Goal: Task Accomplishment & Management: Use online tool/utility

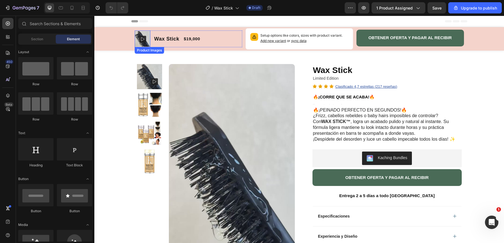
click at [140, 33] on img at bounding box center [143, 39] width 16 height 16
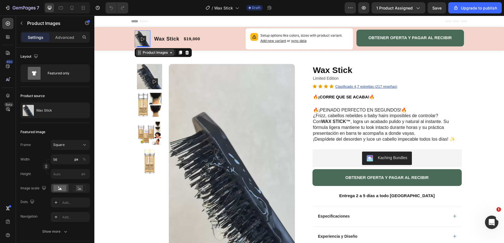
click at [143, 54] on div "Product Images" at bounding box center [155, 52] width 27 height 5
click at [131, 57] on div "Product Images Row Wax Stick Product Title Limited Edition Text Block Icon Icon…" at bounding box center [299, 222] width 410 height 342
click at [146, 38] on rect at bounding box center [142, 39] width 7 height 7
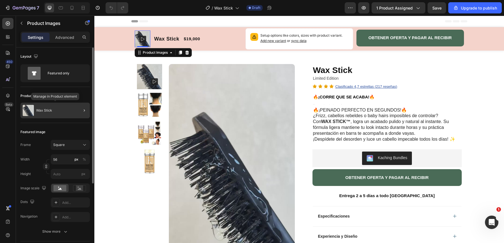
click at [71, 111] on div "Wax Stick" at bounding box center [54, 111] width 69 height 16
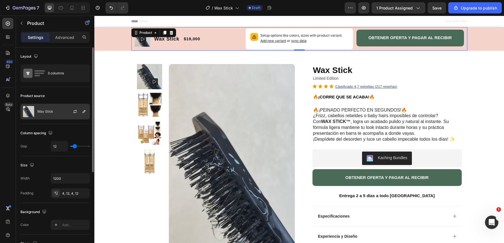
click at [66, 112] on div at bounding box center [77, 111] width 25 height 15
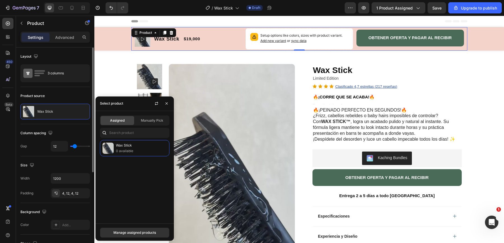
click at [62, 98] on div "Product source" at bounding box center [54, 96] width 69 height 9
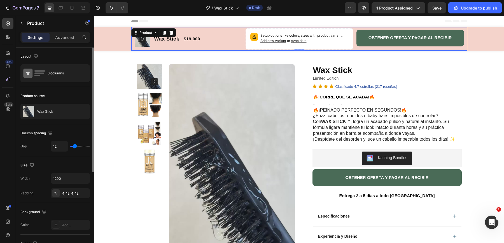
click at [40, 97] on div "Product source" at bounding box center [32, 96] width 24 height 5
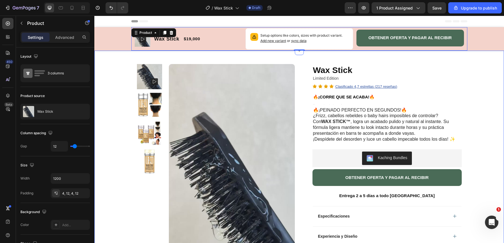
click at [125, 70] on div "Product Images Row Wax Stick Product Title Limited Edition Text Block Icon Icon…" at bounding box center [299, 222] width 410 height 342
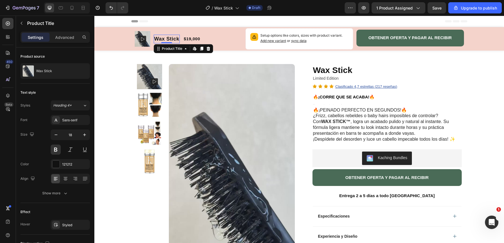
click at [154, 41] on h1 "Wax Stick" at bounding box center [167, 39] width 26 height 9
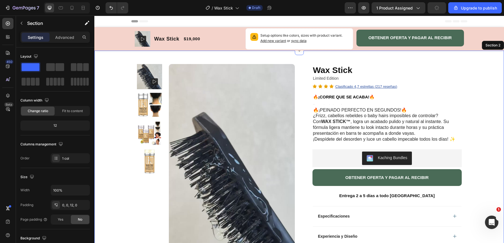
click at [129, 55] on div "Product Images Row Wax Stick Product Title Limited Edition Text Block Icon Icon…" at bounding box center [299, 222] width 410 height 342
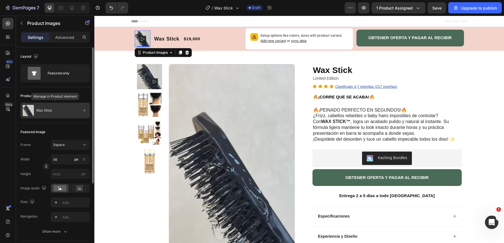
click at [65, 105] on div "Wax Stick" at bounding box center [54, 111] width 69 height 16
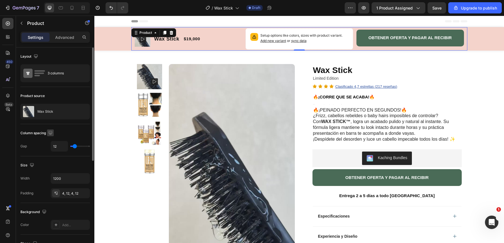
click at [51, 133] on icon "button" at bounding box center [51, 133] width 6 height 6
click at [86, 110] on icon "button" at bounding box center [84, 111] width 4 height 4
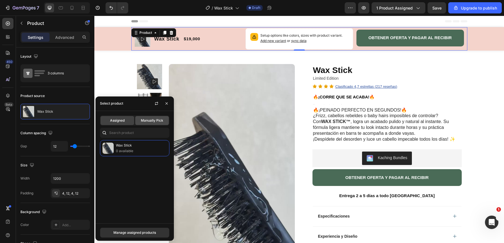
click at [141, 121] on span "Manually Pick" at bounding box center [152, 120] width 22 height 5
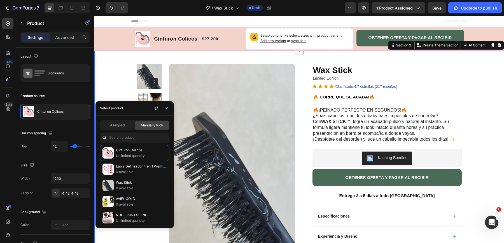
click at [121, 66] on div "Product Images Row Wax Stick Product Title Limited Edition Text Block Icon Icon…" at bounding box center [299, 222] width 410 height 342
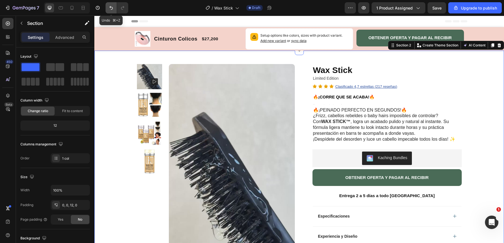
click at [111, 4] on button "Undo/Redo" at bounding box center [111, 7] width 11 height 11
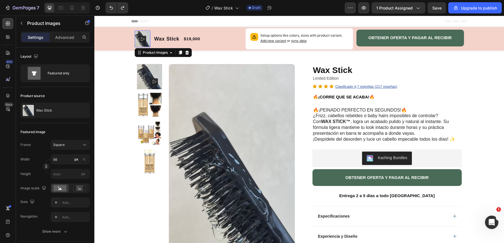
click at [142, 39] on rect at bounding box center [142, 39] width 7 height 7
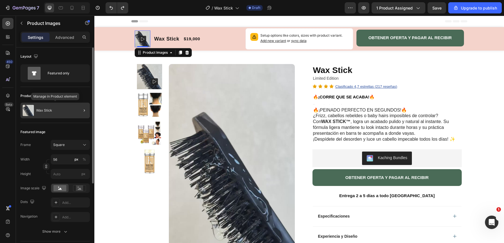
click at [65, 109] on div "Wax Stick" at bounding box center [54, 111] width 69 height 16
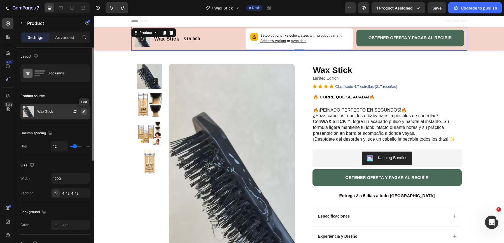
click at [85, 111] on icon "button" at bounding box center [84, 111] width 4 height 4
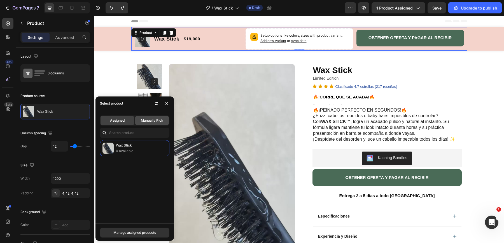
click at [154, 121] on span "Manually Pick" at bounding box center [152, 120] width 22 height 5
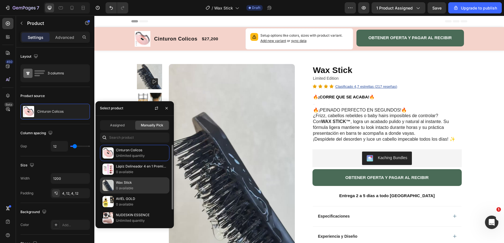
click at [131, 186] on p "0 available" at bounding box center [141, 189] width 51 height 6
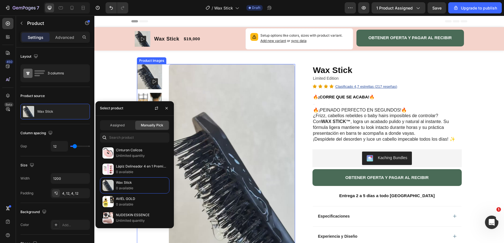
click at [186, 77] on img at bounding box center [232, 176] width 126 height 224
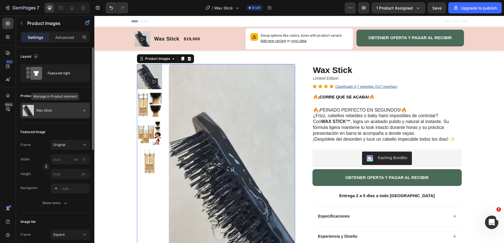
click at [67, 110] on div "Wax Stick" at bounding box center [54, 111] width 69 height 16
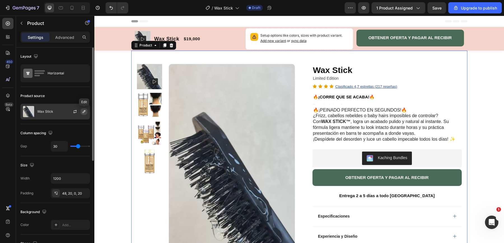
click at [84, 112] on icon "button" at bounding box center [84, 111] width 4 height 4
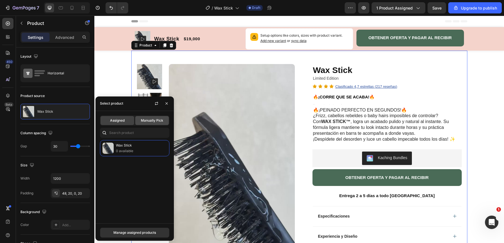
click at [152, 119] on span "Manually Pick" at bounding box center [152, 120] width 22 height 5
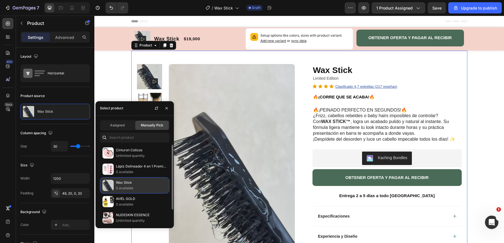
click at [130, 187] on p "0 available" at bounding box center [141, 189] width 51 height 6
click at [148, 184] on p "Wax Stick" at bounding box center [141, 183] width 51 height 6
click at [104, 183] on img at bounding box center [107, 185] width 11 height 11
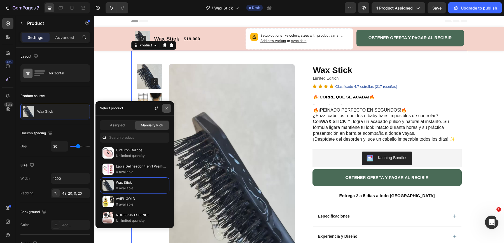
click at [168, 109] on icon "button" at bounding box center [166, 108] width 4 height 4
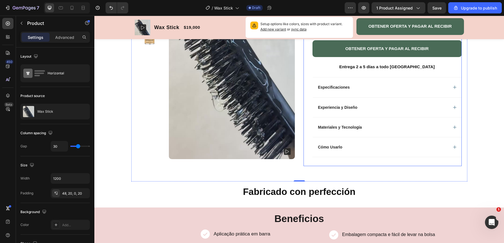
scroll to position [129, 0]
click at [407, 88] on div "Especificaciones" at bounding box center [382, 87] width 131 height 7
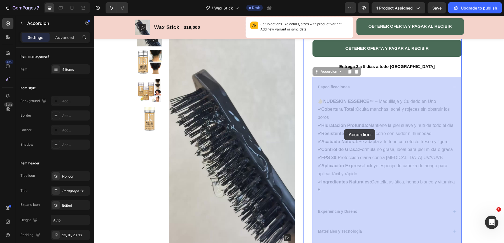
drag, startPoint x: 316, startPoint y: 87, endPoint x: 340, endPoint y: 125, distance: 45.5
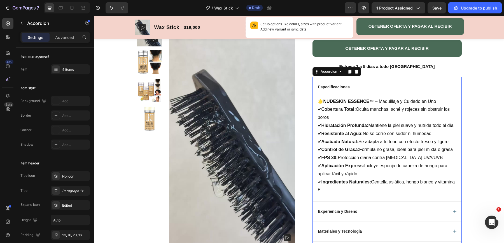
click at [339, 90] on div "Especificaciones" at bounding box center [334, 87] width 34 height 7
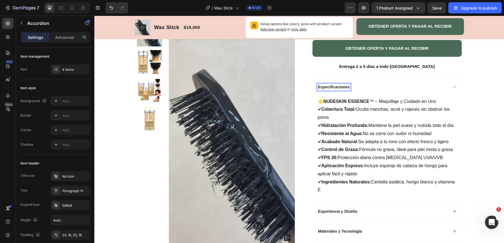
click at [322, 89] on p "Especificaciones" at bounding box center [334, 87] width 32 height 5
click at [318, 88] on p "Especificaciones" at bounding box center [334, 87] width 32 height 5
click at [320, 96] on div "Especificaciones" at bounding box center [387, 87] width 149 height 20
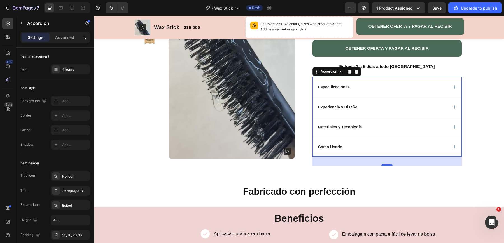
click at [334, 95] on div "Especificaciones" at bounding box center [387, 87] width 149 height 20
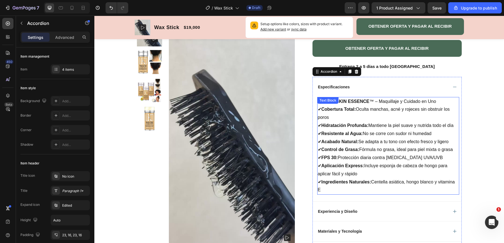
click at [320, 106] on div "🌟 NUDESKIN ESSENCE ™ – Maquillaje y Cuidado en Uno ✔ Cobertura Total: Oculta ma…" at bounding box center [388, 146] width 142 height 98
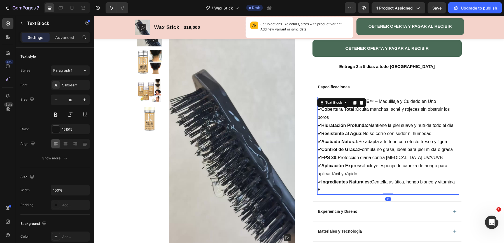
click at [391, 104] on p "🌟 NUDESKIN ESSENCE ™ – Maquillaje y Cuidado en Uno" at bounding box center [388, 102] width 141 height 8
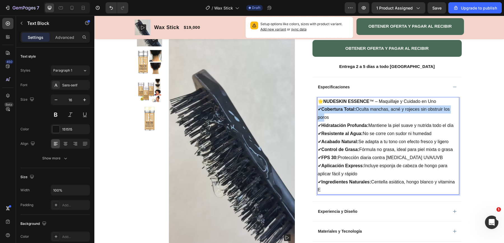
drag, startPoint x: 437, startPoint y: 101, endPoint x: 323, endPoint y: 119, distance: 115.6
click at [323, 119] on div "🌟 NUDESKIN ESSENCE ™ – Maquillaje y Cuidado en Uno ✔ Cobertura Total: Oculta ma…" at bounding box center [388, 146] width 142 height 98
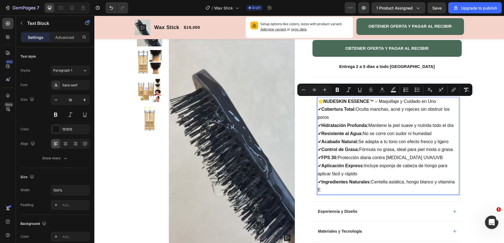
click at [319, 102] on p "🌟 NUDESKIN ESSENCE ™ – Maquillaje y Cuidado en Uno" at bounding box center [388, 102] width 141 height 8
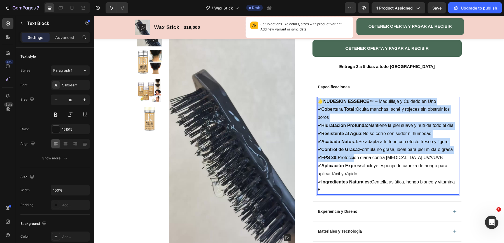
scroll to position [129, 0]
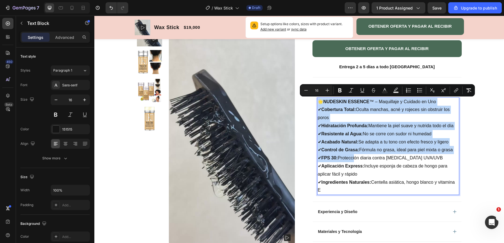
drag, startPoint x: 318, startPoint y: 101, endPoint x: 361, endPoint y: 189, distance: 97.9
click at [361, 189] on div "🌟 NUDESKIN ESSENCE ™ – Maquillaje y Cuidado en Uno ✔ Cobertura Total: Oculta ma…" at bounding box center [388, 146] width 142 height 98
copy div "🌟 NUDESKIN ESSENCE ™ – Maquillaje y Cuidado en Uno ✔ Cobertura Total: Oculta ma…"
click at [311, 127] on div "Wax Stick Product Title Limited Edition Text Block Icon Icon Icon Icon Clasific…" at bounding box center [383, 103] width 158 height 336
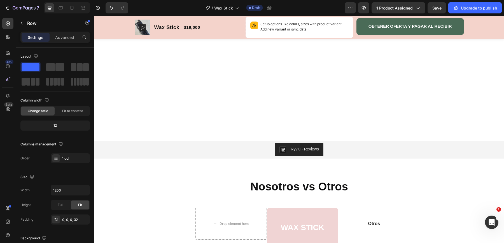
scroll to position [718, 0]
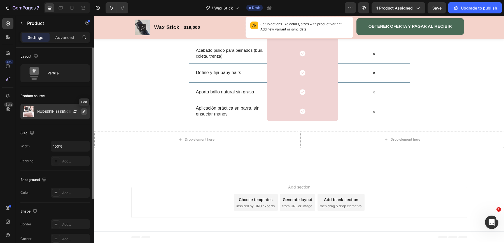
click at [83, 112] on icon "button" at bounding box center [84, 111] width 4 height 4
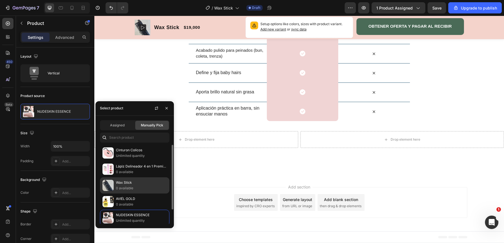
click at [130, 184] on p "Wax Stick" at bounding box center [141, 183] width 51 height 6
click at [143, 181] on p "Wax Stick" at bounding box center [141, 183] width 51 height 6
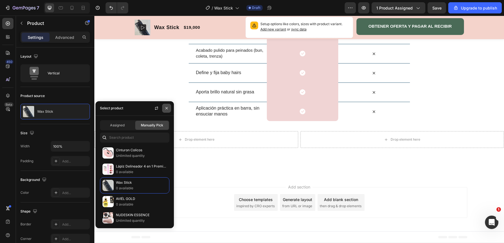
click at [167, 109] on icon "button" at bounding box center [166, 108] width 4 height 4
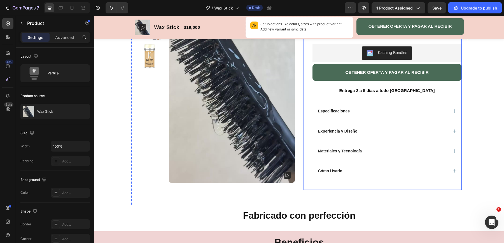
scroll to position [103, 0]
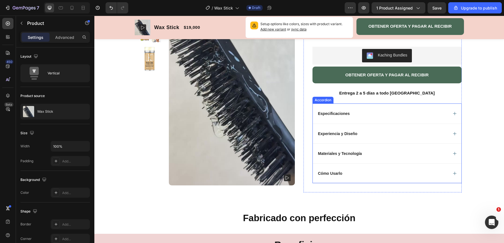
click at [360, 111] on div "Especificaciones" at bounding box center [382, 113] width 131 height 7
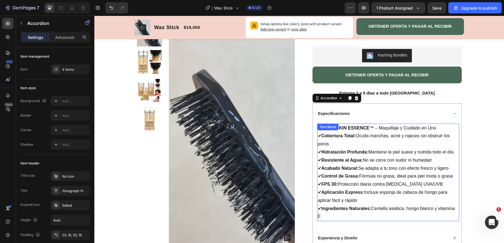
click at [322, 127] on div "Text Block" at bounding box center [327, 127] width 19 height 5
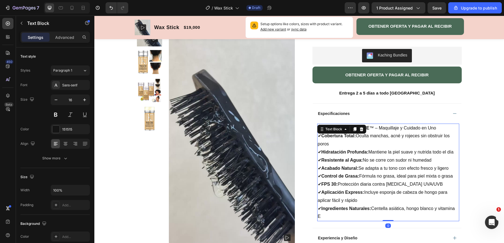
click at [378, 130] on p "🌟 NUDESKIN ESSENCE ™ – Maquillaje y Cuidado en Uno" at bounding box center [388, 128] width 141 height 8
click at [319, 127] on p "🌟 NUDESKIN ESSENCE ™ – Maquillaje y Cuidado en Uno" at bounding box center [388, 128] width 141 height 8
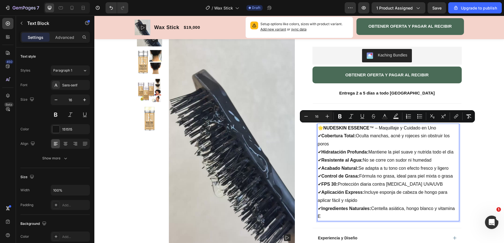
drag, startPoint x: 319, startPoint y: 127, endPoint x: 346, endPoint y: 219, distance: 96.1
click at [346, 219] on div "🌟 NUDESKIN ESSENCE ™ – Maquillaje y Cuidado en Uno ✔ Cobertura Total: Oculta ma…" at bounding box center [388, 173] width 142 height 98
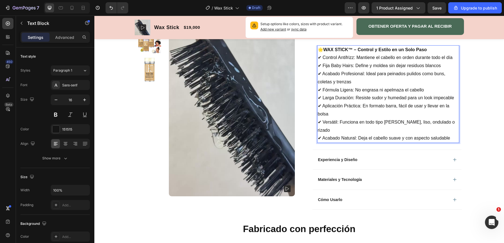
scroll to position [182, 0]
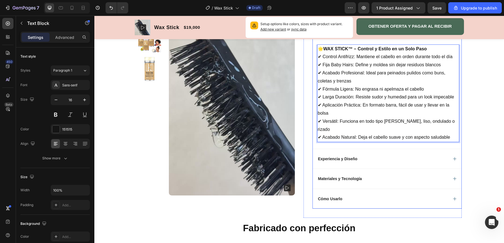
click at [369, 156] on div "Experiencia y Diseño" at bounding box center [382, 159] width 131 height 7
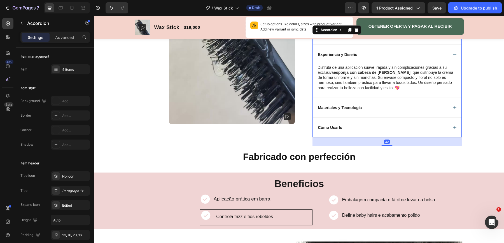
scroll to position [169, 0]
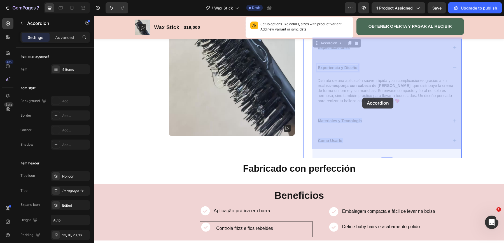
drag, startPoint x: 317, startPoint y: 67, endPoint x: 354, endPoint y: 91, distance: 44.3
click at [94, 16] on p "Disfruta de una aplicación suave, rápida y sin complicaciones gracias a su excl…" at bounding box center [94, 16] width 0 height 0
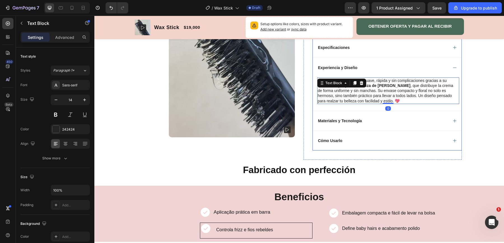
click at [318, 66] on p "Experiencia y Diseño" at bounding box center [337, 67] width 39 height 5
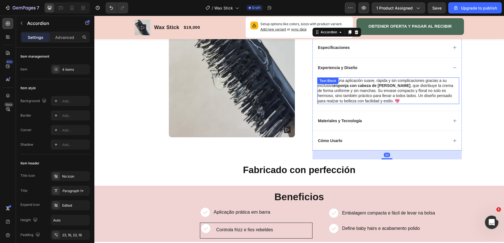
click at [319, 82] on div "Text Block" at bounding box center [327, 80] width 19 height 5
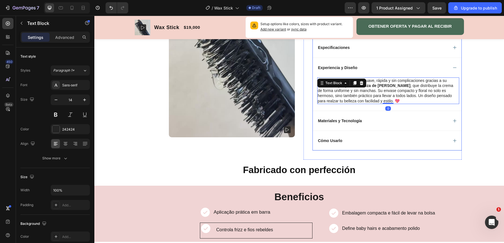
click at [381, 73] on div "Experiencia y Diseño" at bounding box center [387, 68] width 149 height 20
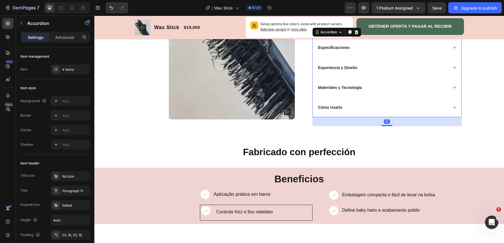
click at [325, 78] on div "Materiales y Tecnología" at bounding box center [387, 88] width 149 height 20
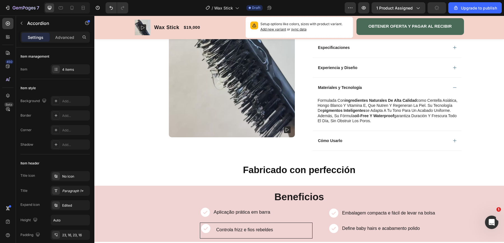
click at [378, 71] on div "Experiencia y Diseño" at bounding box center [387, 68] width 149 height 20
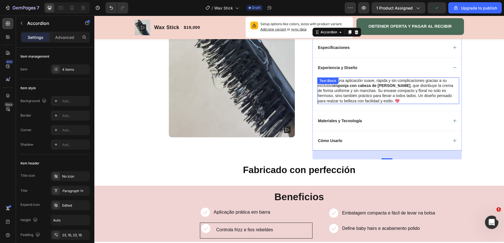
click at [321, 89] on p "Disfruta de una aplicación suave, rápida y sin complicaciones gracias a su excl…" at bounding box center [388, 90] width 141 height 25
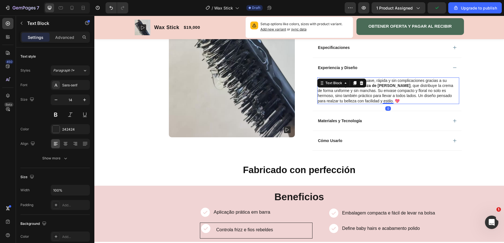
click at [376, 83] on strong "esponja con cabeza de hongo" at bounding box center [372, 85] width 77 height 4
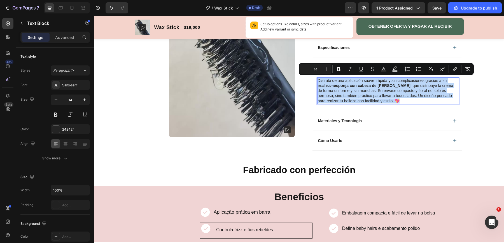
drag, startPoint x: 318, startPoint y: 80, endPoint x: 375, endPoint y: 101, distance: 60.6
click at [375, 101] on p "Disfruta de una aplicación suave, rápida y sin complicaciones gracias a su excl…" at bounding box center [388, 90] width 141 height 25
copy p "Disfruta de una aplicación suave, rápida y sin complicaciones gracias a su excl…"
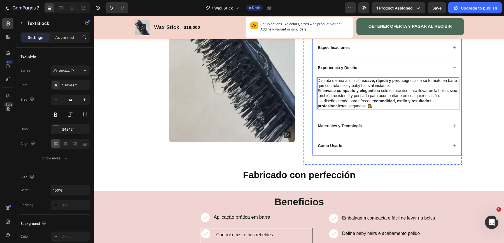
click at [378, 125] on div "Materiales y Tecnología" at bounding box center [382, 126] width 131 height 7
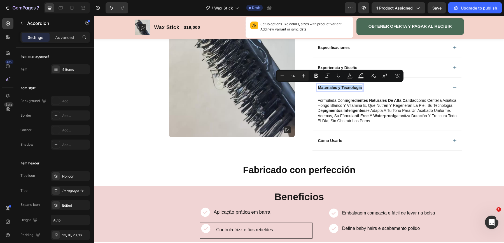
drag, startPoint x: 318, startPoint y: 86, endPoint x: 361, endPoint y: 88, distance: 42.9
click at [361, 88] on p "Materiales y Tecnología" at bounding box center [340, 87] width 44 height 5
copy p "Materiales y Tecnología"
click at [329, 110] on p "formulada con ingredientes naturales de alta calidad como centella asiática, ho…" at bounding box center [388, 110] width 141 height 25
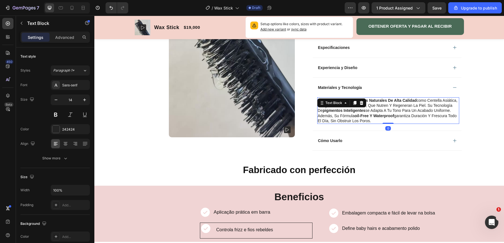
click at [322, 115] on p "formulada con ingredientes naturales de alta calidad como centella asiática, ho…" at bounding box center [388, 110] width 141 height 25
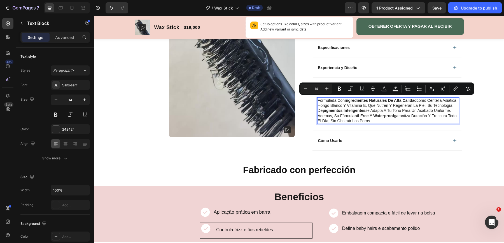
drag, startPoint x: 318, startPoint y: 100, endPoint x: 403, endPoint y: 120, distance: 87.4
click at [403, 120] on p "formulada con ingredientes naturales de alta calidad como centella asiática, ho…" at bounding box center [388, 110] width 141 height 25
copy p "formulada con ingredientes naturales de alta calidad como centella asiática, ho…"
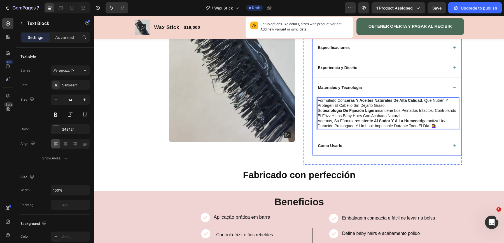
click at [374, 145] on div "Cómo Usarlo" at bounding box center [382, 146] width 131 height 7
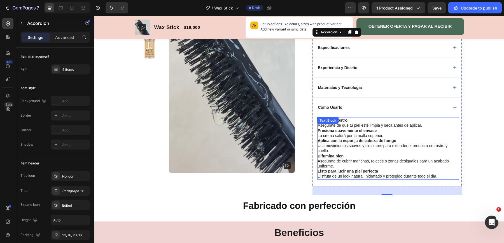
click at [349, 118] on p "Limpia tu rostro Asegúrate de que tu piel esté limpia y seca antes de aplicar." at bounding box center [388, 123] width 141 height 10
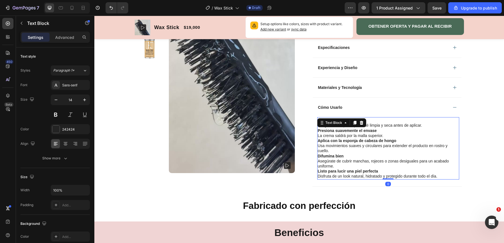
click at [326, 130] on strong "Presiona suavemente el envase" at bounding box center [347, 131] width 59 height 4
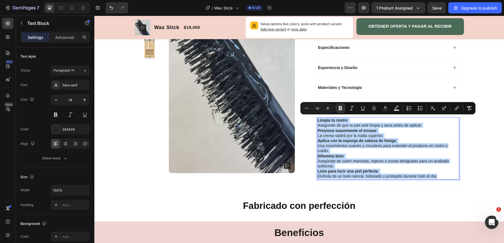
drag, startPoint x: 318, startPoint y: 119, endPoint x: 444, endPoint y: 173, distance: 136.3
click at [444, 173] on div "Limpia tu rostro Asegúrate de que tu piel esté limpia y seca antes de aplicar. …" at bounding box center [388, 148] width 142 height 62
copy div "Limpia tu rostro Asegúrate de que tu piel esté limpia y seca antes de aplicar. …"
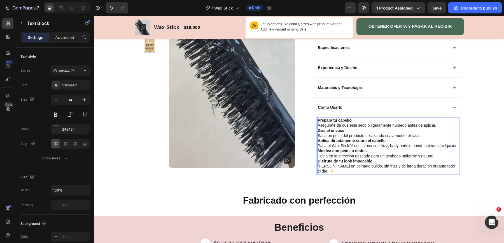
click at [319, 120] on strong "Prepara tu cabello" at bounding box center [335, 120] width 34 height 4
click at [318, 130] on strong "Gira el envase" at bounding box center [331, 131] width 27 height 4
click at [321, 119] on strong "1-Prepara tu cabello" at bounding box center [337, 120] width 38 height 4
click at [318, 140] on strong "Aplica directamente sobre el cabello" at bounding box center [352, 141] width 68 height 4
click at [318, 150] on strong "Moldea con peine o dedos" at bounding box center [342, 151] width 49 height 4
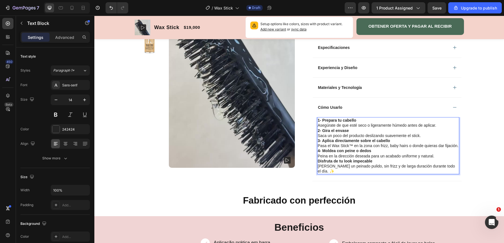
click at [318, 160] on strong "Disfruta de tu look impecable" at bounding box center [345, 161] width 55 height 4
click at [491, 116] on div "Product Images Row Wax Stick Product Title Limited Edition Text Block Icon Icon…" at bounding box center [299, 77] width 410 height 391
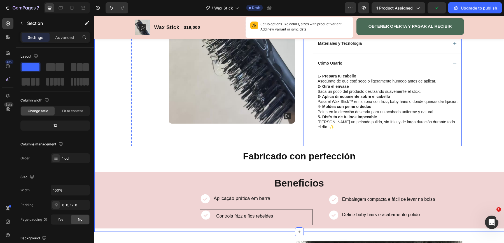
scroll to position [216, 0]
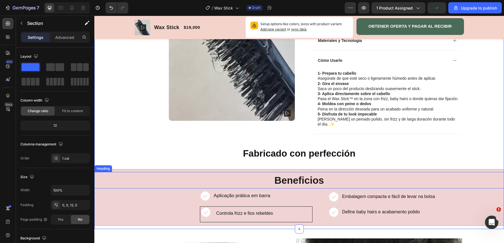
click at [303, 175] on strong "Beneficios" at bounding box center [299, 180] width 50 height 11
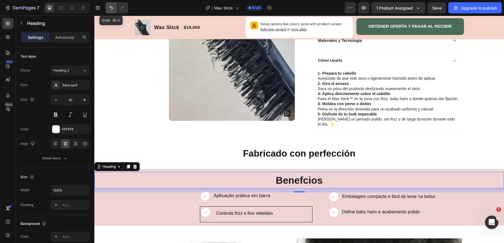
click at [111, 10] on icon "Undo/Redo" at bounding box center [111, 8] width 6 height 6
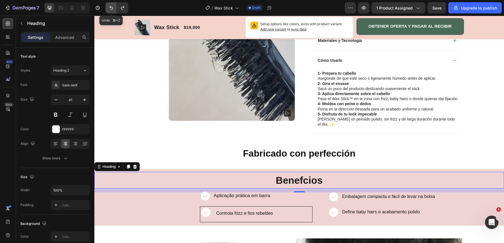
click at [111, 10] on icon "Undo/Redo" at bounding box center [111, 8] width 6 height 6
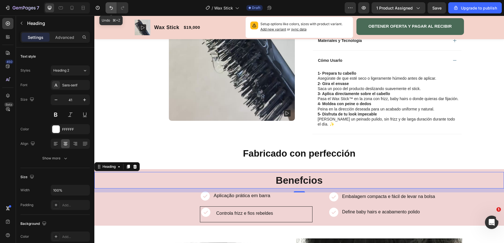
click at [111, 10] on icon "Undo/Redo" at bounding box center [111, 8] width 6 height 6
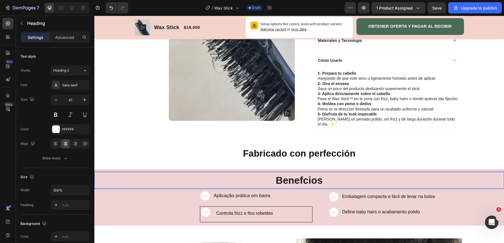
click at [303, 175] on strong "Benefcios" at bounding box center [299, 180] width 47 height 11
click at [428, 147] on h2 "Fabricado con perfección" at bounding box center [299, 153] width 410 height 13
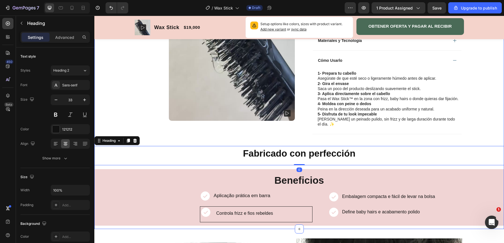
click at [474, 126] on div "Product Images Row Wax Stick Product Title Limited Edition Text Block Icon Icon…" at bounding box center [299, 30] width 410 height 391
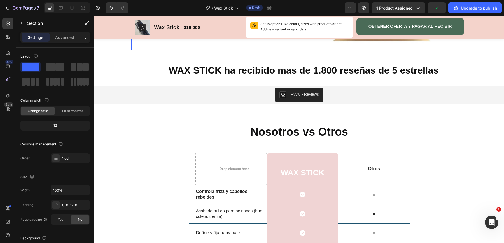
scroll to position [734, 0]
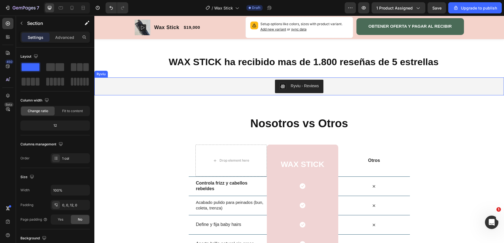
click at [99, 75] on div "Ryviu" at bounding box center [100, 74] width 11 height 5
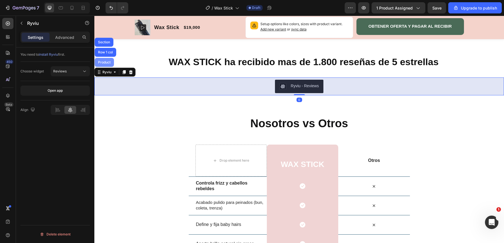
click at [107, 63] on div "Product" at bounding box center [104, 62] width 15 height 3
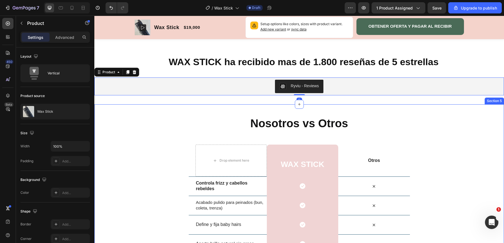
click at [131, 132] on div "Nosotros vs Otros Heading Row Drop element here WAX STICK Heading Row Otros Tex…" at bounding box center [299, 208] width 410 height 185
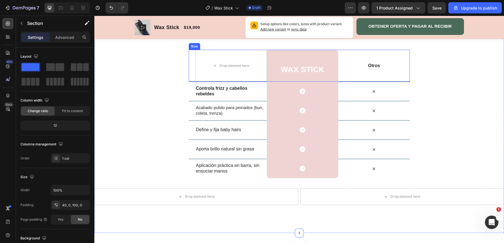
scroll to position [837, 0]
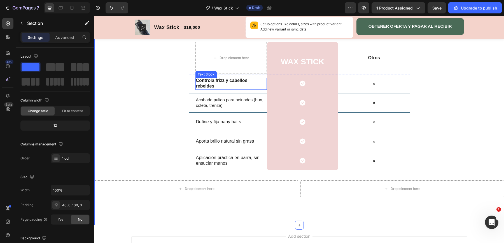
click at [203, 84] on strong "Controla frizz y cabellos rebeldes" at bounding box center [222, 83] width 52 height 11
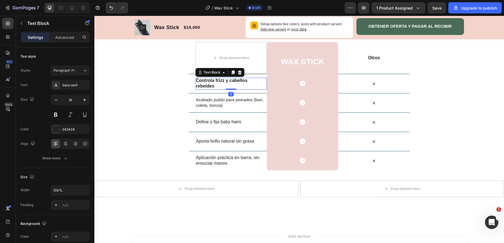
click at [217, 87] on p "Controla frizz y cabellos rebeldes" at bounding box center [231, 84] width 70 height 12
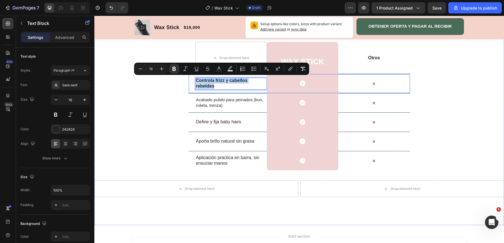
drag, startPoint x: 216, startPoint y: 87, endPoint x: 195, endPoint y: 79, distance: 22.9
click at [195, 79] on div "Controla frizz y cabellos rebeldes Text Block 0 Icon Row Icon Row" at bounding box center [299, 83] width 221 height 19
copy strong "Controla frizz y cabellos rebeldes"
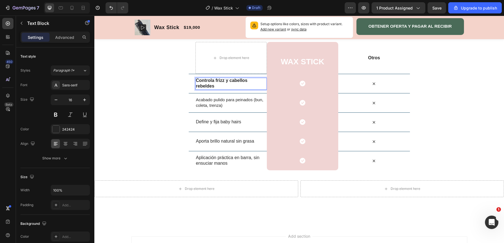
click at [218, 87] on p "Controla frizz y cabellos rebeldes" at bounding box center [231, 84] width 70 height 12
drag, startPoint x: 197, startPoint y: 80, endPoint x: 216, endPoint y: 88, distance: 20.5
click at [216, 88] on p "Controla frizz y cabellos rebeldes" at bounding box center [231, 84] width 70 height 12
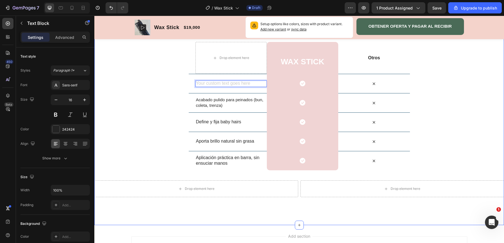
click at [183, 84] on div "Nosotros vs Otros Heading Row Drop element here WAX STICK Heading Row Otros Tex…" at bounding box center [299, 105] width 410 height 185
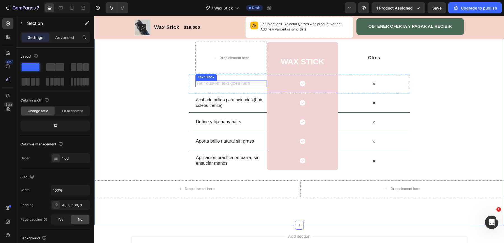
click at [212, 85] on div "Rich Text Editor. Editing area: main" at bounding box center [230, 84] width 71 height 6
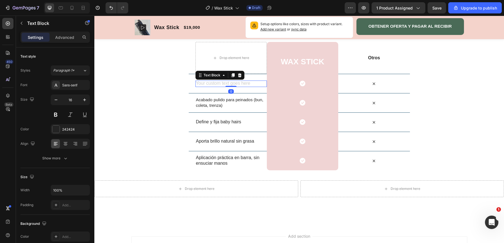
click at [206, 83] on div "Rich Text Editor. Editing area: main" at bounding box center [230, 84] width 71 height 6
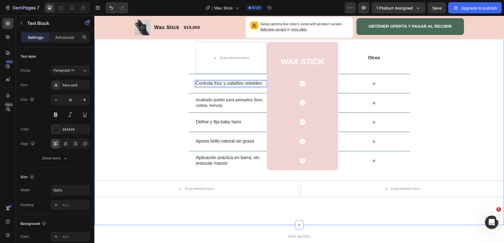
click at [264, 216] on div "Nosotros vs Otros Heading Row Drop element here WAX STICK Heading Row Otros Tex…" at bounding box center [299, 114] width 410 height 224
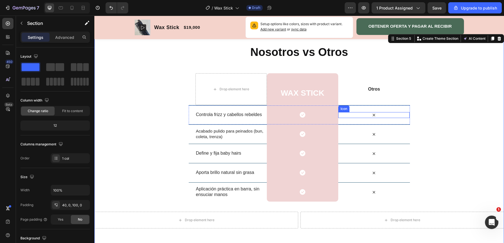
scroll to position [803, 0]
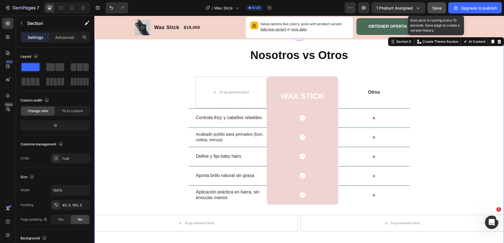
click at [439, 8] on span "Save" at bounding box center [436, 8] width 9 height 5
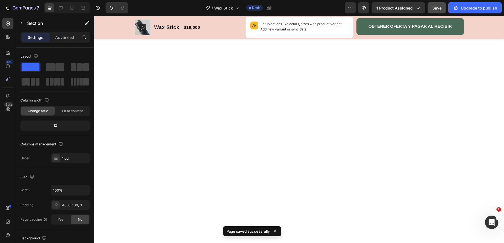
scroll to position [0, 0]
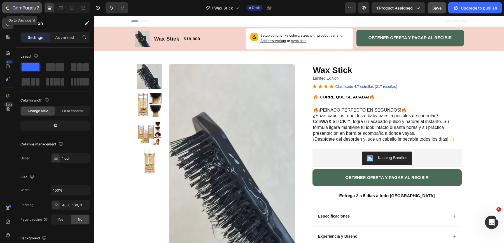
click at [30, 7] on icon "button" at bounding box center [24, 8] width 23 height 5
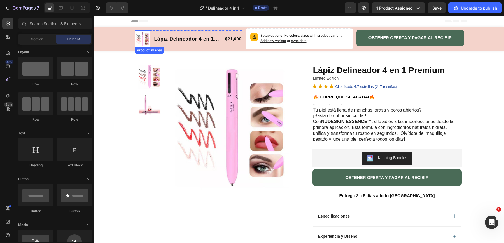
click at [140, 37] on img at bounding box center [143, 39] width 16 height 16
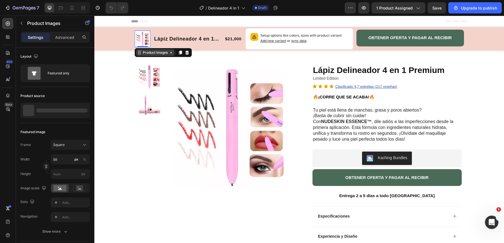
click at [145, 52] on div "Product Images" at bounding box center [155, 52] width 27 height 5
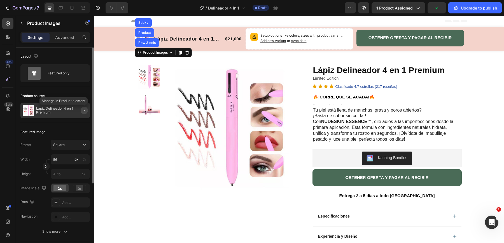
click at [83, 110] on icon "button" at bounding box center [84, 110] width 4 height 4
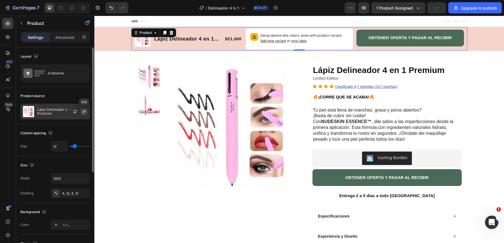
click at [83, 113] on icon "button" at bounding box center [84, 111] width 4 height 4
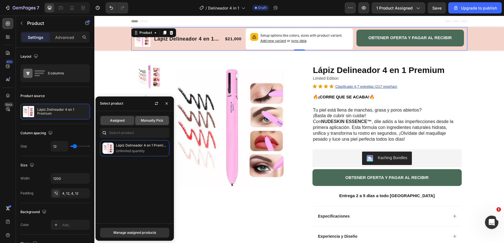
click at [147, 116] on div "Manually Pick" at bounding box center [152, 120] width 34 height 9
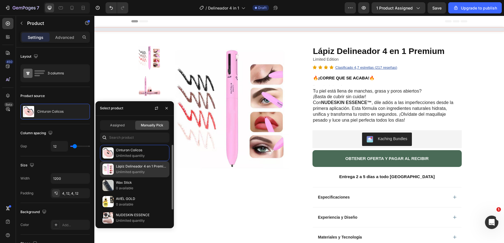
click at [130, 168] on p "Lápiz Delineador 4 en 1 Premium" at bounding box center [141, 167] width 51 height 6
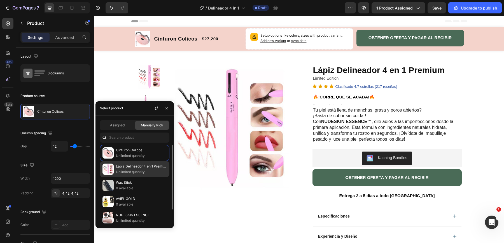
click at [141, 170] on p "Unlimited quantity" at bounding box center [141, 172] width 51 height 6
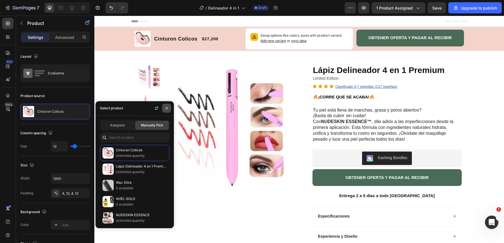
click at [168, 109] on icon "button" at bounding box center [166, 108] width 4 height 4
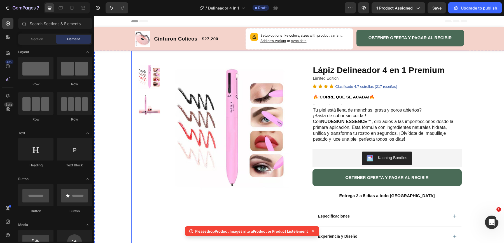
click at [149, 91] on div at bounding box center [149, 127] width 25 height 126
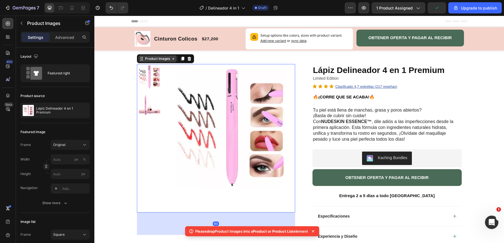
click at [142, 57] on icon at bounding box center [141, 59] width 4 height 4
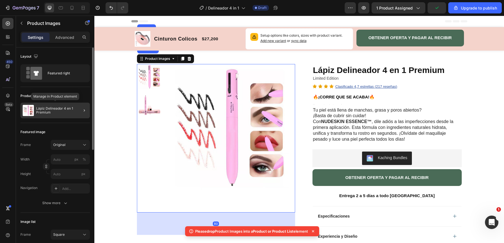
click at [62, 115] on div "Lápiz Delineador 4 en 1 Premium" at bounding box center [54, 111] width 69 height 16
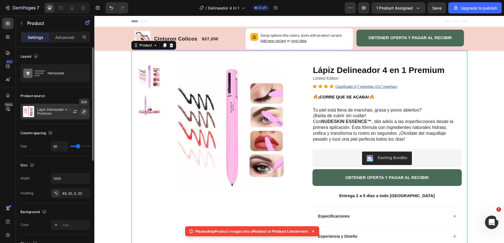
click at [85, 110] on icon "button" at bounding box center [84, 111] width 4 height 4
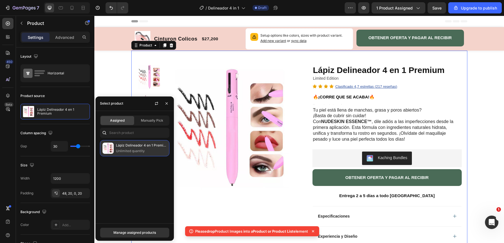
click at [119, 146] on p "Lápiz Delineador 4 en 1 Premium" at bounding box center [141, 146] width 51 height 6
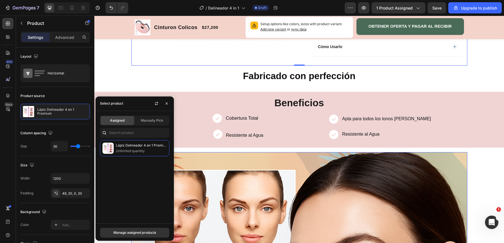
scroll to position [228, 0]
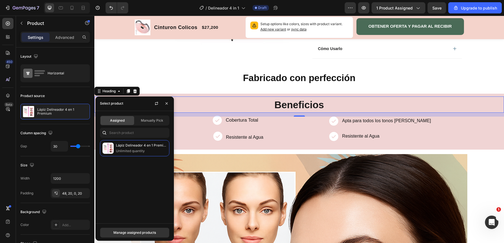
click at [254, 107] on h2 "Beneficios" at bounding box center [299, 105] width 410 height 16
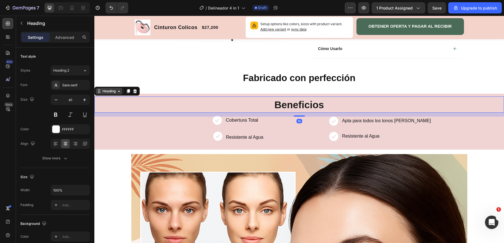
click at [108, 92] on div "Heading" at bounding box center [108, 91] width 15 height 5
click at [109, 110] on h2 "Beneficios" at bounding box center [299, 105] width 410 height 16
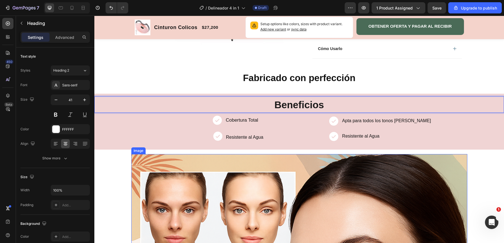
scroll to position [292, 0]
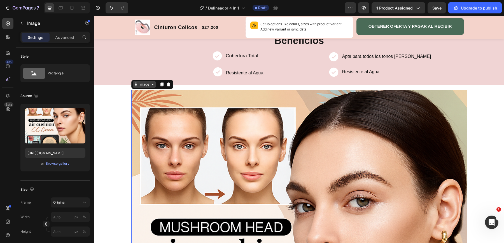
click at [136, 86] on icon at bounding box center [136, 86] width 1 height 1
click at [64, 165] on div "Browse gallery" at bounding box center [58, 163] width 24 height 5
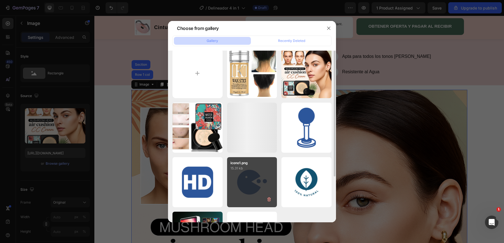
scroll to position [0, 0]
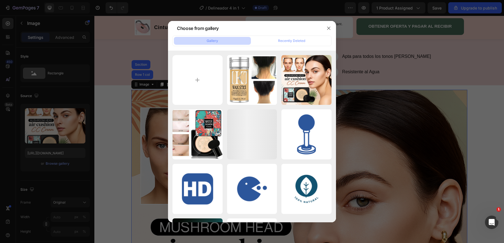
click at [220, 40] on button "Gallery" at bounding box center [212, 41] width 77 height 8
click at [330, 26] on icon "button" at bounding box center [328, 28] width 4 height 4
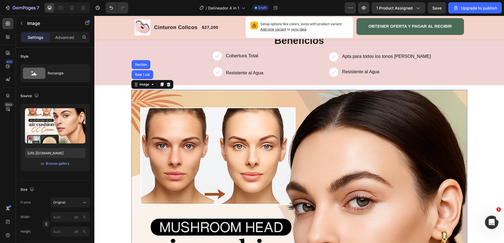
click at [152, 87] on div "Image Row 1 col Section" at bounding box center [152, 84] width 42 height 9
click at [149, 82] on div "Image" at bounding box center [144, 84] width 12 height 5
click at [136, 87] on div "Image" at bounding box center [144, 84] width 23 height 7
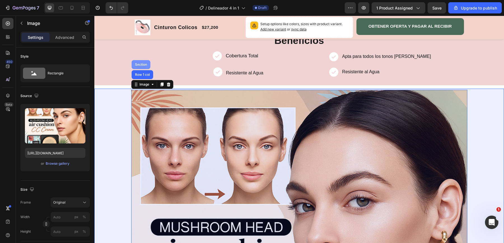
click at [143, 64] on div "Section" at bounding box center [141, 64] width 14 height 3
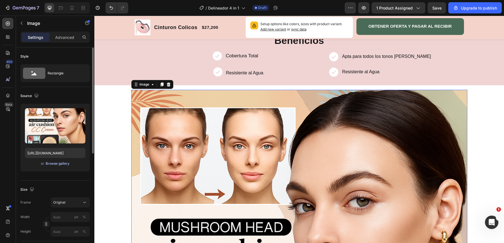
click at [65, 164] on div "Browse gallery" at bounding box center [58, 163] width 24 height 5
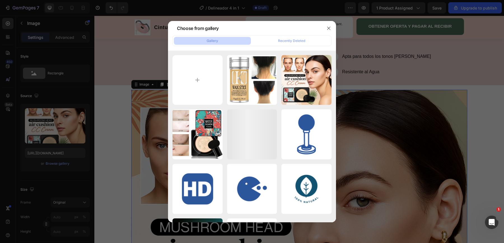
click at [231, 42] on button "Gallery" at bounding box center [212, 41] width 77 height 8
click at [200, 86] on input "file" at bounding box center [197, 80] width 50 height 50
type input "C:\fakepath\61371b5JtIL.jpg"
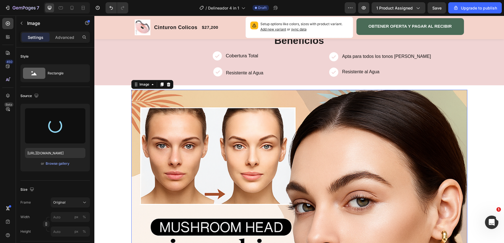
type input "https://cdn.shopify.com/s/files/1/0650/6689/3400/files/gempages_565257084510143…"
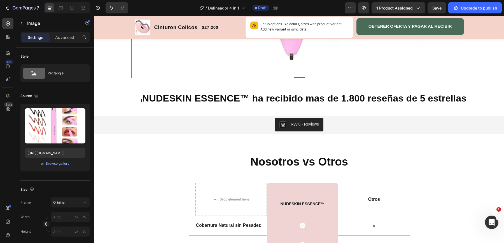
scroll to position [666, 0]
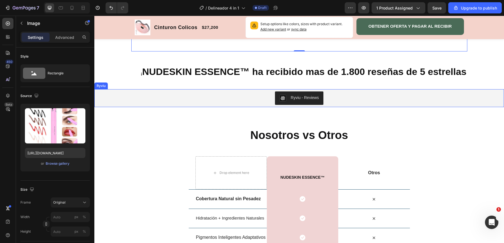
click at [186, 105] on div "Ryviu - Reviews" at bounding box center [299, 98] width 405 height 13
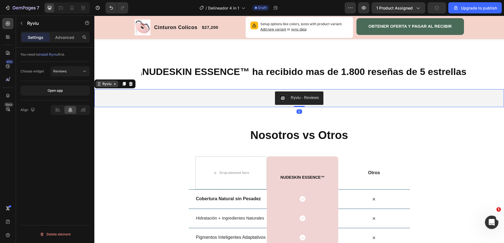
click at [103, 87] on div "Ryviu" at bounding box center [107, 84] width 22 height 7
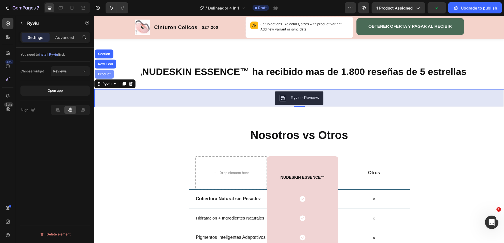
click at [107, 76] on div "Product" at bounding box center [104, 74] width 15 height 3
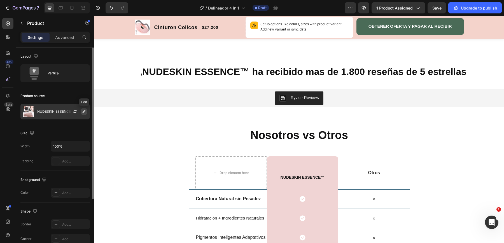
click at [85, 113] on icon "button" at bounding box center [84, 111] width 4 height 4
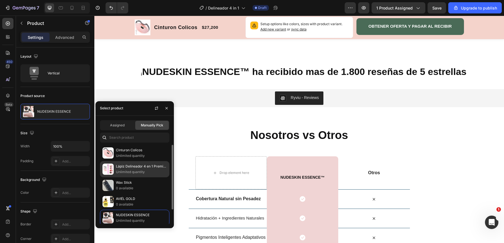
click at [122, 172] on p "Unlimited quantity" at bounding box center [141, 172] width 51 height 6
click at [113, 169] on img at bounding box center [107, 169] width 11 height 11
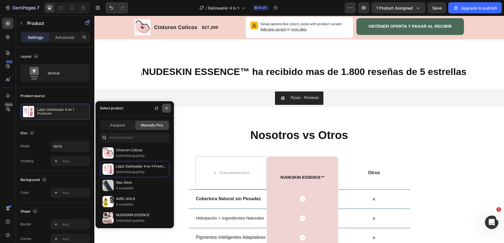
click at [167, 108] on icon "button" at bounding box center [166, 108] width 2 height 2
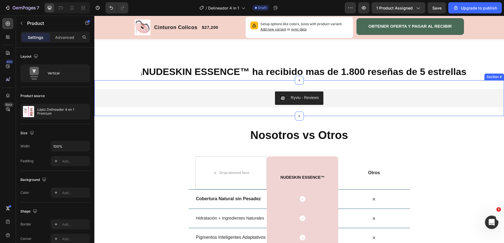
click at [102, 97] on div "Ryviu - Reviews Ryviu Product Row Section 4" at bounding box center [299, 98] width 410 height 36
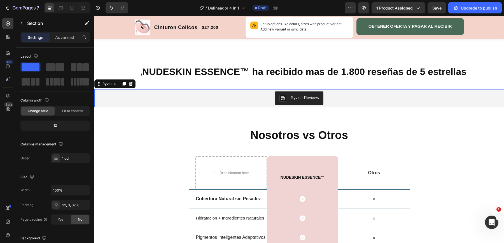
click at [109, 105] on div "Ryviu - Reviews" at bounding box center [299, 98] width 405 height 13
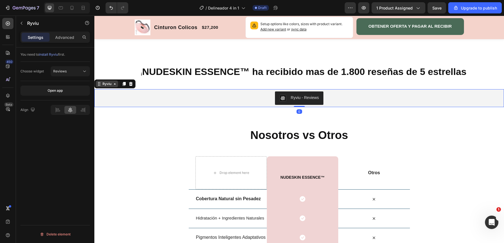
click at [106, 87] on div "Ryviu" at bounding box center [106, 83] width 11 height 5
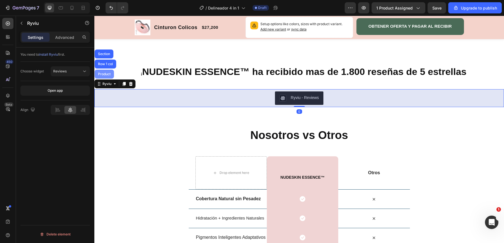
click at [106, 76] on div "Product" at bounding box center [104, 74] width 15 height 3
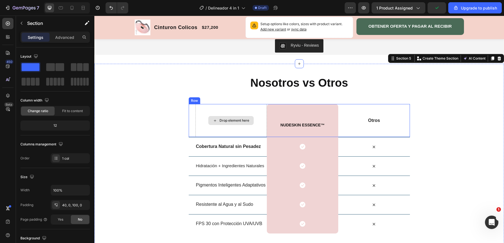
scroll to position [719, 0]
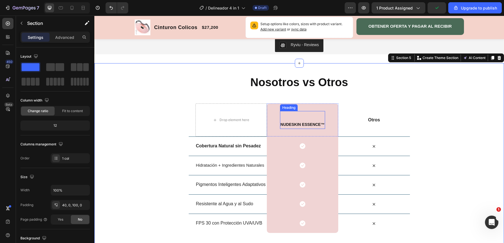
click at [301, 129] on h2 "NUDESKIN ESSENCE™" at bounding box center [302, 120] width 45 height 18
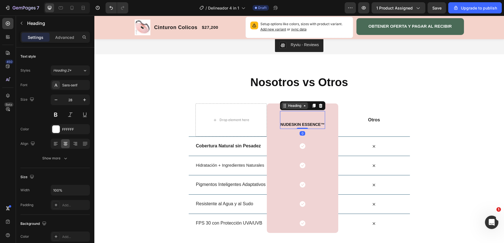
click at [284, 108] on icon at bounding box center [285, 106] width 4 height 4
click at [276, 156] on div "Icon Row" at bounding box center [302, 146] width 71 height 19
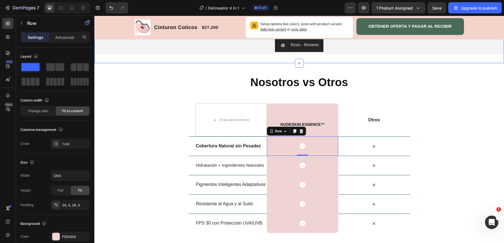
click at [413, 76] on div "Nosotros vs Otros Heading Row Drop element here NUDESKIN ESSENCE™ Heading Row O…" at bounding box center [299, 234] width 410 height 342
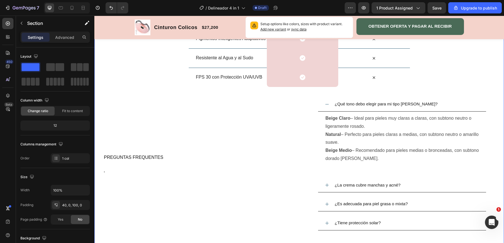
scroll to position [877, 0]
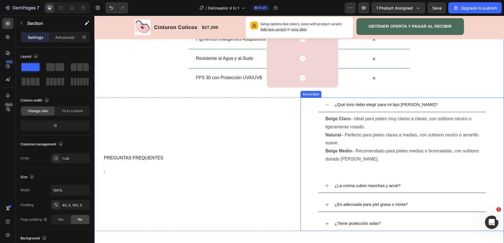
click at [424, 104] on div "¿Qué tono debo elegir para mi tipo [PERSON_NAME]?" at bounding box center [407, 105] width 146 height 10
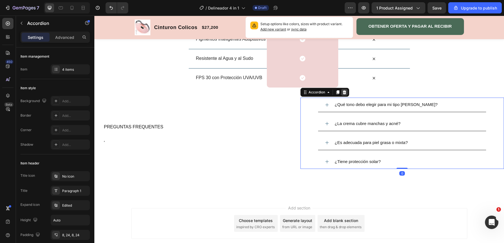
click at [346, 92] on icon at bounding box center [344, 92] width 4 height 4
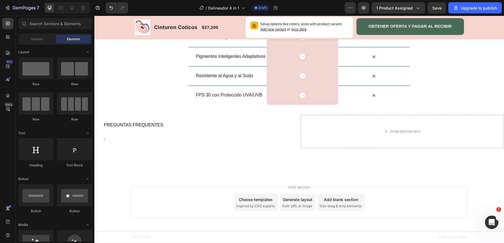
scroll to position [858, 0]
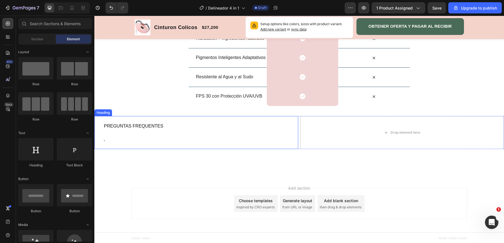
click at [297, 131] on h2 "PREGUNTAS FREQUENTES '" at bounding box center [200, 132] width 195 height 33
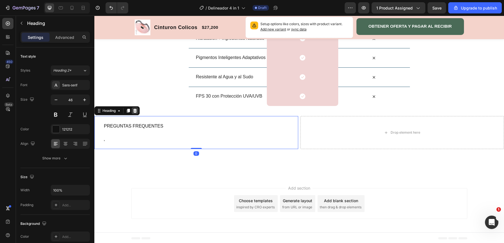
click at [136, 111] on icon at bounding box center [135, 111] width 4 height 4
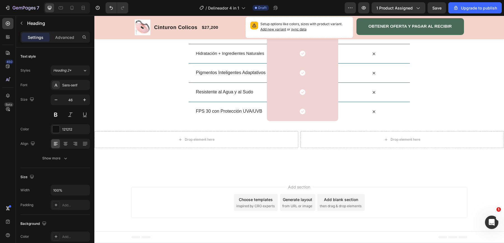
scroll to position [842, 0]
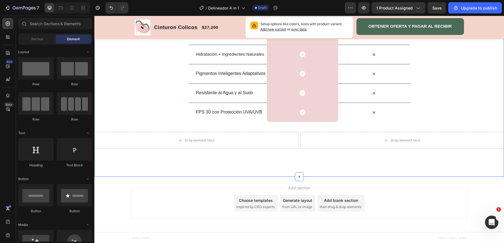
click at [326, 161] on div "Nosotros vs Otros Heading Row Drop element here NUDESKIN ESSENCE™ Heading Row O…" at bounding box center [299, 64] width 410 height 225
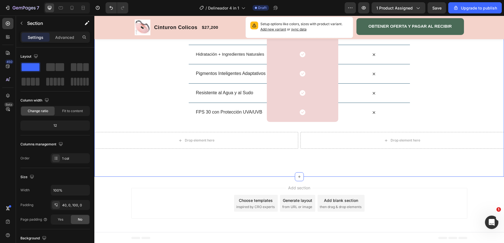
click at [297, 158] on div "Nosotros vs Otros Heading Row Drop element here NUDESKIN ESSENCE™ Heading Row O…" at bounding box center [299, 64] width 410 height 225
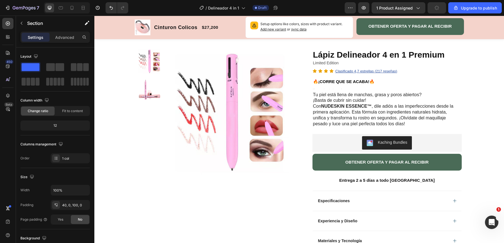
scroll to position [0, 0]
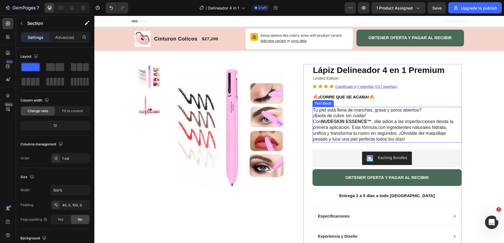
click at [314, 111] on p "Tu piel está llena de manchas, grasa y poros abiertos? ¡Basta de cubrir sin cui…" at bounding box center [387, 125] width 148 height 35
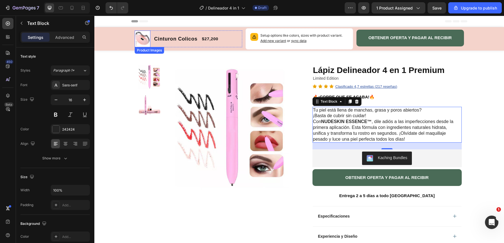
click at [143, 37] on img at bounding box center [143, 39] width 16 height 16
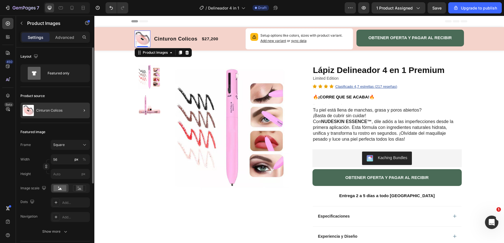
click at [69, 108] on div "Cinturon Colicos" at bounding box center [54, 111] width 69 height 16
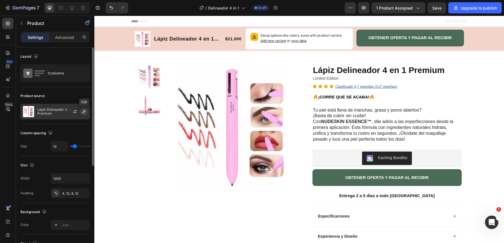
click at [87, 110] on button "button" at bounding box center [84, 111] width 7 height 7
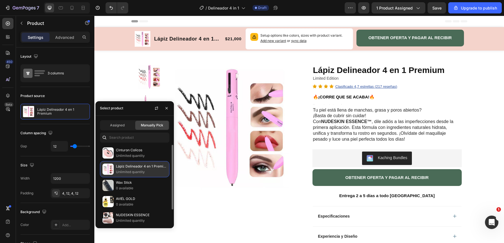
click at [129, 166] on p "Lápiz Delineador 4 en 1 Premium" at bounding box center [141, 167] width 51 height 6
click at [108, 166] on img at bounding box center [107, 169] width 11 height 11
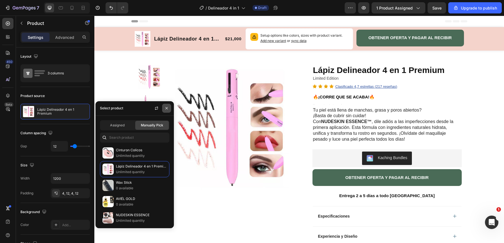
click at [167, 108] on icon "button" at bounding box center [166, 108] width 2 height 2
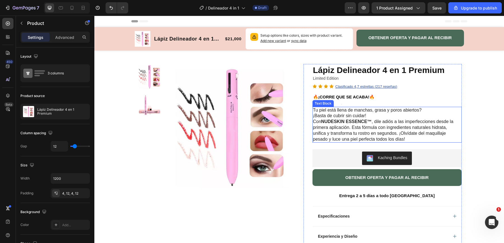
click at [315, 110] on p "Tu piel está llena de manchas, grasa y poros abiertos? ¡Basta de cubrir sin cui…" at bounding box center [387, 125] width 148 height 35
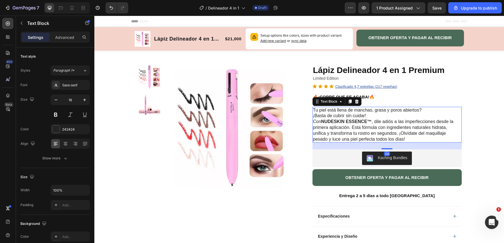
click at [314, 110] on p "Tu piel está llena de manchas, grasa y poros abiertos? ¡Basta de cubrir sin cui…" at bounding box center [387, 125] width 148 height 35
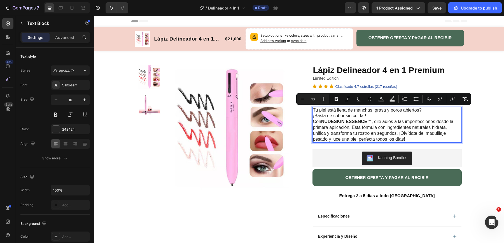
drag, startPoint x: 314, startPoint y: 110, endPoint x: 411, endPoint y: 140, distance: 101.3
click at [411, 140] on p "Tu piel está llena de manchas, grasa y poros abiertos? ¡Basta de cubrir sin cui…" at bounding box center [387, 125] width 148 height 35
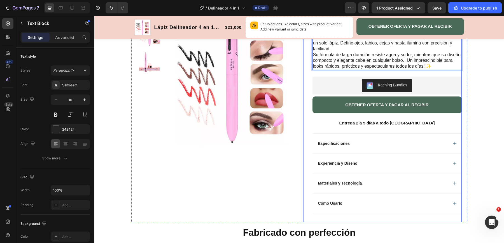
scroll to position [87, 0]
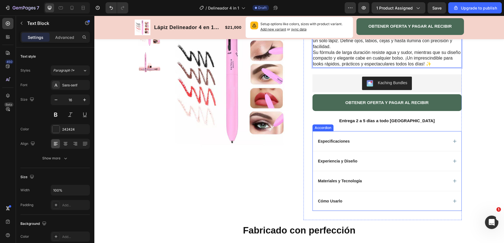
click at [374, 142] on div "Especificaciones" at bounding box center [382, 141] width 131 height 7
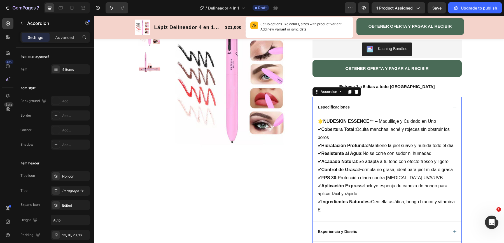
scroll to position [123, 0]
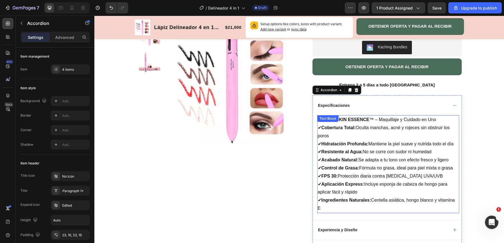
click at [334, 130] on p "✔ Cobertura Total: Oculta manchas, acné y rojeces sin obstruir los poros ✔ Hidr…" at bounding box center [388, 168] width 141 height 89
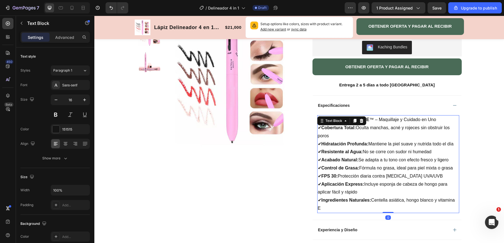
click at [326, 134] on p "✔ Cobertura Total: Oculta manchas, acné y rojeces sin obstruir los poros ✔ Hidr…" at bounding box center [388, 168] width 141 height 89
click at [381, 116] on p "🌟 NUDESKIN ESSENCE ™ – Maquillaje y Cuidado en Uno" at bounding box center [388, 120] width 141 height 8
drag, startPoint x: 319, startPoint y: 119, endPoint x: 354, endPoint y: 208, distance: 95.9
click at [354, 208] on div "🌟 NUDESKIN ESSENCE ™ – Maquillaje y Cuidado en Uno ✔ Cobertura Total: Oculta ma…" at bounding box center [388, 164] width 142 height 98
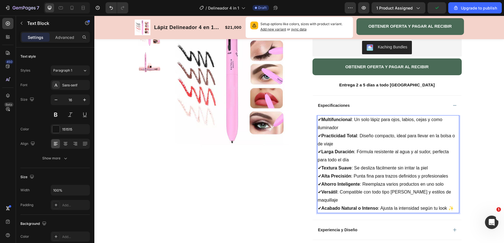
click at [321, 120] on p "✔ Multifuncional : Un solo lápiz para ojos, labios, cejas y como iluminador ✔ P…" at bounding box center [388, 164] width 141 height 97
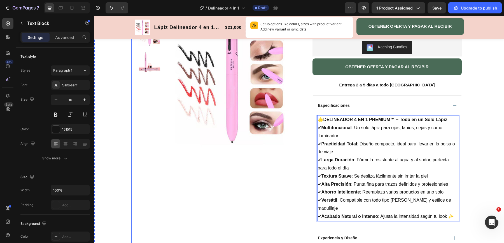
click at [273, 184] on div "Product Images Row" at bounding box center [216, 119] width 158 height 356
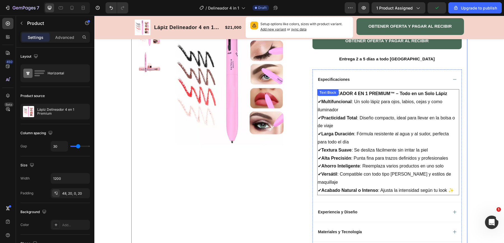
scroll to position [148, 0]
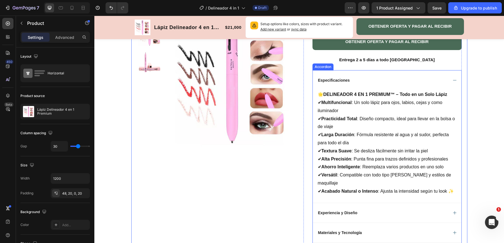
click at [368, 210] on div "Experiencia y Diseño" at bounding box center [382, 213] width 131 height 7
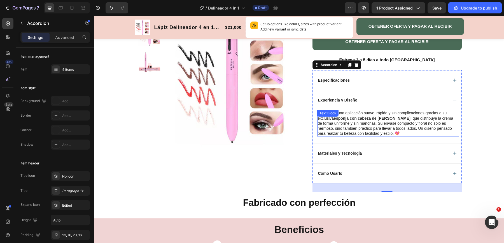
click at [348, 115] on p "Disfruta de una aplicación suave, rápida y sin complicaciones gracias a su excl…" at bounding box center [388, 123] width 141 height 25
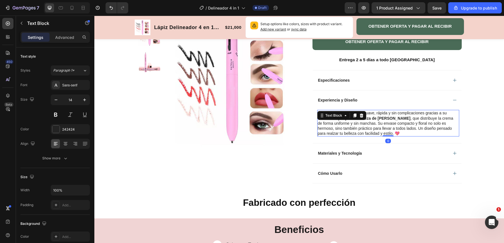
click at [328, 132] on p "Disfruta de una aplicación suave, rápida y sin complicaciones gracias a su excl…" at bounding box center [388, 123] width 141 height 25
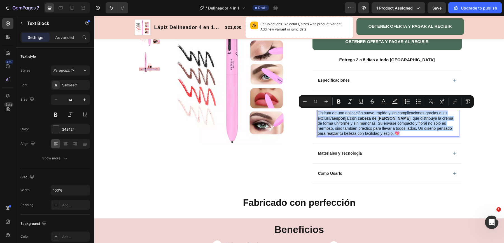
drag, startPoint x: 319, startPoint y: 111, endPoint x: 377, endPoint y: 134, distance: 62.3
click at [377, 134] on p "Disfruta de una aplicación suave, rápida y sin complicaciones gracias a su excl…" at bounding box center [388, 123] width 141 height 25
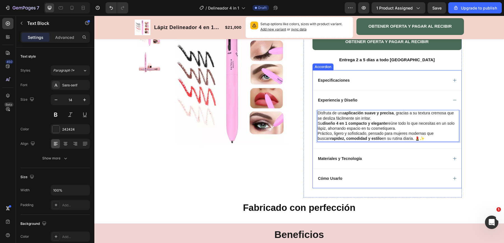
click at [367, 159] on div "Materiales y Tecnología" at bounding box center [382, 158] width 131 height 7
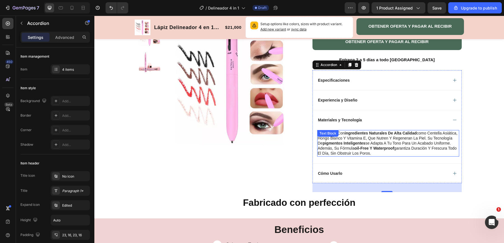
click at [323, 141] on p "formulada con ingredientes naturales de alta calidad como centella asiática, ho…" at bounding box center [388, 143] width 141 height 25
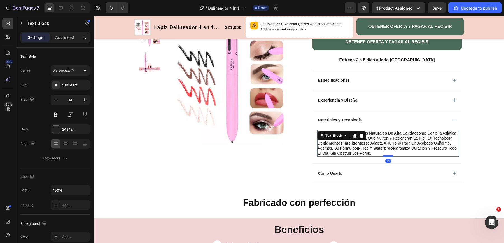
click at [318, 131] on p "formulada con ingredientes naturales de alta calidad como centella asiática, ho…" at bounding box center [388, 143] width 141 height 25
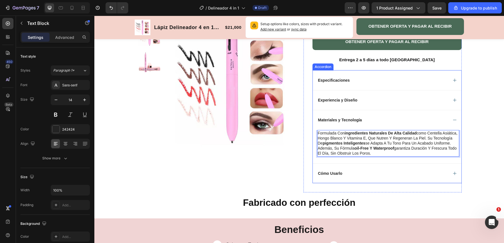
drag, startPoint x: 318, startPoint y: 132, endPoint x: 409, endPoint y: 156, distance: 94.1
click at [409, 156] on div "formulada con ingredientes naturales de alta calidad como centella asiática, ho…" at bounding box center [387, 146] width 149 height 33
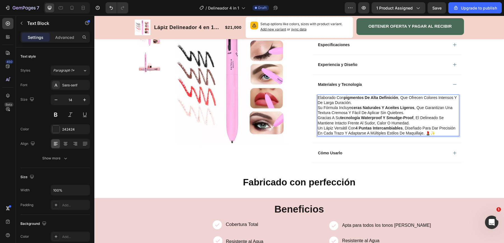
scroll to position [184, 0]
click at [352, 152] on div "Cómo Usarlo" at bounding box center [382, 153] width 131 height 7
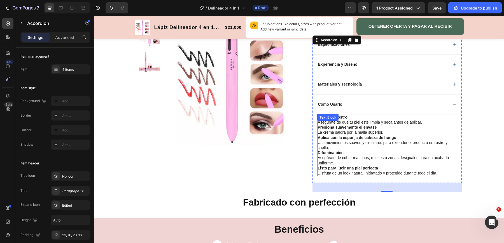
click at [324, 127] on strong "Presiona suavemente el envase" at bounding box center [347, 127] width 59 height 4
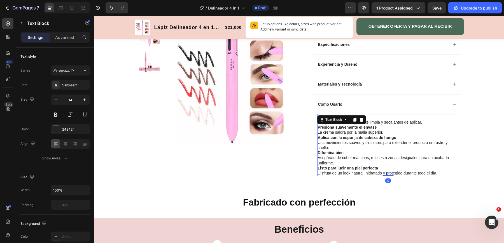
click at [319, 129] on p "Presiona suavemente el envase La crema saldrá por la malla superior." at bounding box center [388, 130] width 141 height 10
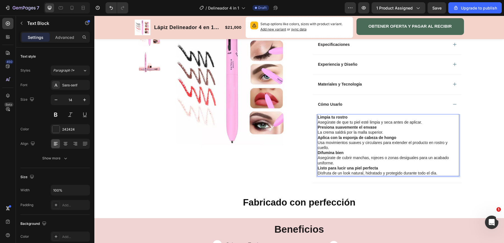
click at [311, 129] on div "Lápiz Delineador 4 en 1 Premium Product Title Limited Edition Text Block Icon I…" at bounding box center [383, 36] width 158 height 312
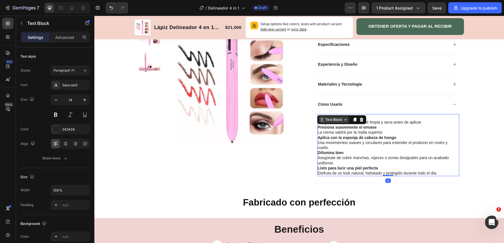
click at [319, 116] on div "Text Block" at bounding box center [334, 119] width 30 height 7
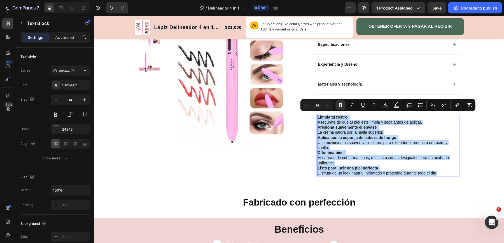
drag, startPoint x: 318, startPoint y: 116, endPoint x: 443, endPoint y: 172, distance: 137.3
click at [443, 172] on div "Limpia tu rostro Asegúrate de que tu piel esté limpia y seca antes de aplicar. …" at bounding box center [388, 145] width 142 height 62
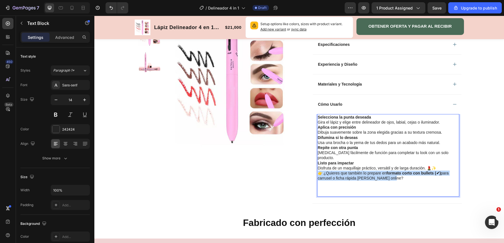
drag, startPoint x: 319, startPoint y: 167, endPoint x: 398, endPoint y: 174, distance: 79.8
click at [398, 174] on p "👉 ¿Quieres que también lo prepare en formato corto con bullets (✔) para carruse…" at bounding box center [388, 176] width 141 height 10
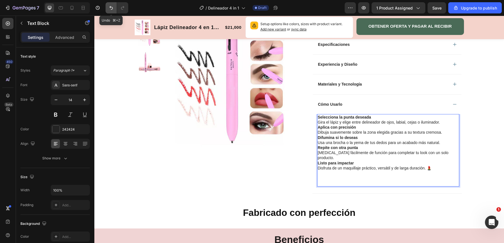
click at [111, 8] on icon "Undo/Redo" at bounding box center [111, 8] width 6 height 6
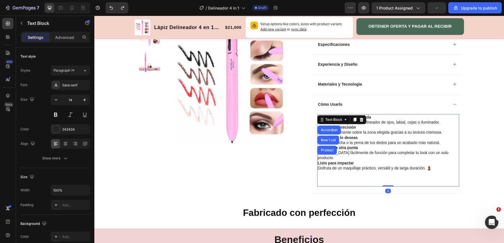
drag, startPoint x: 385, startPoint y: 179, endPoint x: 385, endPoint y: 166, distance: 13.2
click at [385, 166] on div "Selecciona la punta deseada Gira el lápiz y elige entre delineador de ojos, lab…" at bounding box center [388, 150] width 142 height 73
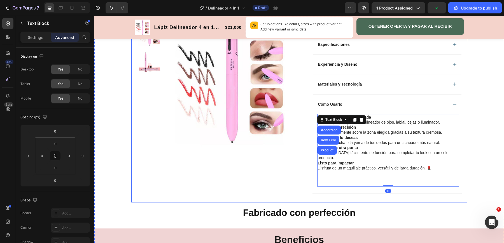
click at [269, 184] on div "Product Images Row" at bounding box center [216, 41] width 158 height 322
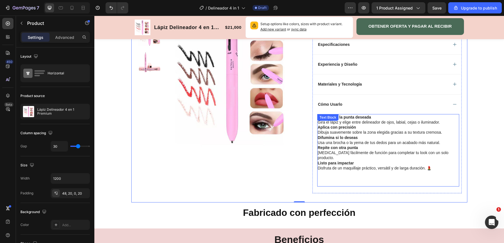
click at [320, 114] on div "Selecciona la punta deseada Gira el lápiz y elige entre delineador de ojos, lab…" at bounding box center [388, 150] width 142 height 73
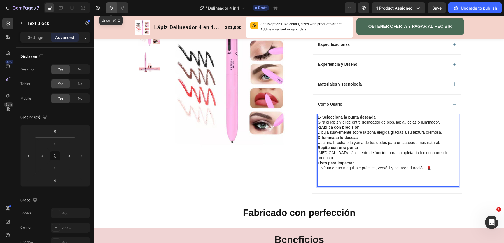
click at [115, 4] on button "Undo/Redo" at bounding box center [111, 7] width 11 height 11
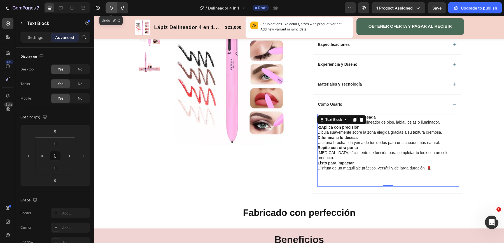
click at [112, 6] on icon "Undo/Redo" at bounding box center [111, 8] width 6 height 6
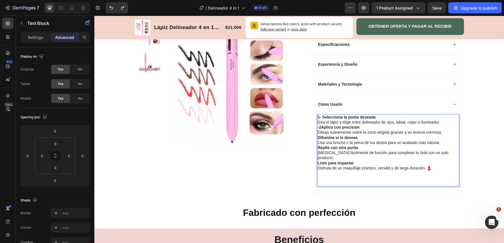
click at [321, 126] on strong "-2Aplica con precisión" at bounding box center [339, 127] width 42 height 4
click at [317, 159] on div "1- Selecciona la punta deseada Gira el lápiz y elige entre delineador de ojos, …" at bounding box center [387, 153] width 149 height 79
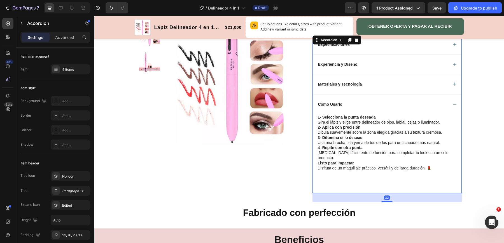
click at [319, 161] on strong "Listo para impactar" at bounding box center [336, 163] width 36 height 4
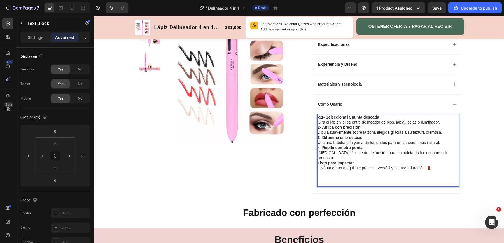
click at [320, 161] on strong "Listo para impactar" at bounding box center [336, 163] width 36 height 4
click at [322, 115] on strong "--51- Selecciona la punta deseada" at bounding box center [349, 117] width 63 height 4
click at [319, 161] on strong "5Listo para impactar" at bounding box center [337, 163] width 38 height 4
click at [322, 161] on strong "5-Listo para impactar" at bounding box center [338, 163] width 40 height 4
click at [319, 129] on p "2- Aplica con precisión Dibuja suavemente sobre la zona elegida gracias a su te…" at bounding box center [388, 130] width 141 height 10
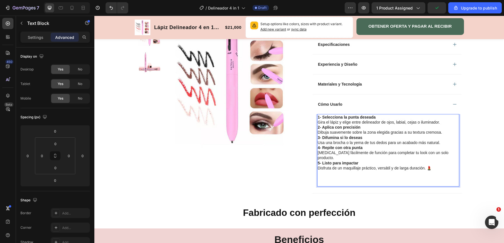
click at [319, 125] on strong "2- Aplica con precisión" at bounding box center [339, 127] width 43 height 4
click at [304, 156] on div "Lápiz Delineador 4 en 1 Premium Product Title Limited Edition Text Block Icon I…" at bounding box center [383, 41] width 158 height 322
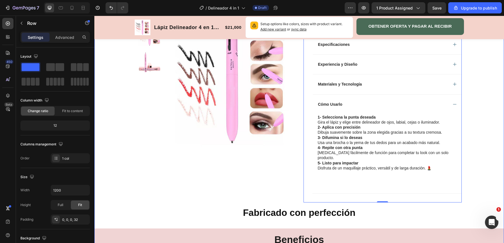
click at [487, 100] on div "Product Images Row Lápiz Delineador 4 en 1 Premium Product Title Limited Editio…" at bounding box center [299, 76] width 410 height 418
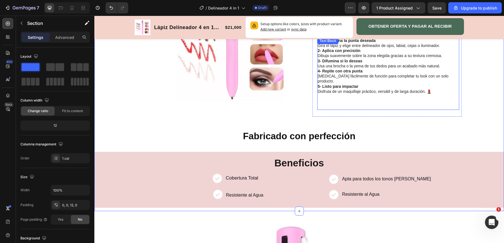
scroll to position [261, 0]
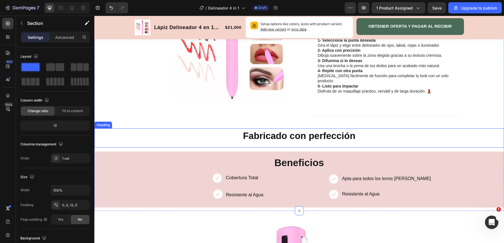
click at [99, 123] on div "Heading" at bounding box center [102, 125] width 15 height 5
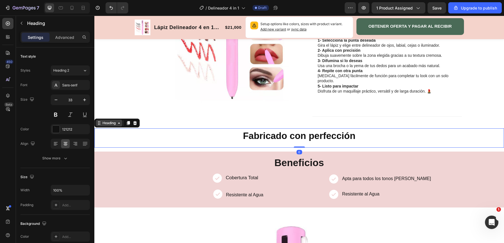
click at [104, 121] on div "Heading" at bounding box center [108, 123] width 15 height 5
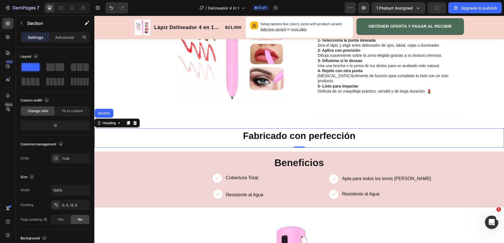
click at [111, 131] on h2 "Fabricado con perfección" at bounding box center [299, 136] width 410 height 13
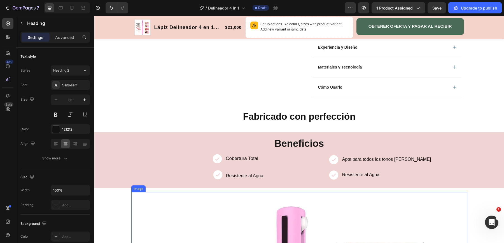
scroll to position [200, 0]
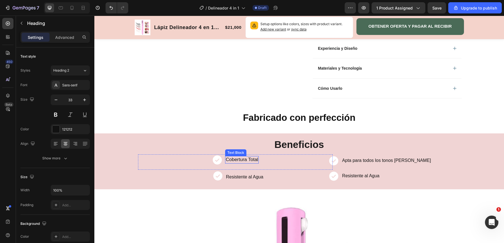
click at [255, 159] on p "Cobertura Total" at bounding box center [242, 160] width 32 height 6
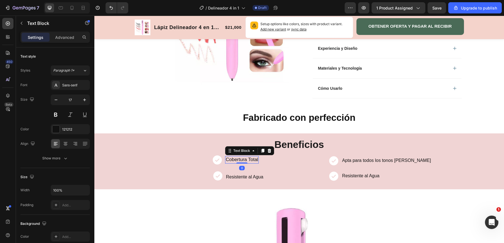
click at [227, 159] on p "Cobertura Total" at bounding box center [242, 160] width 32 height 6
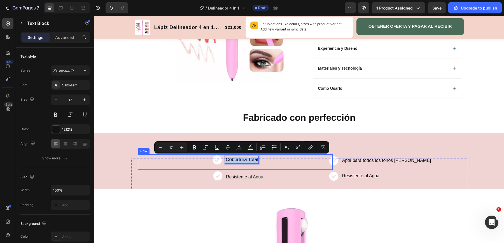
drag, startPoint x: 227, startPoint y: 159, endPoint x: 261, endPoint y: 159, distance: 34.4
click at [261, 159] on div "Icon Cobertura Total Text Block 0 Row" at bounding box center [235, 162] width 195 height 15
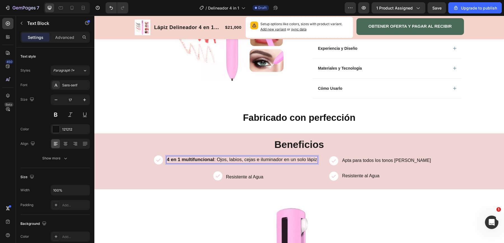
click at [216, 158] on p "4 en 1 multifuncional : Ojos, labios, cejas e iluminador en un solo lápiz" at bounding box center [242, 160] width 150 height 6
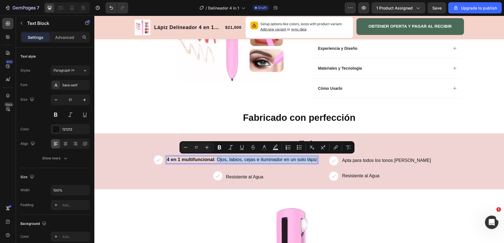
drag, startPoint x: 216, startPoint y: 158, endPoint x: 314, endPoint y: 159, distance: 98.0
click at [314, 159] on p "4 en 1 multifuncional : Ojos, labios, cejas e iluminador en un solo lápiz" at bounding box center [242, 160] width 150 height 6
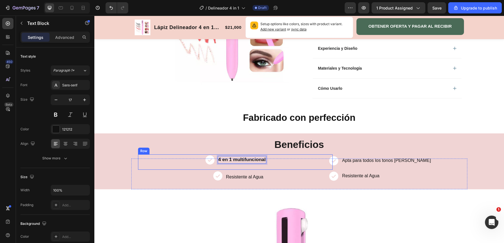
click at [245, 176] on p "Resistente al Agua" at bounding box center [244, 177] width 37 height 6
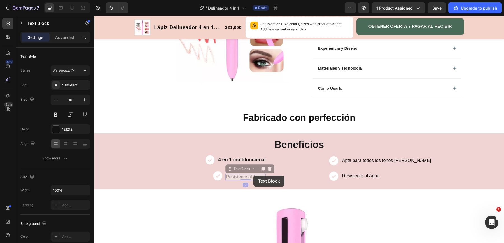
scroll to position [205, 0]
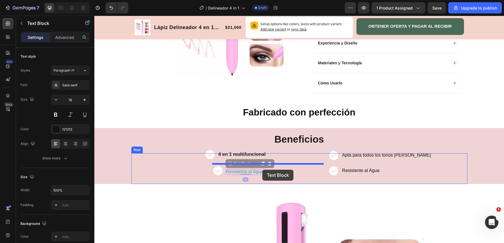
drag, startPoint x: 227, startPoint y: 175, endPoint x: 262, endPoint y: 170, distance: 35.7
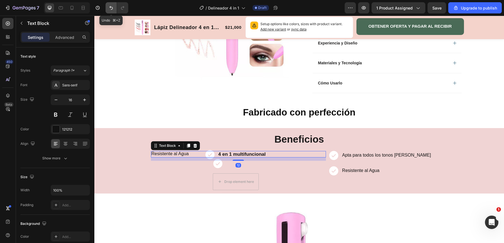
click at [110, 8] on icon "Undo/Redo" at bounding box center [110, 8] width 3 height 4
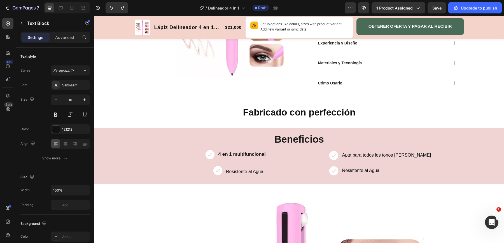
click at [247, 167] on div "Icon" at bounding box center [267, 172] width 111 height 15
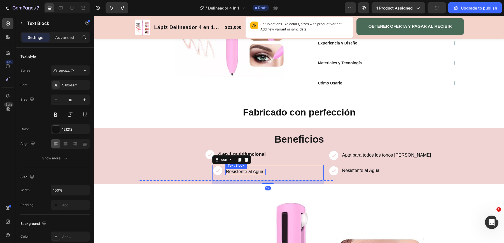
click at [263, 171] on p "Resistente al Agua" at bounding box center [244, 172] width 37 height 6
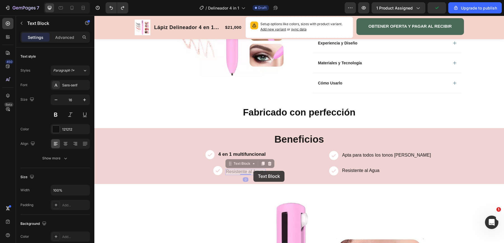
scroll to position [210, 0]
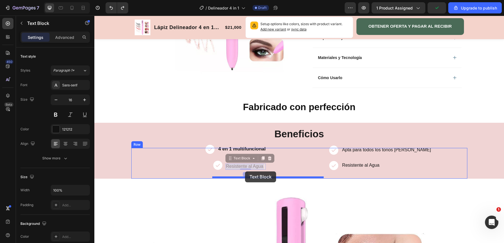
drag, startPoint x: 263, startPoint y: 171, endPoint x: 245, endPoint y: 172, distance: 17.7
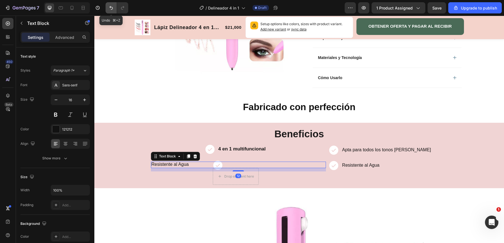
click at [109, 6] on icon "Undo/Redo" at bounding box center [111, 8] width 6 height 6
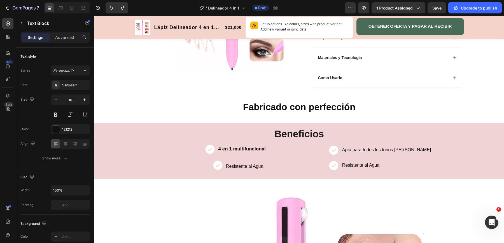
click at [241, 165] on p "Resistente al Agua" at bounding box center [244, 167] width 37 height 6
click at [228, 167] on p "Práctico y compacto : Ahorra espacio, ideal para la bolsa o viajes" at bounding box center [245, 167] width 132 height 6
drag, startPoint x: 223, startPoint y: 165, endPoint x: 304, endPoint y: 171, distance: 80.5
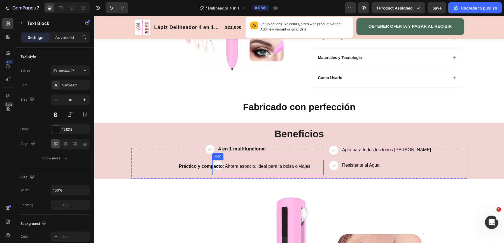
click at [304, 171] on div "Icon 4 en 1 multifuncional Text Block Row Icon Práctico y compacto : Ahorra esp…" at bounding box center [228, 163] width 195 height 31
click at [302, 169] on div "Práctico y compacto : Ahorra espacio, ideal para la bolsa o viajes" at bounding box center [244, 167] width 133 height 6
click at [309, 168] on p "Práctico y compacto : Ahorra espacio, ideal para la bolsa o viajes" at bounding box center [245, 167] width 132 height 6
click at [211, 163] on div "Icon 4 en 1 multifuncional Text Block Row Icon Práctico y compacto Text Block R…" at bounding box center [228, 163] width 195 height 31
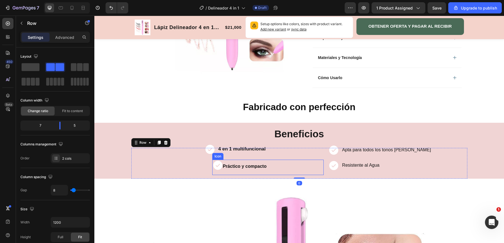
click at [218, 166] on icon at bounding box center [217, 165] width 9 height 9
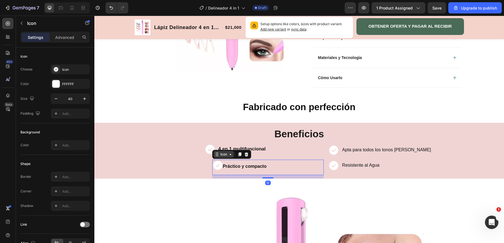
click at [216, 155] on icon at bounding box center [217, 154] width 4 height 4
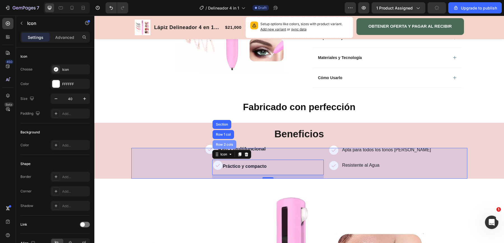
click at [220, 143] on div "Row 2 cols" at bounding box center [224, 144] width 19 height 3
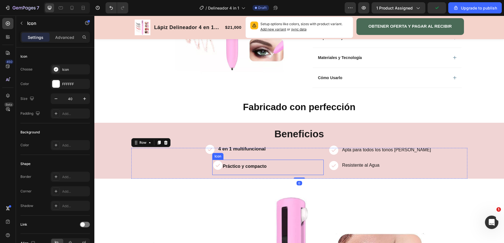
click at [218, 166] on icon at bounding box center [217, 165] width 9 height 9
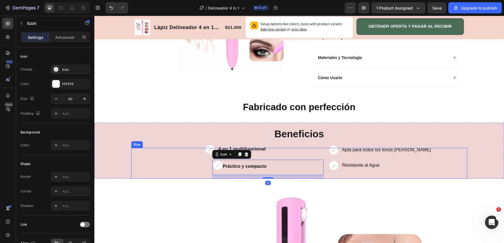
click at [192, 172] on div "Icon 4 en 1 multifuncional Text Block Row Icon 12 Práctico y compacto Text Bloc…" at bounding box center [228, 163] width 195 height 31
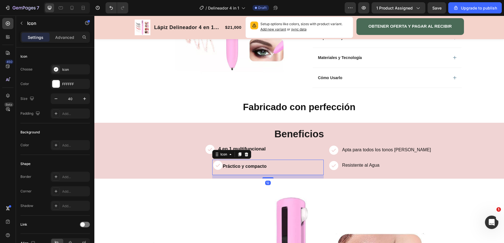
click at [220, 165] on icon at bounding box center [217, 165] width 9 height 9
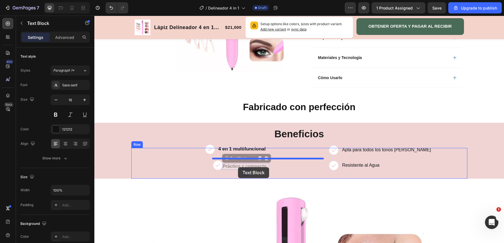
drag, startPoint x: 234, startPoint y: 167, endPoint x: 237, endPoint y: 168, distance: 3.5
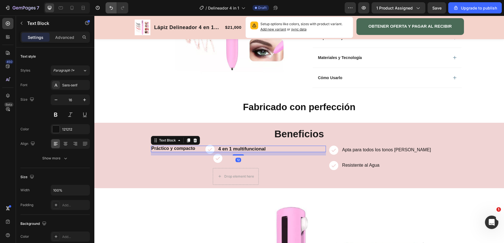
click at [112, 7] on icon "Undo/Redo" at bounding box center [111, 8] width 6 height 6
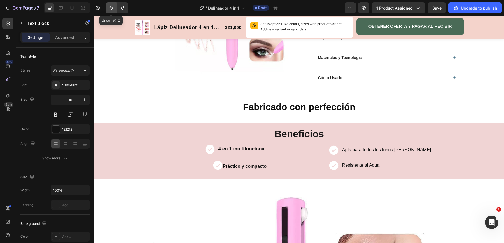
click at [112, 7] on icon "Undo/Redo" at bounding box center [111, 8] width 6 height 6
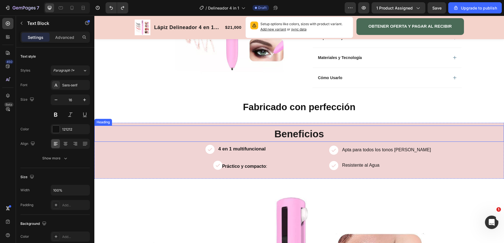
click at [184, 135] on h2 "Beneficios" at bounding box center [299, 134] width 410 height 16
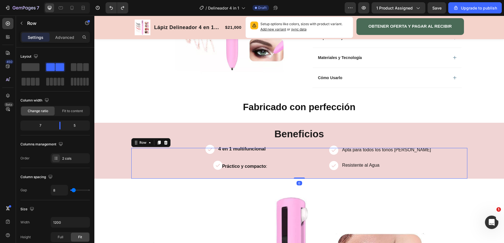
click at [206, 165] on div "Icon 4 en 1 multifuncional Text Block Row Icon Práctico y compacto : Text Block…" at bounding box center [228, 163] width 195 height 31
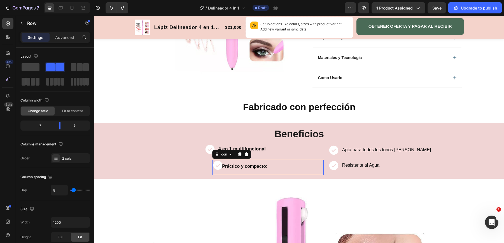
click at [215, 166] on icon at bounding box center [217, 165] width 9 height 9
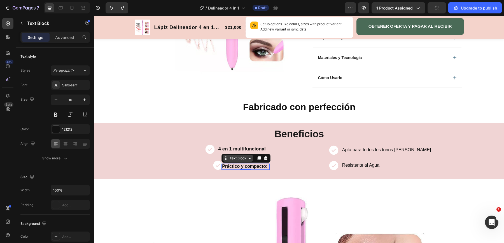
click at [235, 159] on div "Text Block" at bounding box center [237, 158] width 19 height 5
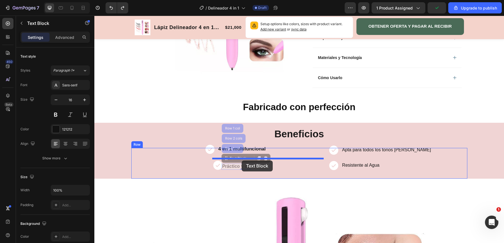
drag, startPoint x: 235, startPoint y: 160, endPoint x: 241, endPoint y: 161, distance: 6.2
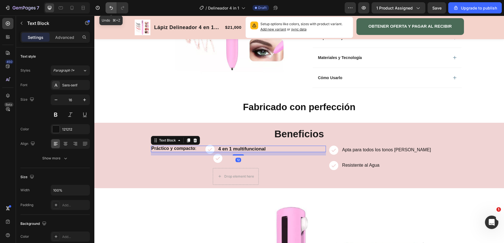
click at [113, 8] on icon "Undo/Redo" at bounding box center [111, 8] width 6 height 6
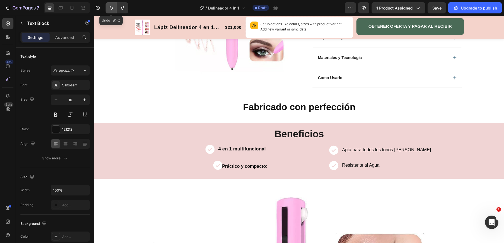
click at [113, 8] on icon "Undo/Redo" at bounding box center [111, 8] width 6 height 6
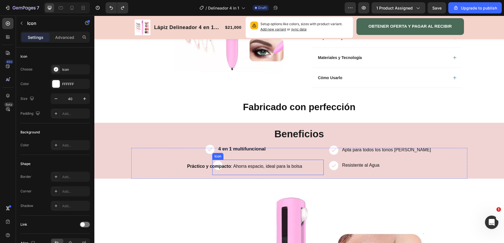
click at [220, 161] on icon at bounding box center [217, 165] width 9 height 9
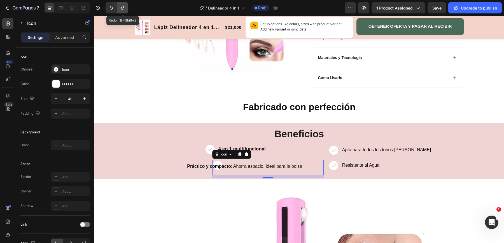
click at [125, 9] on icon "Undo/Redo" at bounding box center [123, 8] width 6 height 6
click at [204, 172] on div "Icon 4 en 1 multifuncional Text Block Row Icon 12 Práctico y compacto : Text Bl…" at bounding box center [228, 163] width 195 height 31
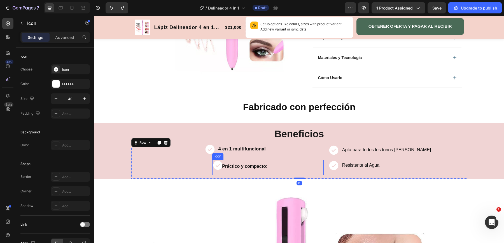
click at [217, 167] on icon at bounding box center [217, 165] width 9 height 9
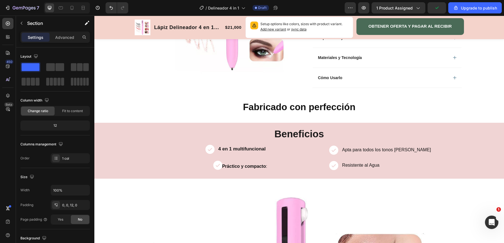
scroll to position [0, 0]
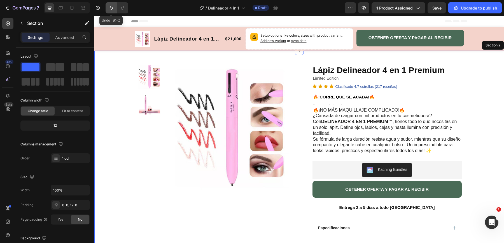
click at [114, 8] on button "Undo/Redo" at bounding box center [111, 7] width 11 height 11
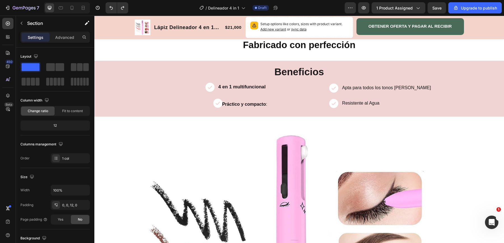
scroll to position [219, 0]
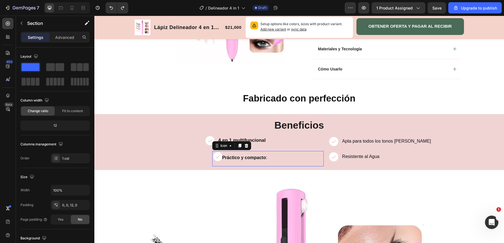
click at [219, 157] on icon at bounding box center [217, 156] width 9 height 9
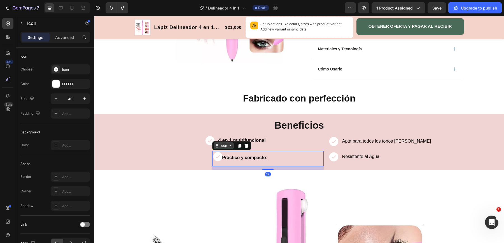
click at [217, 145] on icon at bounding box center [217, 146] width 4 height 4
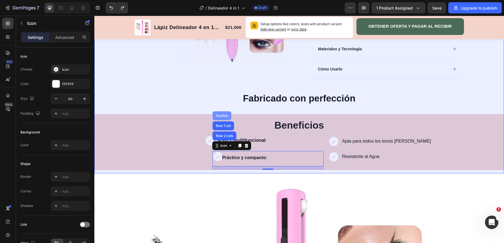
click at [221, 114] on div "Section" at bounding box center [222, 115] width 14 height 3
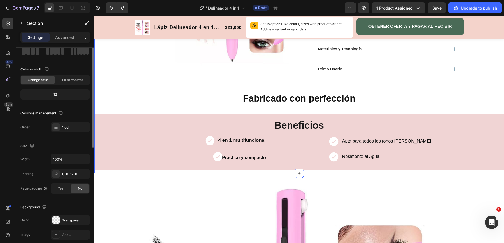
scroll to position [0, 0]
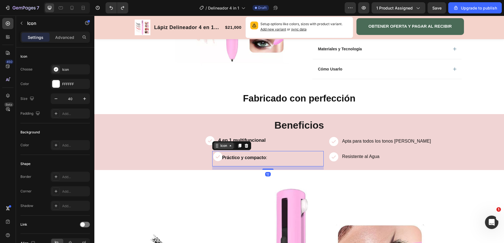
click at [215, 144] on icon at bounding box center [217, 146] width 4 height 4
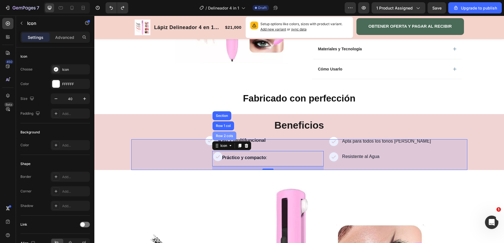
click at [219, 134] on div "Row 2 cols" at bounding box center [224, 135] width 19 height 3
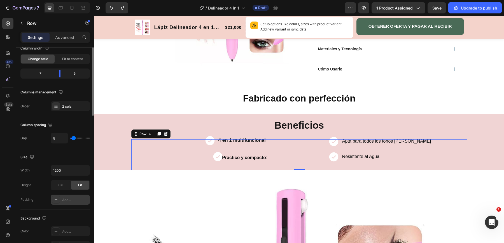
scroll to position [6, 0]
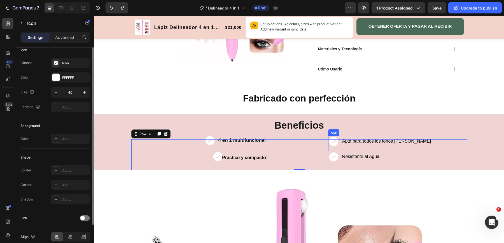
click at [335, 140] on icon at bounding box center [333, 141] width 9 height 9
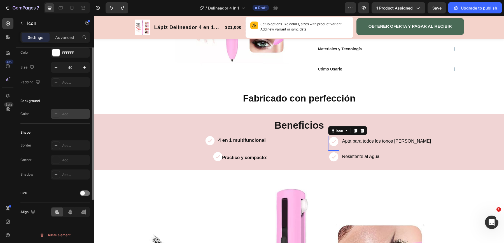
scroll to position [0, 0]
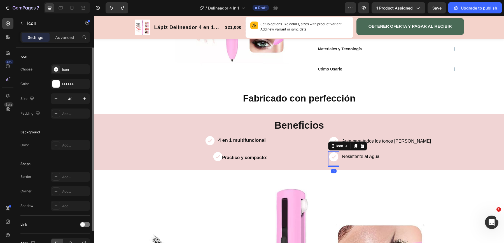
click at [337, 157] on icon at bounding box center [333, 157] width 9 height 9
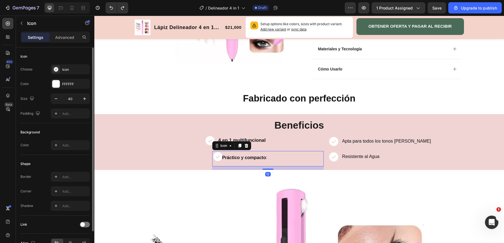
click at [214, 156] on icon at bounding box center [217, 156] width 9 height 9
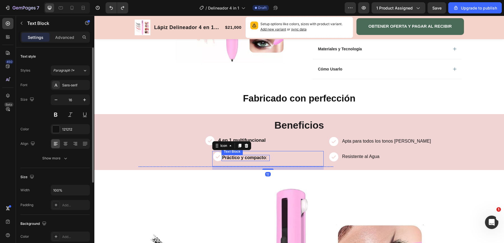
click at [228, 155] on strong "Práctico y compacto" at bounding box center [244, 157] width 44 height 5
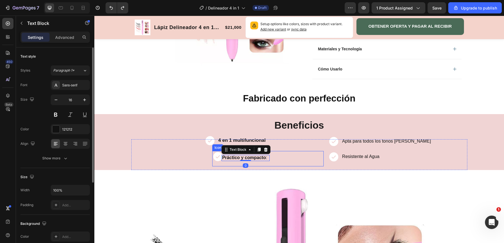
click at [215, 155] on icon at bounding box center [217, 156] width 9 height 9
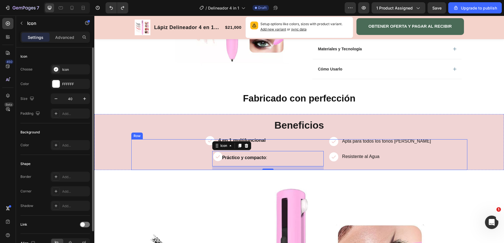
click at [186, 159] on div "Icon 4 en 1 multifuncional Text Block Row Icon 12 Práctico y compacto : Text Bl…" at bounding box center [228, 154] width 195 height 31
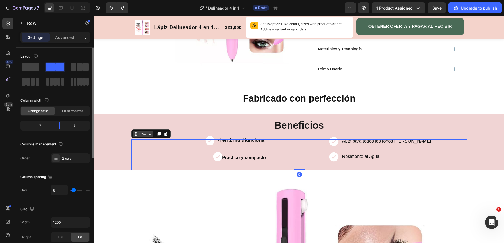
click at [137, 134] on icon at bounding box center [136, 134] width 4 height 4
click at [70, 38] on p "Advanced" at bounding box center [64, 37] width 19 height 6
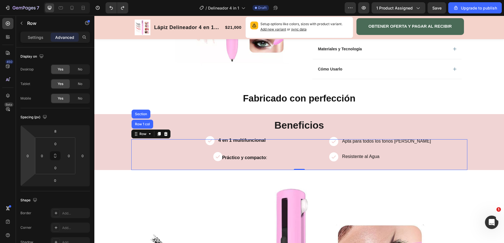
click at [31, 0] on html "7 / Delineador 4 in 1 Draft Preview 1 product assigned Save Upgrade to publish …" at bounding box center [252, 0] width 504 height 0
click at [34, 0] on html "7 / Delineador 4 in 1 Draft Preview 1 product assigned Save Upgrade to publish …" at bounding box center [252, 0] width 504 height 0
click at [31, 158] on input "0" at bounding box center [28, 156] width 8 height 8
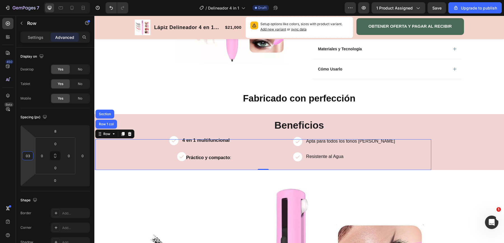
type input "0"
type input "1"
type input "-1"
type input "55"
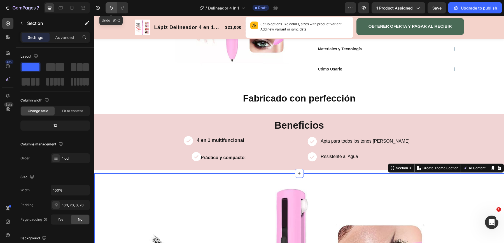
click at [111, 10] on icon "Undo/Redo" at bounding box center [111, 8] width 6 height 6
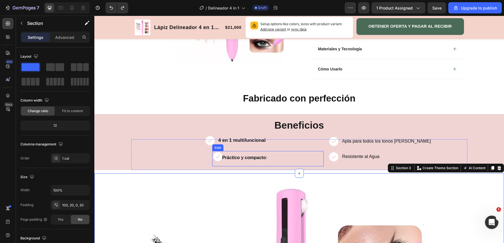
click at [216, 156] on icon at bounding box center [217, 156] width 11 height 11
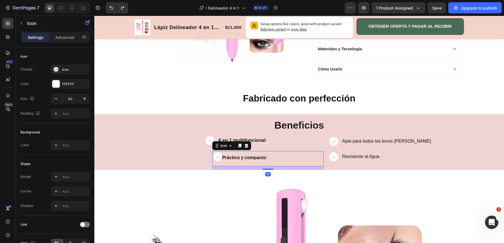
click at [204, 156] on div "Icon 4 en 1 multifuncional Text Block Row Icon 12 Práctico y compacto : Text Bl…" at bounding box center [228, 154] width 195 height 31
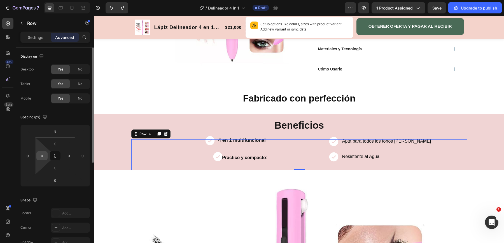
click at [41, 158] on input "0" at bounding box center [42, 156] width 8 height 8
type input "4"
type input "0"
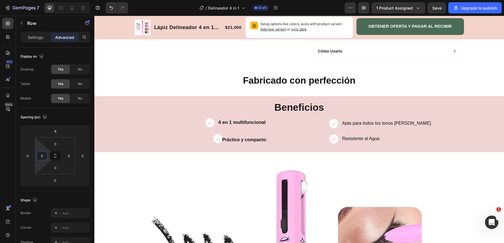
scroll to position [236, 0]
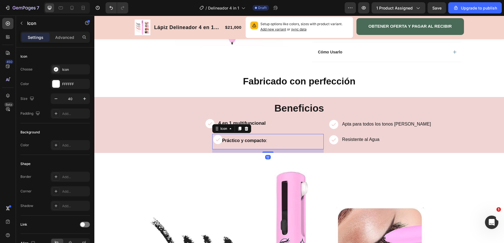
click at [216, 132] on div "Icon 4 en 1 multifuncional Text Block Row Icon 12 Práctico y compacto : Text Bl…" at bounding box center [228, 137] width 195 height 31
click at [218, 130] on icon at bounding box center [217, 130] width 1 height 1
click at [200, 141] on div "Icon 4 en 1 multifuncional Text Block Row Icon Row 2 cols Row 1 col Section 12 …" at bounding box center [228, 137] width 195 height 31
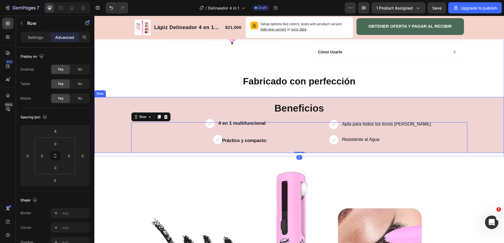
click at [118, 136] on div "Beneficios Heading Icon 4 en 1 multifuncional Text Block Row Icon Práctico y co…" at bounding box center [299, 125] width 410 height 56
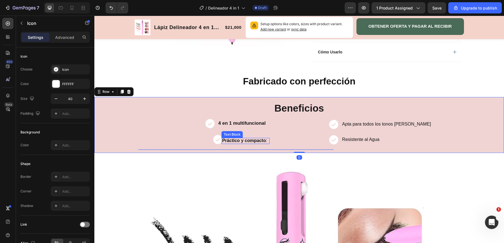
click at [220, 137] on icon at bounding box center [217, 139] width 11 height 11
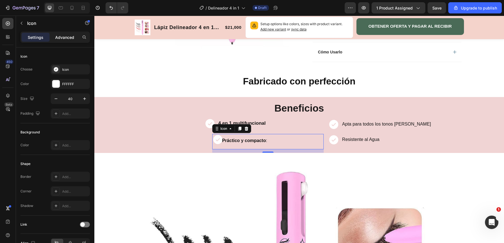
click at [65, 35] on p "Advanced" at bounding box center [64, 37] width 19 height 6
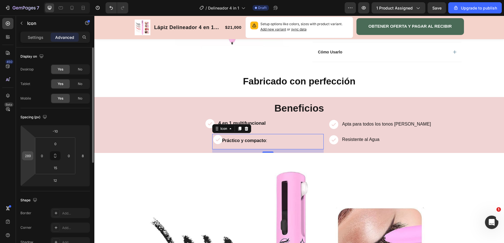
click at [31, 155] on input "289" at bounding box center [28, 156] width 8 height 8
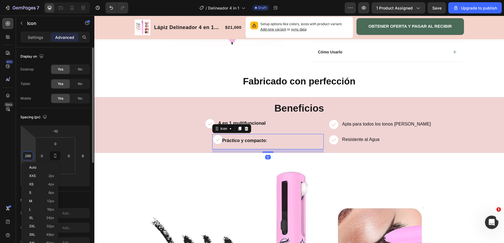
type input "3"
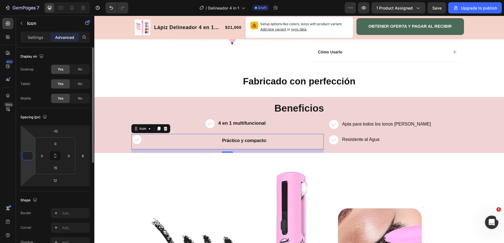
type input "2"
type input "7"
type input "4"
type input "8"
type input "9"
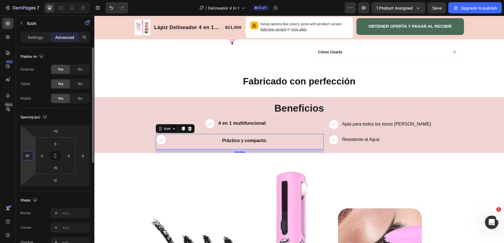
type input "8"
type input "7"
type input "6"
type input "5"
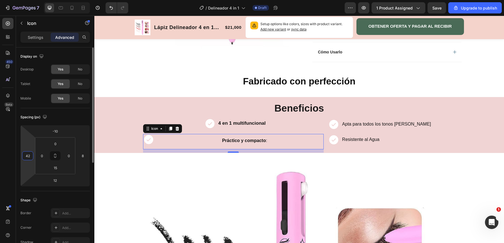
type input "4"
type input "3"
type input "260"
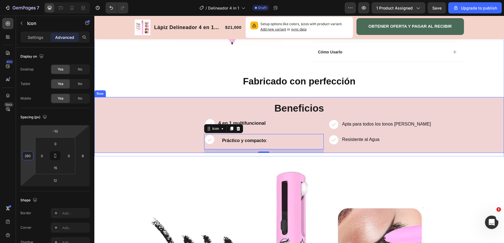
click at [153, 143] on div "Icon 4 en 1 multifuncional Text Block Row Icon 12 Práctico y compacto : Text Bl…" at bounding box center [228, 137] width 195 height 31
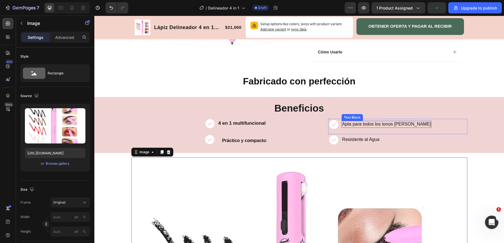
click at [360, 124] on p "Apta para todos los tonos de piel" at bounding box center [386, 125] width 89 height 6
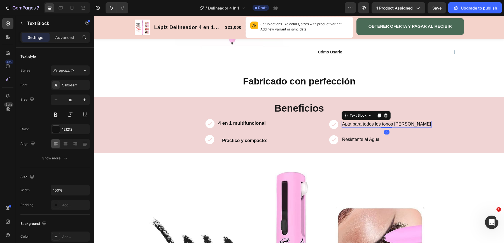
click at [343, 122] on p "Apta para todos los tonos de piel" at bounding box center [386, 125] width 89 height 6
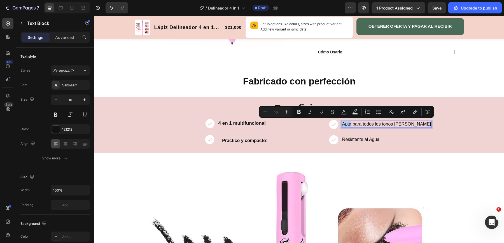
click at [343, 122] on p "Apta para todos los tonos de piel" at bounding box center [386, 125] width 89 height 6
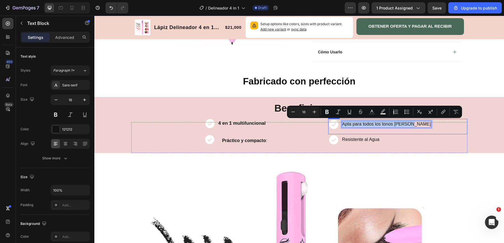
drag, startPoint x: 343, startPoint y: 122, endPoint x: 412, endPoint y: 122, distance: 69.2
click at [412, 122] on div "Icon Apta para todos los tonos de piel Text Block 0 Row" at bounding box center [397, 126] width 139 height 15
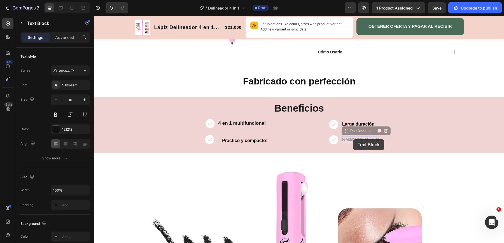
scroll to position [235, 0]
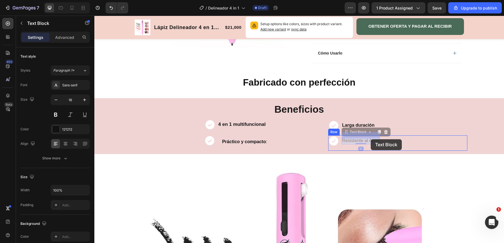
drag, startPoint x: 342, startPoint y: 139, endPoint x: 370, endPoint y: 139, distance: 27.2
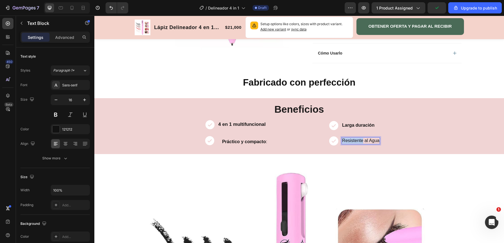
click at [342, 139] on p "Resistente al Agua" at bounding box center [360, 141] width 37 height 6
drag, startPoint x: 344, startPoint y: 140, endPoint x: 360, endPoint y: 141, distance: 16.3
click at [360, 141] on div "Icon al Agua Text Block 0 Row" at bounding box center [397, 143] width 139 height 15
click at [408, 56] on div "Cómo Usarlo" at bounding box center [387, 53] width 149 height 20
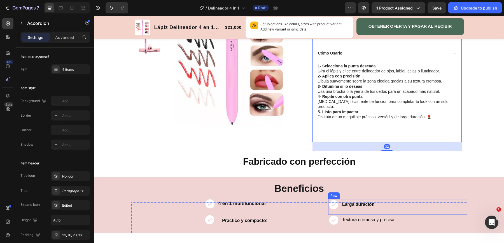
click at [362, 204] on div "Larga duración Text Block" at bounding box center [359, 206] width 34 height 15
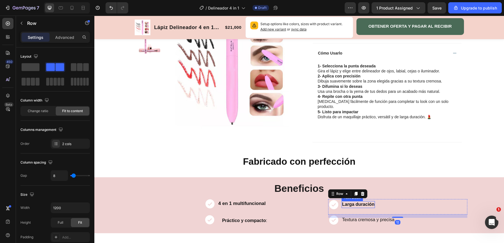
click at [365, 202] on strong "Larga duración" at bounding box center [358, 204] width 32 height 5
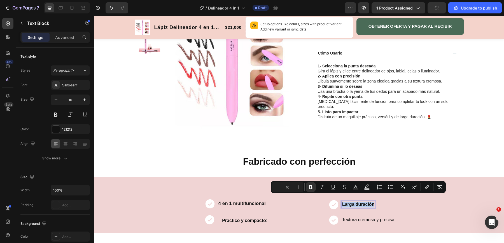
drag, startPoint x: 342, startPoint y: 199, endPoint x: 375, endPoint y: 199, distance: 32.5
click at [375, 202] on div "Larga duración" at bounding box center [359, 205] width 34 height 6
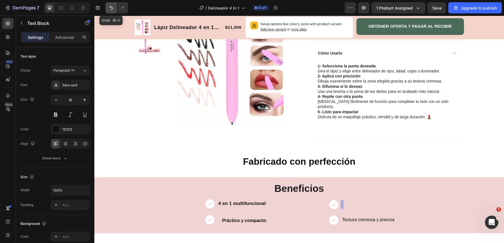
click at [111, 9] on icon "Undo/Redo" at bounding box center [111, 8] width 6 height 6
click at [110, 10] on icon "Undo/Redo" at bounding box center [111, 8] width 6 height 6
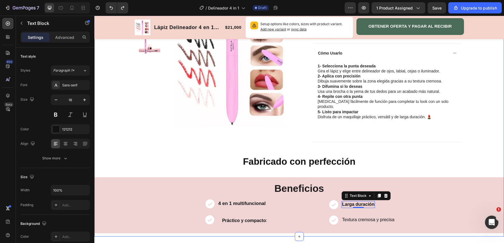
click at [215, 161] on h2 "Fabricado con perfección" at bounding box center [299, 161] width 410 height 13
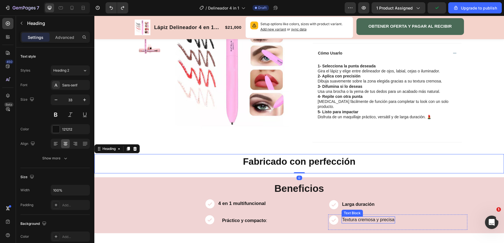
click at [352, 217] on p "Textura cremosa y precisa" at bounding box center [368, 220] width 52 height 6
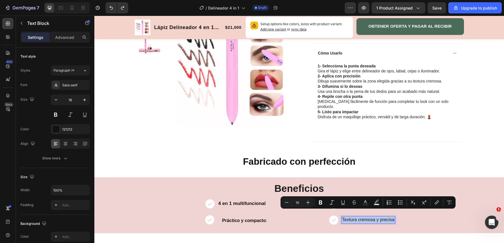
drag, startPoint x: 343, startPoint y: 213, endPoint x: 394, endPoint y: 213, distance: 51.2
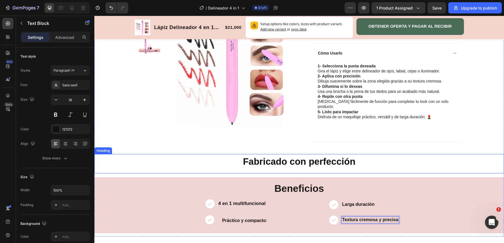
click at [440, 156] on h2 "Fabricado con perfección" at bounding box center [299, 161] width 410 height 13
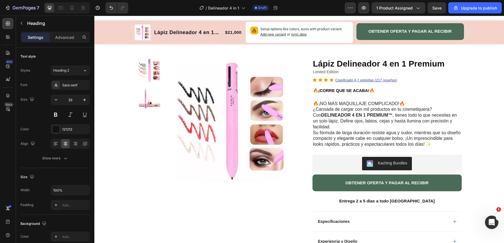
scroll to position [0, 0]
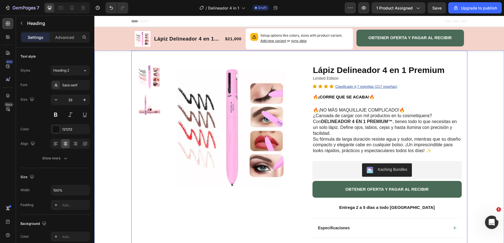
click at [151, 81] on img at bounding box center [149, 76] width 25 height 25
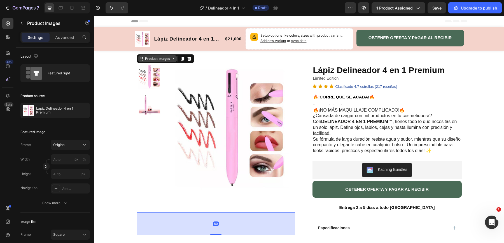
click at [143, 60] on icon at bounding box center [141, 59] width 4 height 4
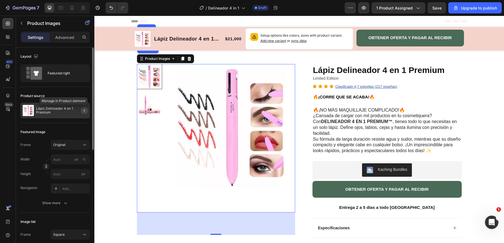
click at [83, 111] on icon "button" at bounding box center [84, 110] width 4 height 4
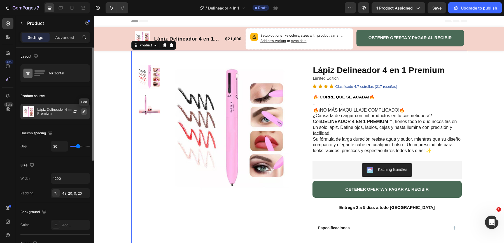
click at [86, 111] on icon "button" at bounding box center [84, 111] width 4 height 4
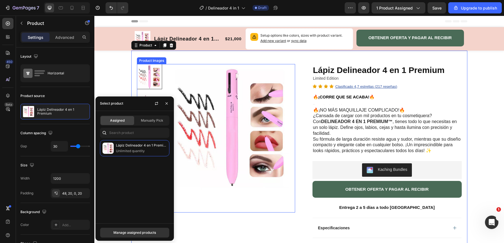
click at [199, 91] on img at bounding box center [232, 127] width 126 height 126
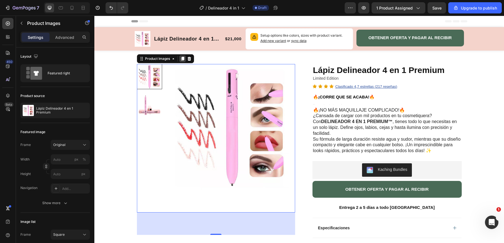
click at [183, 58] on icon at bounding box center [182, 59] width 3 height 4
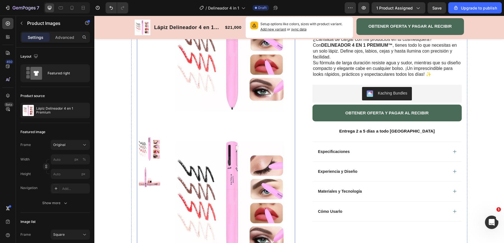
scroll to position [73, 0]
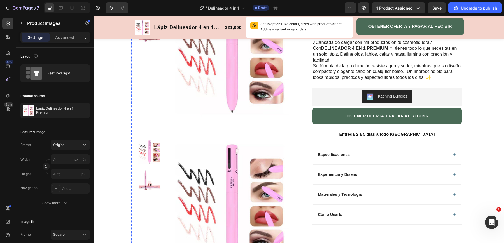
click at [188, 194] on img at bounding box center [232, 202] width 126 height 126
click at [112, 7] on icon "Undo/Redo" at bounding box center [111, 8] width 6 height 6
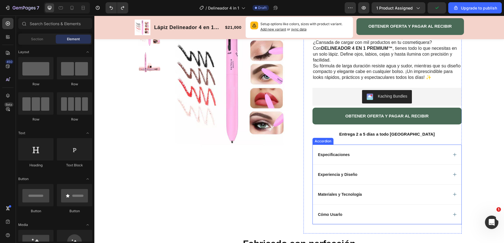
click at [359, 157] on div "Especificaciones" at bounding box center [382, 154] width 131 height 7
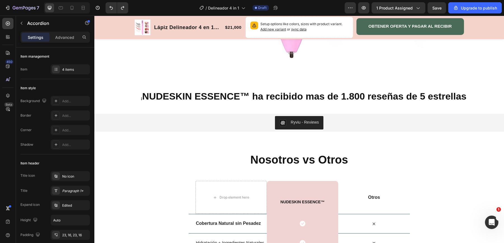
scroll to position [758, 0]
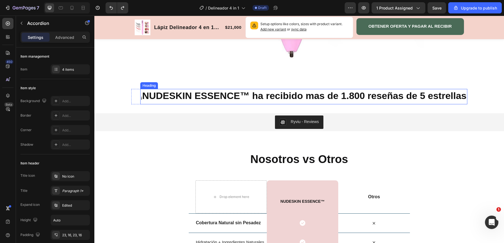
click at [147, 85] on div "Heading" at bounding box center [148, 85] width 15 height 5
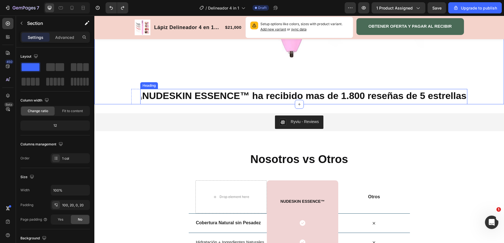
click at [163, 98] on strong "NUDESKIN ESSENCE™ ha recibido mas de 1.800 reseñas de 5 estrellas" at bounding box center [304, 95] width 324 height 11
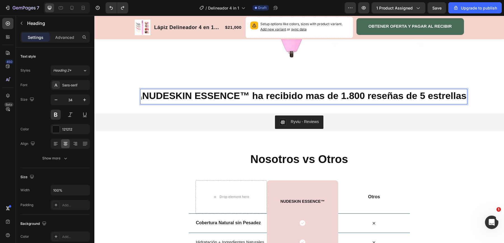
click at [270, 95] on strong "NUDESKIN ESSENCE™ ha recibido mas de 1.800 reseñas de 5 estrellas" at bounding box center [304, 95] width 324 height 11
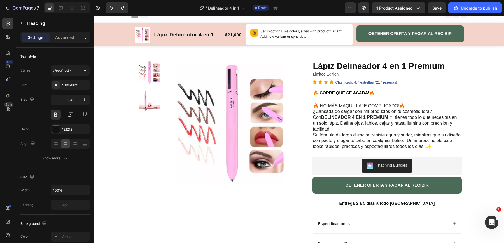
scroll to position [0, 0]
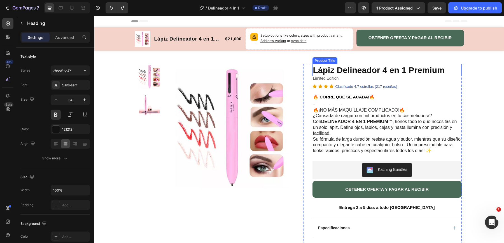
click at [319, 69] on h1 "Lápiz Delineador 4 en 1 Premium" at bounding box center [386, 70] width 149 height 12
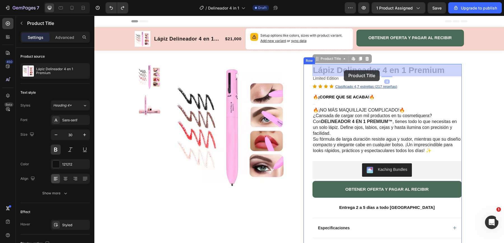
drag, startPoint x: 314, startPoint y: 68, endPoint x: 328, endPoint y: 67, distance: 14.3
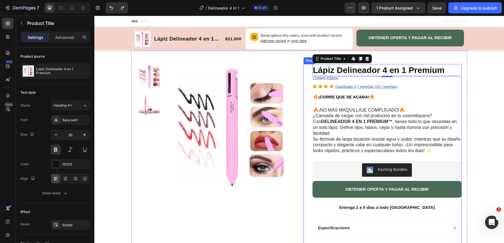
click at [316, 71] on h1 "Lápiz Delineador 4 en 1 Premium" at bounding box center [386, 70] width 149 height 12
click at [314, 70] on h1 "Lápiz Delineador 4 en 1 Premium" at bounding box center [386, 70] width 149 height 12
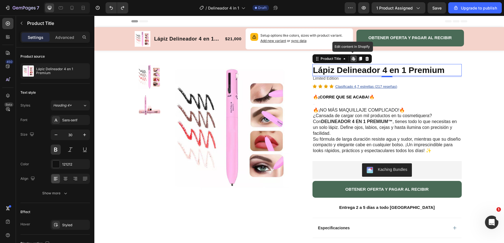
click at [317, 71] on h1 "Lápiz Delineador 4 en 1 Premium" at bounding box center [386, 70] width 149 height 12
click at [442, 69] on h1 "Lápiz Delineador 4 en 1 Premium" at bounding box center [386, 70] width 149 height 12
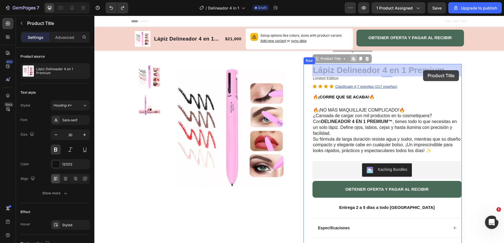
drag, startPoint x: 447, startPoint y: 71, endPoint x: 424, endPoint y: 69, distance: 23.1
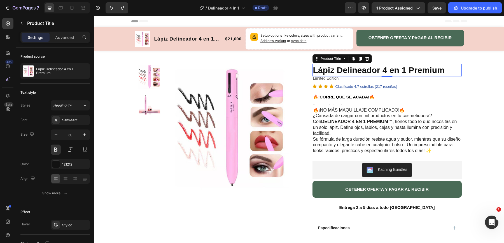
click at [358, 77] on p "Limited Edition" at bounding box center [387, 78] width 148 height 8
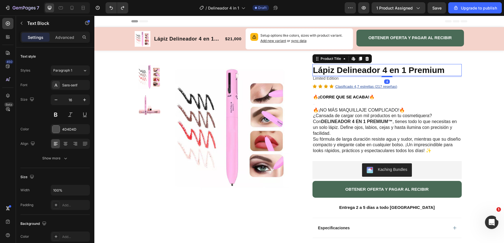
click at [385, 67] on h1 "Lápiz Delineador 4 en 1 Premium" at bounding box center [386, 70] width 149 height 12
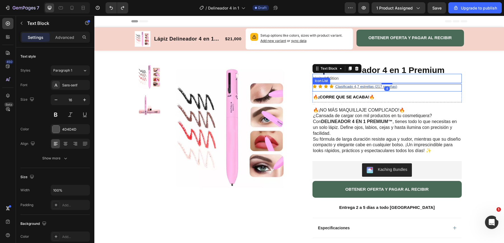
click at [304, 88] on div "Lápiz Delineador 4 en 1 Premium Product Title Limited Edition Text Block 4 Icon…" at bounding box center [383, 185] width 158 height 243
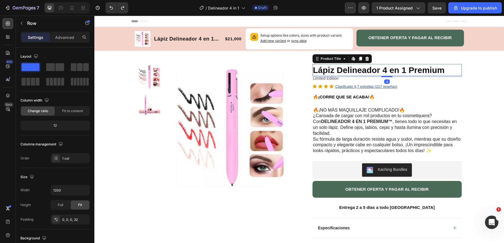
click at [333, 70] on h1 "Lápiz Delineador 4 en 1 Premium" at bounding box center [386, 70] width 149 height 12
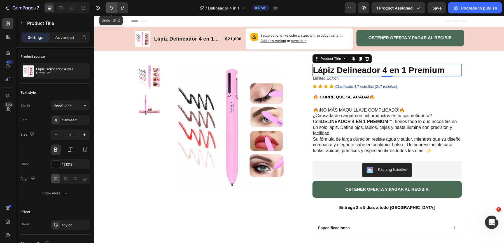
click at [110, 10] on icon "Undo/Redo" at bounding box center [111, 8] width 6 height 6
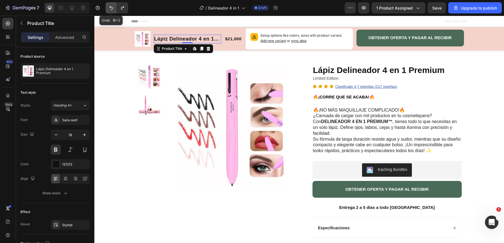
click at [111, 6] on icon "Undo/Redo" at bounding box center [111, 8] width 6 height 6
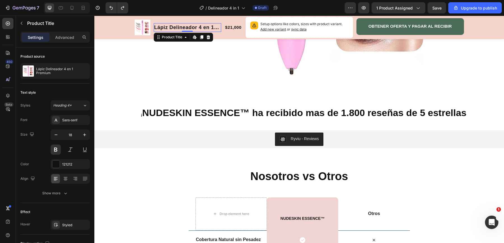
scroll to position [634, 0]
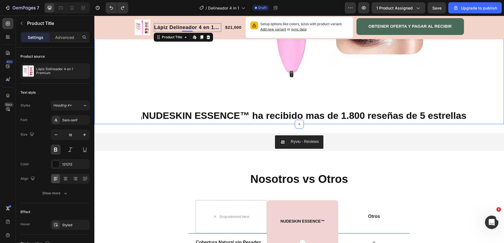
click at [228, 113] on strong "NUDESKIN ESSENCE™ ha recibido mas de 1.800 reseñas de 5 estrellas" at bounding box center [304, 115] width 324 height 11
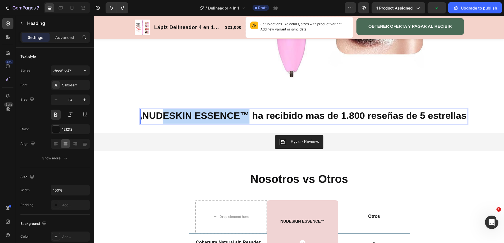
drag, startPoint x: 270, startPoint y: 114, endPoint x: 185, endPoint y: 112, distance: 84.9
click at [185, 112] on strong "NUDESKIN ESSENCE™ ha recibido mas de 1.800 reseñas de 5 estrellas" at bounding box center [304, 115] width 324 height 11
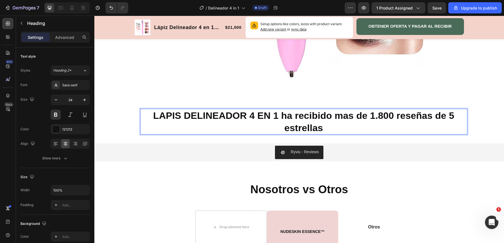
click at [165, 118] on strong "LAPIS DELINEADOR 4 EN 1 ha recibido mas de 1.800 reseñas de 5 estrellas" at bounding box center [303, 121] width 301 height 23
click at [186, 116] on strong "LAPIS DELINEADOR 4 EN 1 ha recibido mas de 1.800 reseñas de 5 estrellas" at bounding box center [303, 121] width 301 height 23
click at [166, 115] on strong "LAPIZ DELINEADOR 4 EN 1 ha recibido mas de 1.800 reseñas de 5 estrellas" at bounding box center [303, 121] width 300 height 23
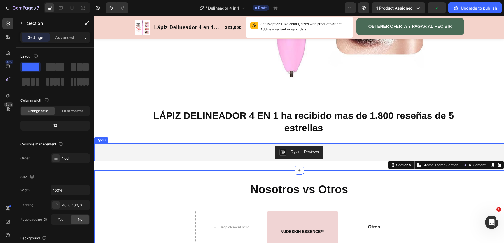
click at [100, 141] on div "Ryviu" at bounding box center [100, 140] width 13 height 7
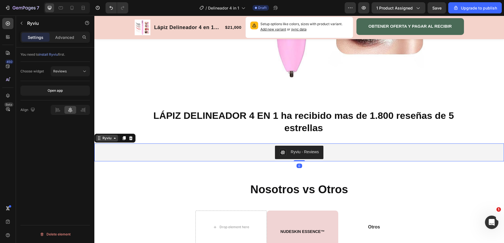
click at [106, 139] on div "Ryviu" at bounding box center [106, 138] width 11 height 5
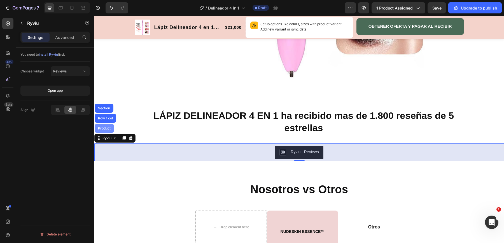
click at [106, 125] on div "Product" at bounding box center [104, 128] width 19 height 9
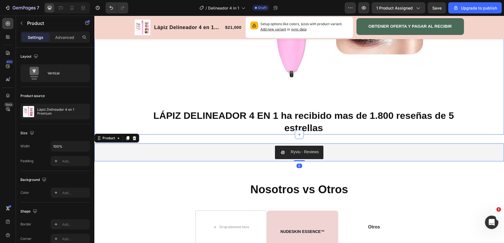
click at [126, 166] on div "Ryviu - Reviews Ryviu Product 0 Row Section 4" at bounding box center [299, 153] width 410 height 36
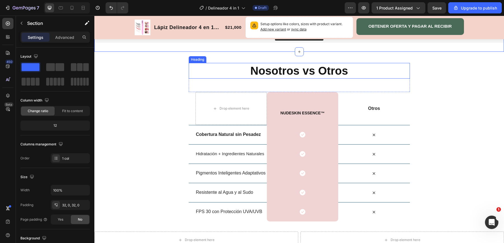
scroll to position [762, 0]
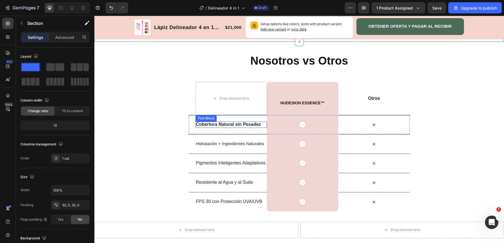
click at [234, 125] on strong "Cobertura Natural sin Pesadez" at bounding box center [228, 124] width 65 height 5
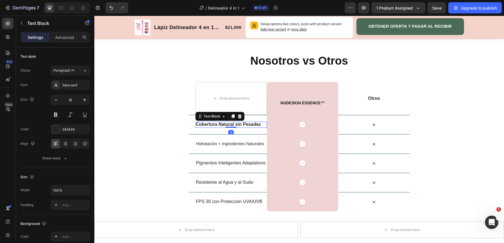
click at [199, 125] on strong "Cobertura Natural sin Pesadez" at bounding box center [228, 124] width 65 height 5
drag, startPoint x: 197, startPoint y: 124, endPoint x: 211, endPoint y: 124, distance: 14.6
click at [203, 124] on strong "Cobertura Natural sin Pesadez" at bounding box center [228, 124] width 65 height 5
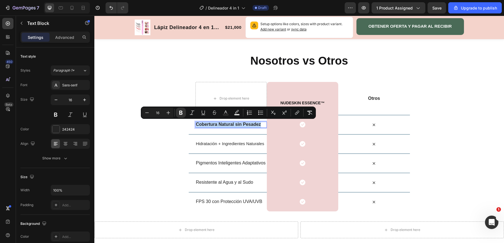
drag, startPoint x: 261, startPoint y: 124, endPoint x: 196, endPoint y: 124, distance: 64.4
click at [196, 124] on strong "Cobertura Natural sin Pesadez" at bounding box center [228, 124] width 65 height 5
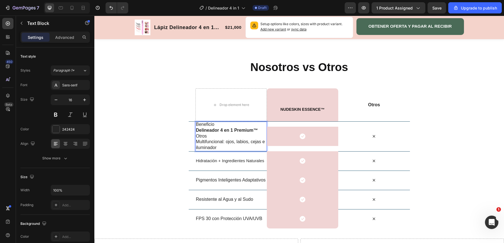
click at [214, 126] on p "Beneficio" at bounding box center [231, 125] width 70 height 6
click at [211, 137] on p "Otros" at bounding box center [231, 137] width 70 height 6
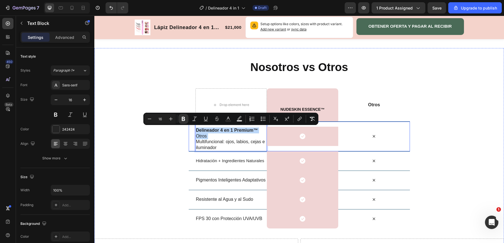
drag, startPoint x: 211, startPoint y: 137, endPoint x: 194, endPoint y: 129, distance: 19.0
click at [194, 129] on div "Delineador 4 en 1 Premium™ Otros Multifuncional: ojos, labios, cejas e iluminad…" at bounding box center [299, 137] width 221 height 30
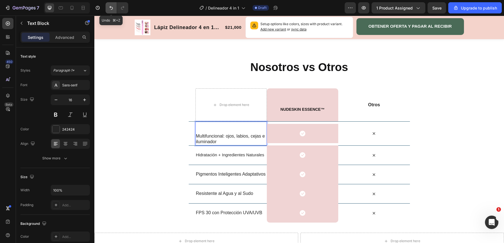
click at [111, 5] on icon "Undo/Redo" at bounding box center [111, 8] width 6 height 6
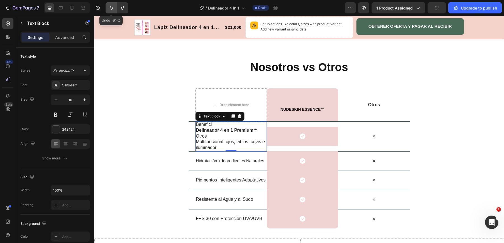
click at [111, 5] on icon "Undo/Redo" at bounding box center [111, 8] width 6 height 6
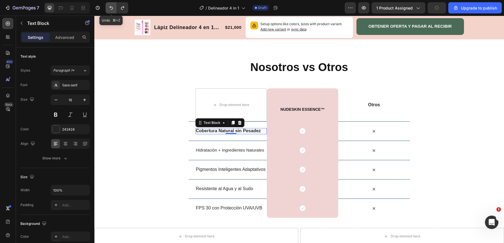
click at [111, 5] on icon "Undo/Redo" at bounding box center [111, 8] width 6 height 6
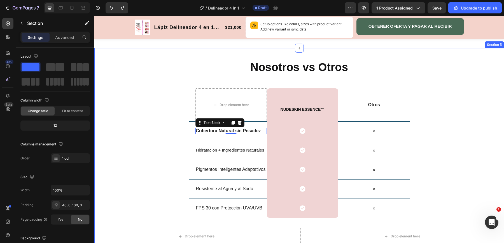
click at [171, 149] on div "Nosotros vs Otros Heading Row Drop element here NUDESKIN ESSENCE™ Heading Row O…" at bounding box center [299, 152] width 410 height 186
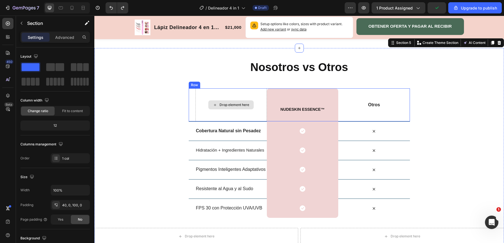
click at [218, 132] on strong "Cobertura Natural sin Pesadez" at bounding box center [228, 131] width 65 height 5
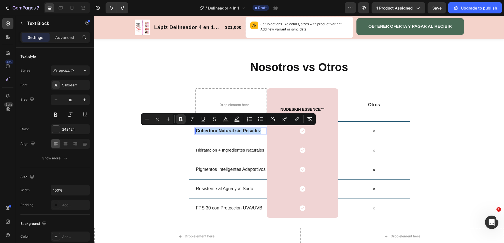
drag, startPoint x: 197, startPoint y: 131, endPoint x: 263, endPoint y: 131, distance: 66.1
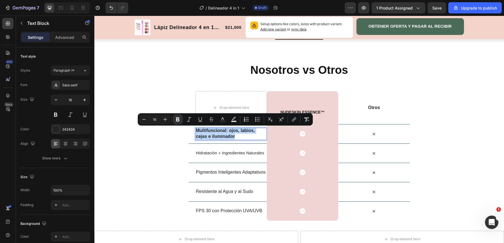
drag, startPoint x: 239, startPoint y: 138, endPoint x: 194, endPoint y: 130, distance: 45.8
click at [194, 130] on div "Multifuncional: ojos, labios, cejas e iluminador Text Block 0 Icon Row Icon Row" at bounding box center [299, 133] width 221 height 19
click at [179, 120] on icon "Editor contextual toolbar" at bounding box center [177, 120] width 3 height 4
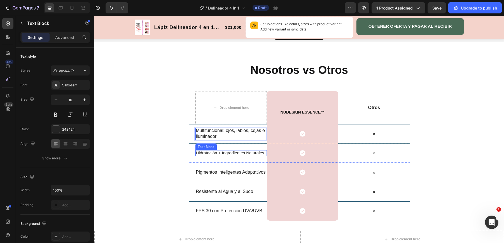
click at [203, 153] on span "Hidratación + Ingredientes Naturales" at bounding box center [230, 153] width 68 height 5
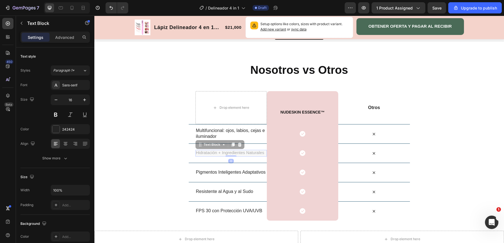
scroll to position [750, 0]
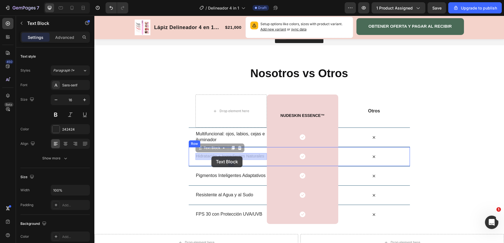
drag, startPoint x: 197, startPoint y: 154, endPoint x: 210, endPoint y: 156, distance: 12.8
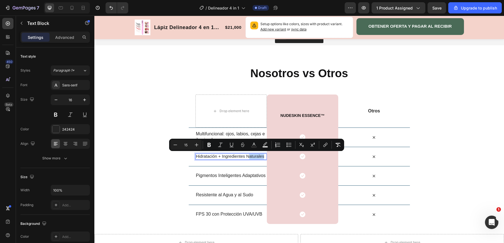
click at [265, 158] on p "Hidratación + Ingredientes Naturales" at bounding box center [231, 157] width 70 height 6
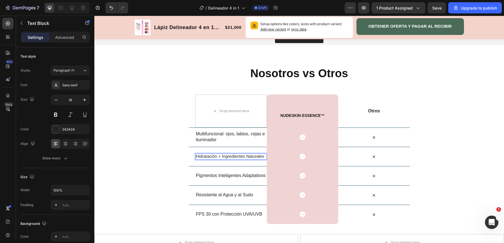
drag, startPoint x: 263, startPoint y: 156, endPoint x: 199, endPoint y: 156, distance: 64.1
click at [199, 156] on span "Hidratación + Ingredientes Naturales" at bounding box center [230, 156] width 68 height 5
click at [196, 156] on span "Hidratación + Ingredientes Naturales" at bounding box center [230, 156] width 68 height 5
click at [218, 174] on p "Pigmentos Inteligentes Adaptativos" at bounding box center [231, 176] width 70 height 6
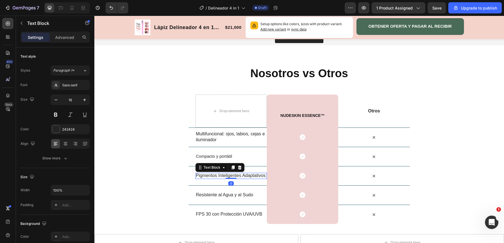
click at [197, 175] on p "Pigmentos Inteligentes Adaptativos" at bounding box center [231, 176] width 70 height 6
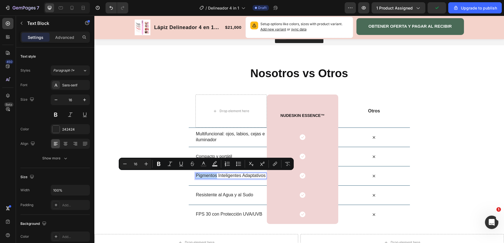
click at [197, 175] on p "Pigmentos Inteligentes Adaptativos" at bounding box center [231, 176] width 70 height 6
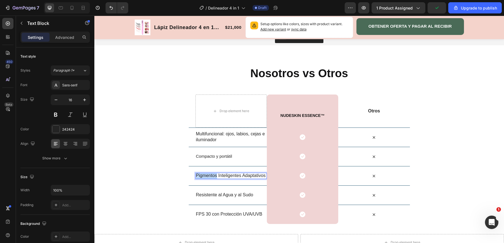
click at [197, 175] on p "Pigmentos Inteligentes Adaptativos" at bounding box center [231, 176] width 70 height 6
click at [244, 175] on p "Inteligentes Adaptativos" at bounding box center [231, 176] width 70 height 6
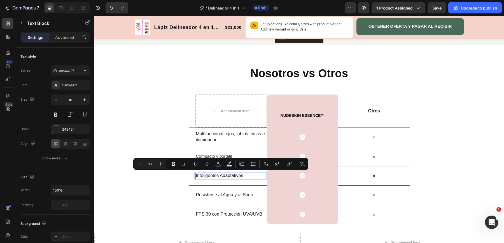
drag, startPoint x: 244, startPoint y: 175, endPoint x: 196, endPoint y: 176, distance: 48.2
click at [196, 176] on p "Inteligentes Adaptativos" at bounding box center [231, 176] width 70 height 6
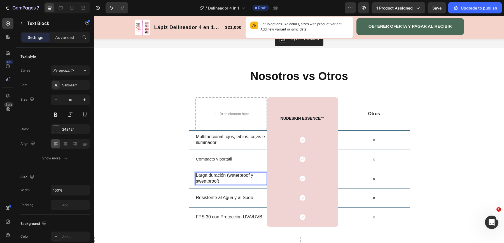
click at [225, 175] on p "Larga duración (waterproof y sweatproof)" at bounding box center [231, 179] width 70 height 12
click at [228, 178] on p "Larga duración (waterproof y sweatproof)" at bounding box center [231, 179] width 70 height 12
click at [198, 199] on p "Resistente al Agua y al Sudo" at bounding box center [231, 198] width 70 height 6
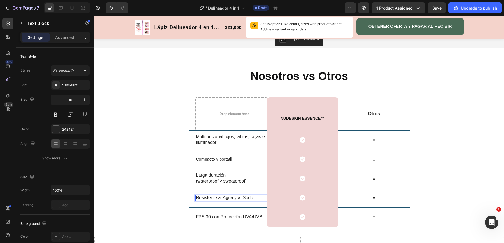
click at [195, 197] on div "Resistente al Agua y al Sudo" at bounding box center [230, 198] width 71 height 6
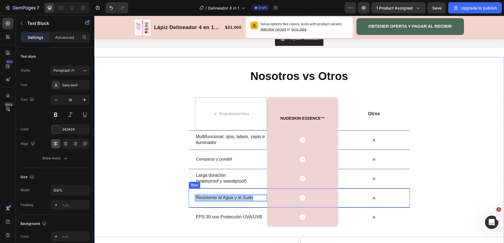
drag, startPoint x: 195, startPoint y: 197, endPoint x: 254, endPoint y: 200, distance: 58.4
click at [254, 200] on div "Resistente al Agua y al Sudo" at bounding box center [230, 198] width 71 height 6
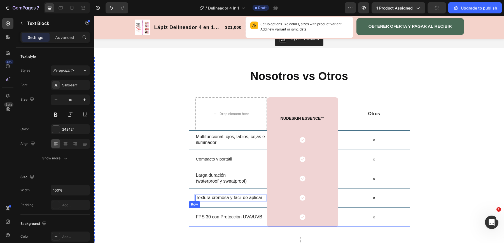
click at [201, 215] on p "FPS 30 con Protección UVA/UVB" at bounding box center [231, 217] width 70 height 6
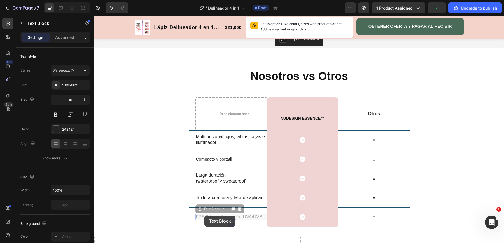
scroll to position [744, 0]
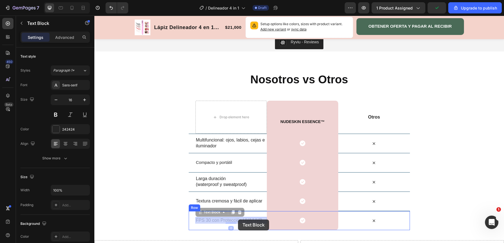
drag, startPoint x: 196, startPoint y: 215, endPoint x: 226, endPoint y: 215, distance: 29.7
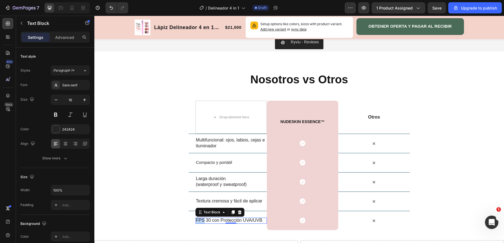
click at [199, 220] on p "FPS 30 con Protección UVA/UVB" at bounding box center [231, 221] width 70 height 6
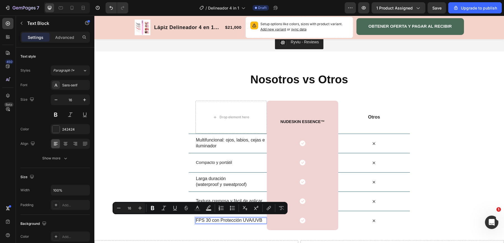
click at [262, 221] on p "FPS 30 con Protección UVA/UVB" at bounding box center [231, 221] width 70 height 6
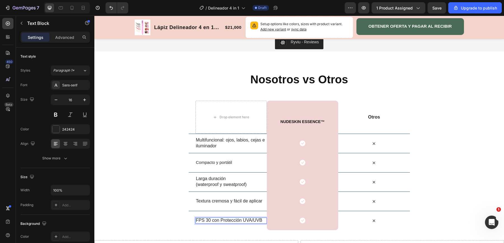
click at [262, 221] on p "FPS 30 con Protección UVA/UVB" at bounding box center [231, 221] width 70 height 6
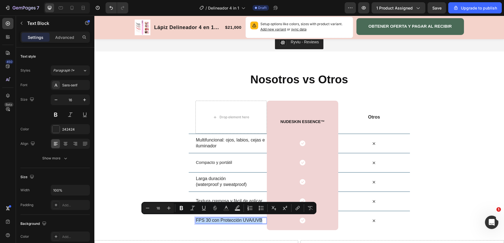
drag, startPoint x: 262, startPoint y: 221, endPoint x: 197, endPoint y: 220, distance: 64.4
click at [197, 220] on p "FPS 30 con Protección UVA/UVB" at bounding box center [231, 221] width 70 height 6
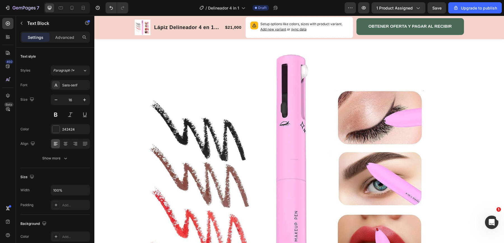
scroll to position [204, 0]
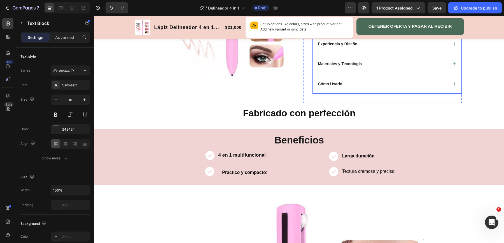
click at [377, 90] on div "Cómo Usarlo" at bounding box center [387, 84] width 149 height 20
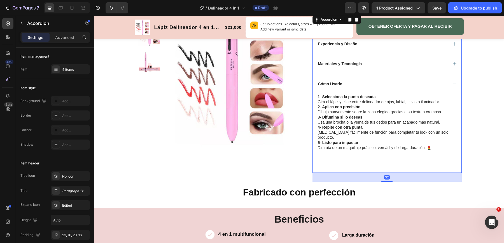
click at [386, 84] on div "Cómo Usarlo" at bounding box center [382, 84] width 131 height 7
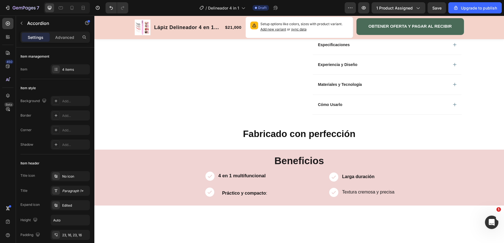
scroll to position [0, 0]
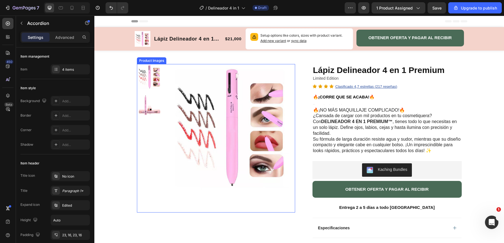
click at [150, 104] on img at bounding box center [149, 104] width 25 height 25
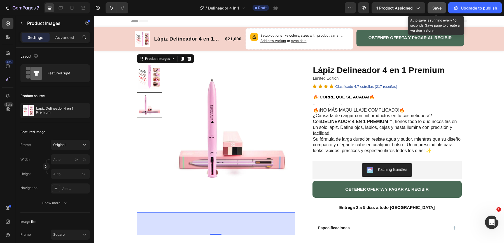
click at [439, 8] on span "Save" at bounding box center [436, 8] width 9 height 5
drag, startPoint x: 298, startPoint y: 52, endPoint x: 242, endPoint y: 42, distance: 56.2
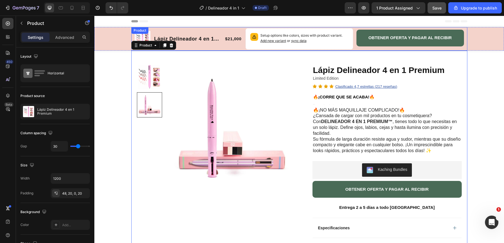
drag, startPoint x: 242, startPoint y: 42, endPoint x: 121, endPoint y: 42, distance: 121.5
click at [213, 42] on div "Product Images Lápiz Delineador 4 en 1 Premium Product Title $21,000 Product Pr…" at bounding box center [299, 39] width 336 height 24
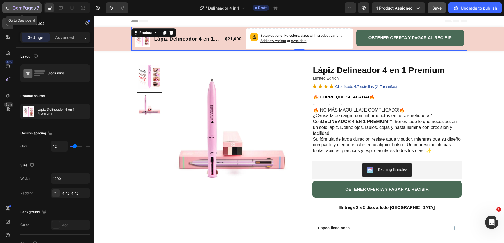
click at [25, 9] on icon "button" at bounding box center [26, 8] width 3 height 3
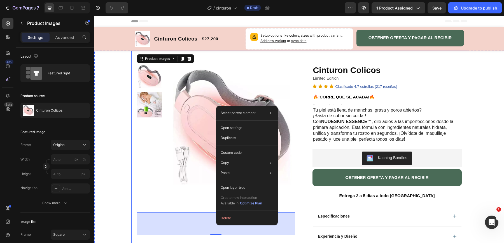
click at [300, 91] on div "Product Images 80 Row Cinturon Colicos Product Title Limited Edition Text Block…" at bounding box center [299, 173] width 336 height 245
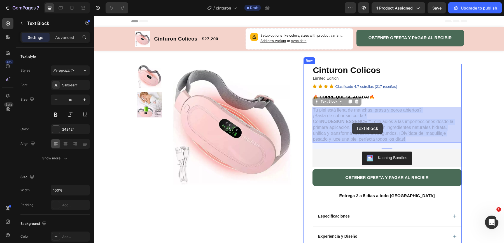
drag, startPoint x: 314, startPoint y: 110, endPoint x: 347, endPoint y: 122, distance: 35.0
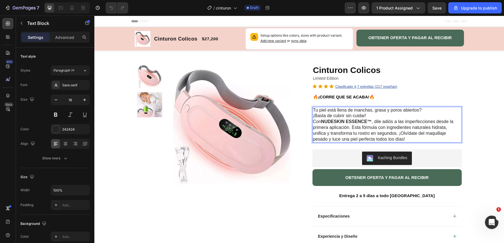
click at [312, 109] on div "Tu piel está llena de manchas, grasa y poros abiertos? ¡Basta de cubrir sin cui…" at bounding box center [386, 125] width 149 height 36
drag, startPoint x: 314, startPoint y: 110, endPoint x: 339, endPoint y: 130, distance: 32.4
click at [339, 130] on p "Tu piel está llena de manchas, grasa y poros abiertos? ¡Basta de cubrir sin cui…" at bounding box center [387, 125] width 148 height 35
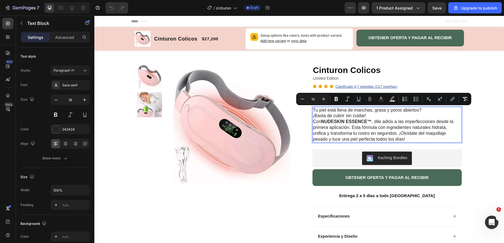
drag, startPoint x: 313, startPoint y: 110, endPoint x: 440, endPoint y: 141, distance: 129.9
click at [440, 141] on p "Tu piel está llena de manchas, grasa y poros abiertos? ¡Basta de cubrir sin cui…" at bounding box center [387, 125] width 148 height 35
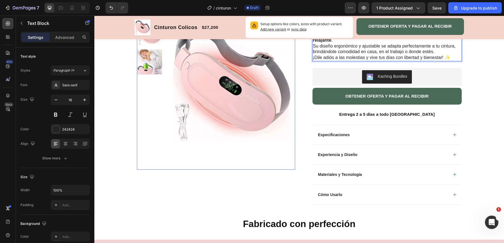
scroll to position [94, 0]
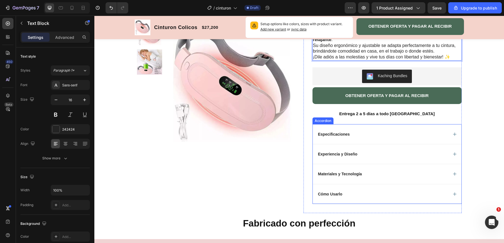
click at [373, 141] on div "Especificaciones" at bounding box center [387, 134] width 149 height 20
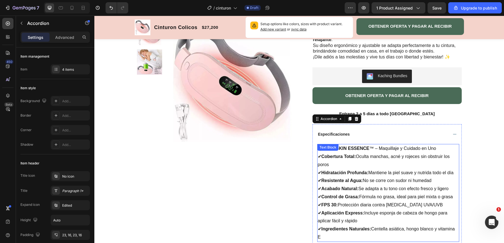
scroll to position [125, 0]
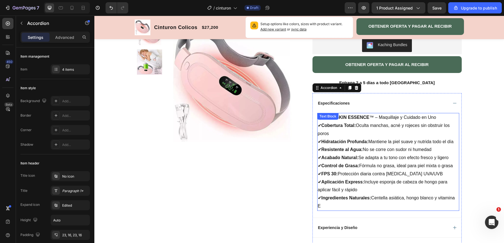
click at [353, 134] on p "✔ Cobertura Total: Oculta manchas, acné y rojeces sin obstruir los poros ✔ Hidr…" at bounding box center [388, 166] width 141 height 89
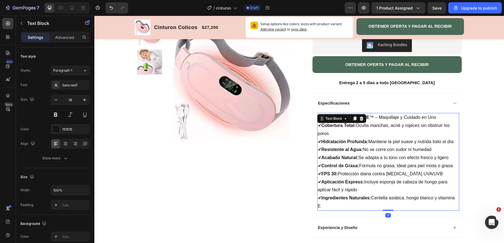
click at [338, 130] on p "✔ Cobertura Total: Oculta manchas, acné y rojeces sin obstruir los poros ✔ Hidr…" at bounding box center [388, 166] width 141 height 89
click at [319, 124] on p "✔ Cobertura Total: Oculta manchas, acné y rojeces sin obstruir los poros ✔ Hidr…" at bounding box center [388, 166] width 141 height 89
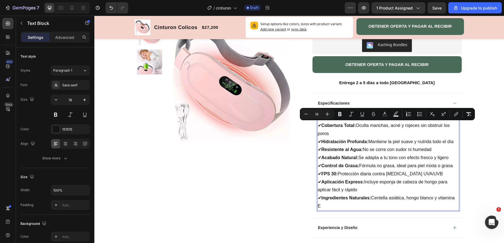
drag, startPoint x: 319, startPoint y: 124, endPoint x: 379, endPoint y: 203, distance: 99.1
click at [379, 203] on p "✔ Cobertura Total: Oculta manchas, acné y rojeces sin obstruir los poros ✔ Hidr…" at bounding box center [388, 166] width 141 height 89
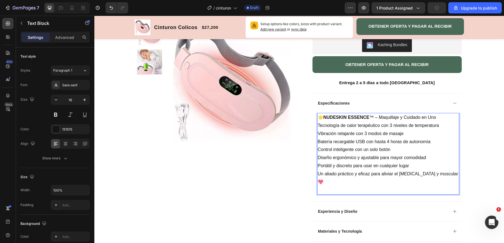
click at [372, 118] on p "🌟 NUDESKIN ESSENCE ™ – Maquillaje y Cuidado en Uno" at bounding box center [388, 118] width 141 height 8
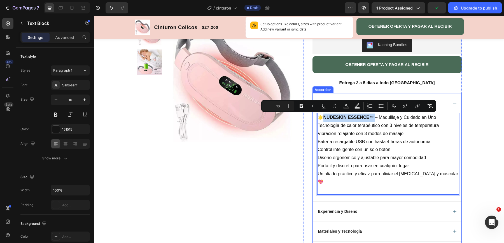
drag, startPoint x: 372, startPoint y: 118, endPoint x: 315, endPoint y: 117, distance: 57.1
click at [315, 117] on div "🌟 NUDESKIN ESSENCE ™ – Maquillaje y Cuidado en Uno Tecnología de calor terapéut…" at bounding box center [387, 157] width 149 height 88
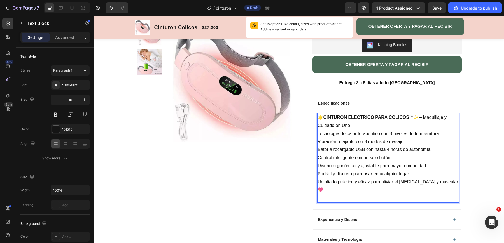
click at [323, 116] on strong "CINTURÓN ELÉCTRICO PARA CÓLICOS™" at bounding box center [368, 117] width 90 height 5
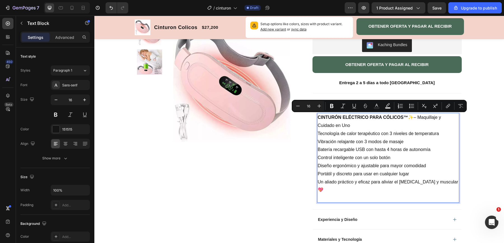
drag, startPoint x: 415, startPoint y: 117, endPoint x: 416, endPoint y: 127, distance: 9.9
click at [416, 127] on p "CINTURÓN ELÉCTRICO PARA CÓLICOS™ ✨– Maquillaje y Cuidado en Uno" at bounding box center [388, 122] width 141 height 16
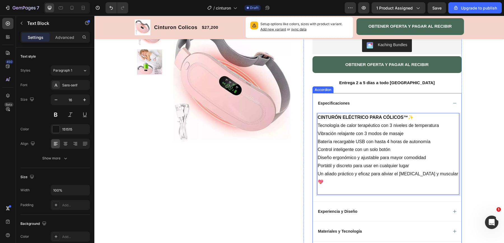
click at [317, 128] on div "CINTURÓN ELÉCTRICO PARA CÓLICOS™ ✨ Tecnología de calor terapéutico con 3 nivele…" at bounding box center [387, 157] width 149 height 88
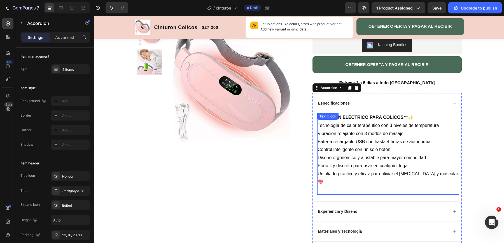
click at [319, 125] on p "Tecnología de calor terapéutico con 3 niveles de temperatura" at bounding box center [388, 126] width 141 height 8
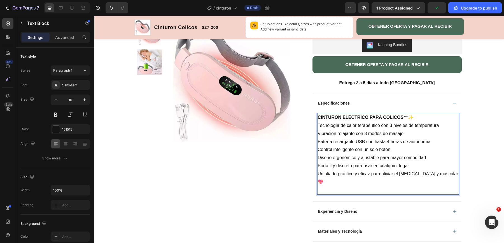
click at [321, 130] on p "Vibración relajante con 3 modos de masaje" at bounding box center [388, 134] width 141 height 8
click at [318, 126] on p "Tecnología de calor terapéutico con 3 niveles de temperatura" at bounding box center [388, 126] width 141 height 8
click at [317, 132] on div "CINTURÓN ELÉCTRICO PARA CÓLICOS™ ✨ 1- Tecnología de calor terapéutico con 3 niv…" at bounding box center [387, 157] width 149 height 88
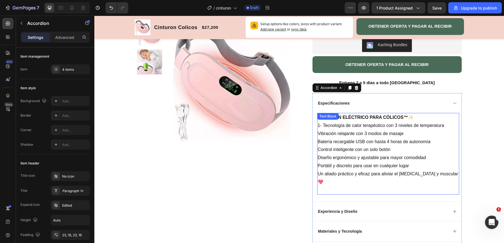
click at [318, 133] on p "Vibración relajante con 3 modos de masaje" at bounding box center [388, 134] width 141 height 8
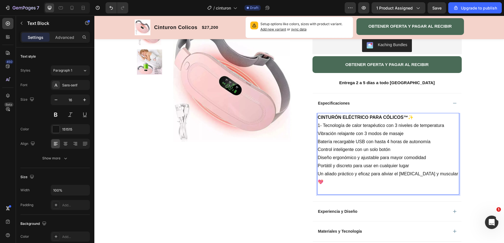
click at [318, 133] on p "Vibración relajante con 3 modos de masaje" at bounding box center [388, 134] width 141 height 8
click at [319, 141] on p "Batería recargable USB con hasta 4 horas de autonomía" at bounding box center [388, 142] width 141 height 8
click at [319, 150] on p "Control inteligente con un solo botón" at bounding box center [388, 150] width 141 height 8
click at [318, 158] on p "Diseño ergonómico y ajustable para mayor comodidad" at bounding box center [388, 158] width 141 height 8
click at [319, 167] on p "Portátil y discreto para usar en cualquier lugar" at bounding box center [388, 166] width 141 height 8
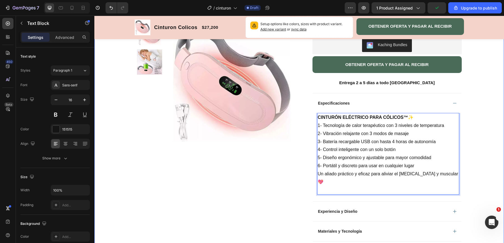
click at [475, 84] on div "Product Images Row Cinturon Colicos Product Title Limited Edition Text Block Ic…" at bounding box center [299, 139] width 410 height 427
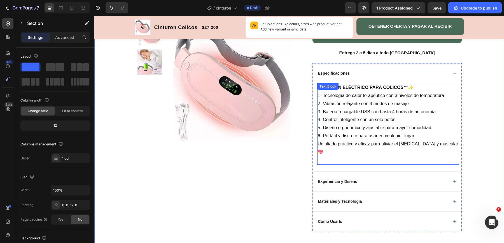
scroll to position [162, 0]
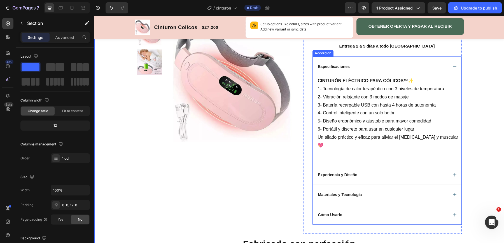
click at [387, 172] on div "Experiencia y Diseño" at bounding box center [382, 175] width 131 height 7
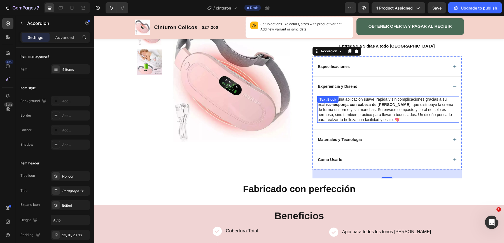
click at [327, 107] on p "Disfruta de una aplicación suave, rápida y sin complicaciones gracias a su excl…" at bounding box center [388, 109] width 141 height 25
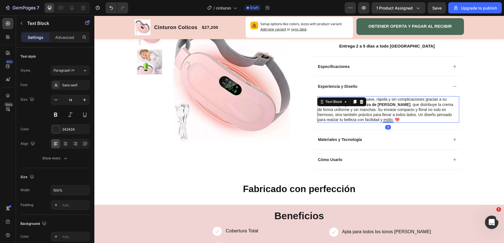
click at [335, 116] on p "Disfruta de una aplicación suave, rápida y sin complicaciones gracias a su excl…" at bounding box center [388, 109] width 141 height 25
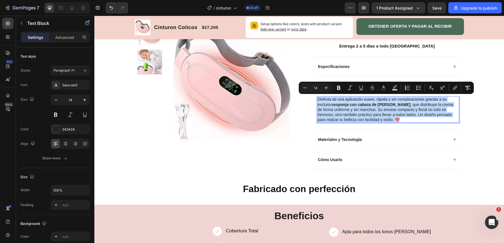
drag, startPoint x: 373, startPoint y: 118, endPoint x: 319, endPoint y: 99, distance: 56.8
click at [319, 99] on p "Disfruta de una aplicación suave, rápida y sin complicaciones gracias a su excl…" at bounding box center [388, 109] width 141 height 25
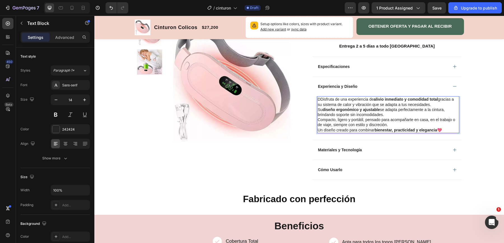
click at [321, 98] on p "DDisfruta de una experiencia de alivio inmediato y comodidad total gracias a su…" at bounding box center [388, 112] width 141 height 31
click at [375, 149] on div "Materiales y Tecnología" at bounding box center [382, 150] width 131 height 7
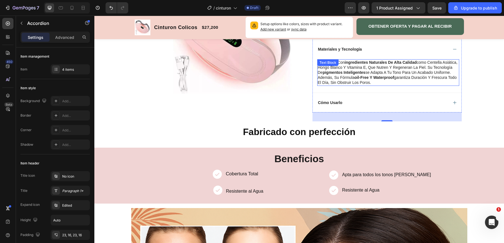
scroll to position [193, 0]
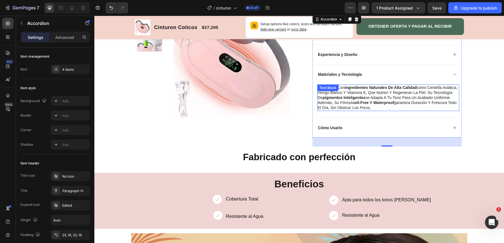
click at [338, 100] on p "formulada con ingredientes naturales de alta calidad como centella asiática, ho…" at bounding box center [388, 97] width 141 height 25
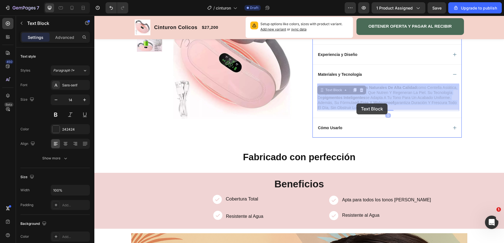
drag, startPoint x: 398, startPoint y: 106, endPoint x: 356, endPoint y: 103, distance: 42.1
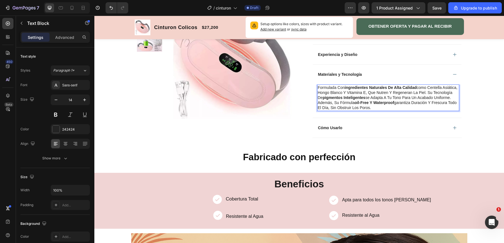
click at [395, 108] on p "formulada con ingredientes naturales de alta calidad como centella asiática, ho…" at bounding box center [388, 97] width 141 height 25
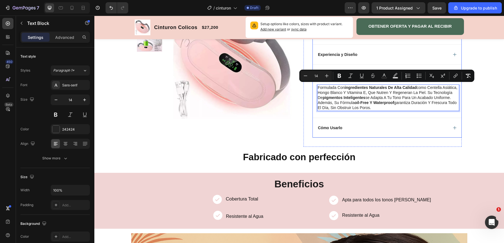
drag, startPoint x: 398, startPoint y: 108, endPoint x: 317, endPoint y: 85, distance: 84.2
click at [317, 85] on div "formulada con ingredientes naturales de alta calidad como centella asiática, ho…" at bounding box center [387, 101] width 149 height 33
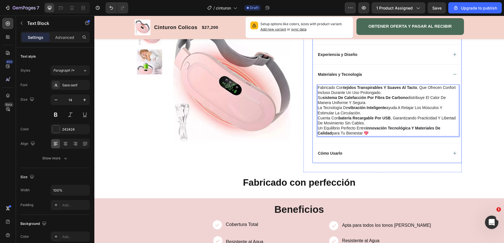
click at [349, 153] on div "Cómo Usarlo" at bounding box center [382, 153] width 131 height 7
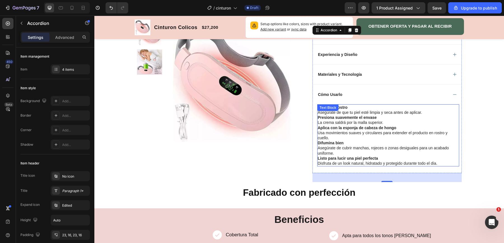
click at [351, 156] on strong "Listo para lucir una piel perfecta" at bounding box center [348, 158] width 60 height 4
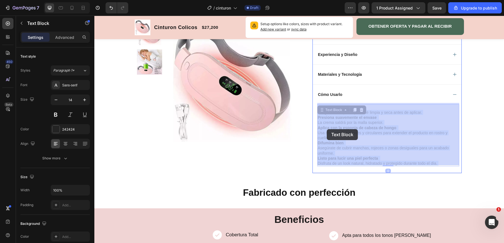
drag, startPoint x: 437, startPoint y: 162, endPoint x: 325, endPoint y: 127, distance: 117.0
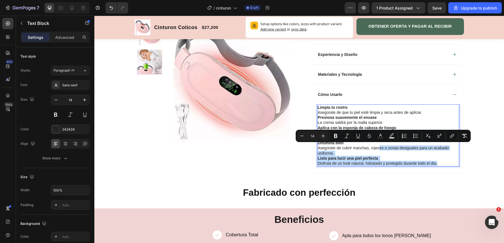
drag, startPoint x: 438, startPoint y: 164, endPoint x: 380, endPoint y: 145, distance: 61.5
click at [380, 145] on div "Limpia tu rostro Asegúrate de que tu piel esté limpia y seca antes de aplicar. …" at bounding box center [388, 135] width 142 height 62
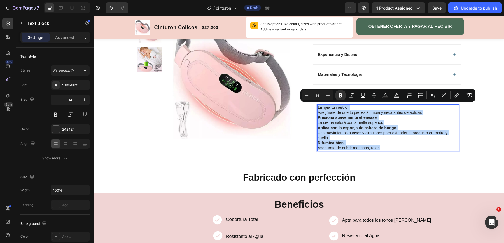
drag, startPoint x: 383, startPoint y: 145, endPoint x: 318, endPoint y: 106, distance: 75.9
click at [318, 106] on div "Limpia tu rostro Asegúrate de que tu piel esté limpia y seca antes de aplicar. …" at bounding box center [388, 127] width 142 height 47
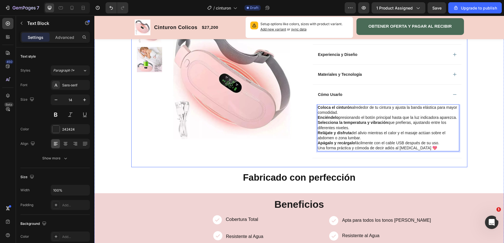
click at [300, 148] on div "Product Images Row Cinturon Colicos Product Title Limited Edition Text Block Ic…" at bounding box center [299, 12] width 336 height 310
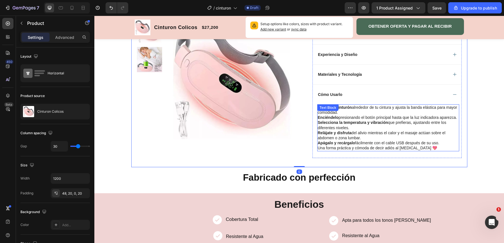
click at [333, 123] on strong "Selecciona la temperatura y vibración" at bounding box center [353, 122] width 70 height 4
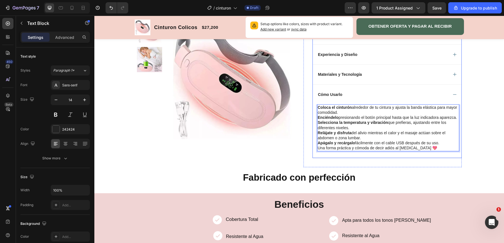
click at [314, 141] on div "Coloca el cinturón alrededor de tu cintura y ajusta la banda elástica para mayo…" at bounding box center [387, 131] width 149 height 54
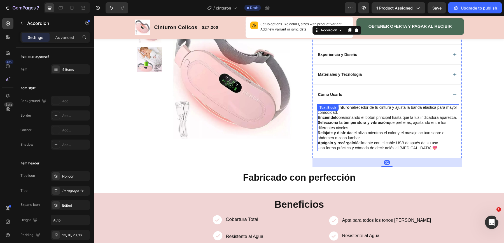
click at [319, 110] on div "Text Block" at bounding box center [327, 107] width 21 height 7
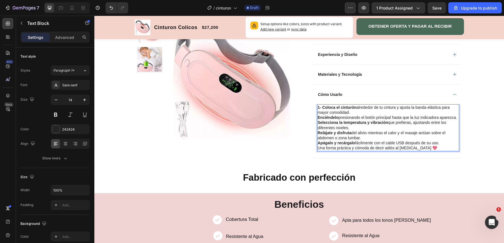
click at [319, 117] on strong "Enciéndelo" at bounding box center [328, 117] width 21 height 4
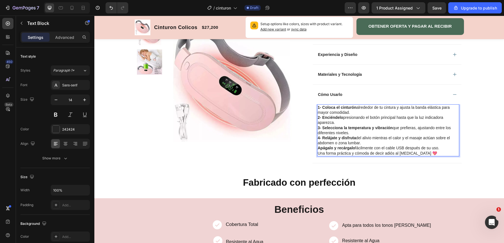
click at [320, 147] on strong "Apágalo y recárgalo" at bounding box center [337, 148] width 38 height 4
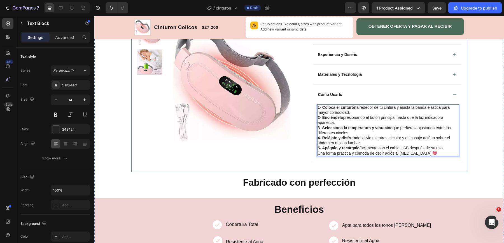
click at [289, 146] on img at bounding box center [232, 84] width 126 height 126
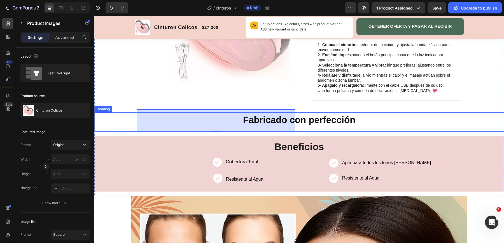
scroll to position [256, 0]
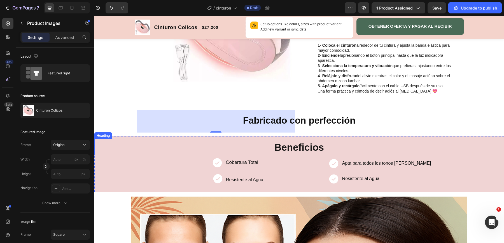
click at [104, 134] on div "Heading" at bounding box center [102, 135] width 15 height 5
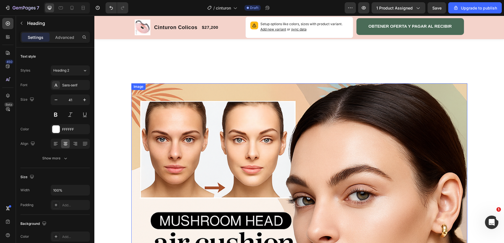
scroll to position [365, 0]
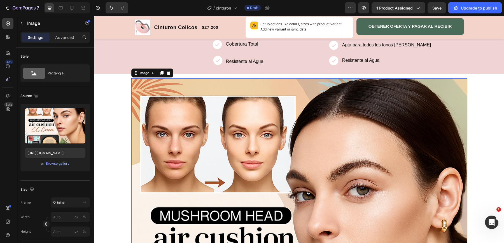
scroll to position [312, 0]
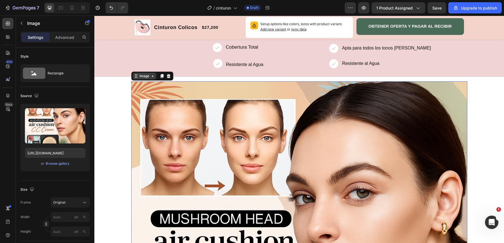
click at [140, 76] on div "Image" at bounding box center [144, 76] width 12 height 5
click at [138, 76] on div "Image" at bounding box center [144, 76] width 12 height 5
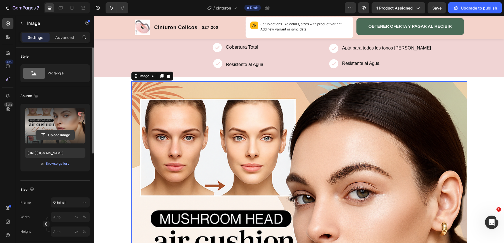
click at [63, 136] on input "file" at bounding box center [55, 135] width 39 height 10
click at [58, 134] on input "file" at bounding box center [55, 135] width 39 height 10
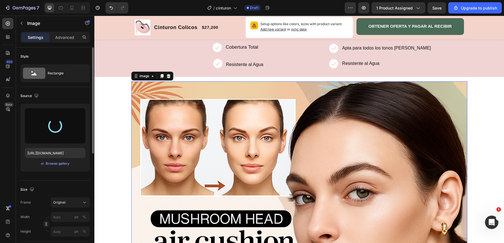
type input "[URL][DOMAIN_NAME]"
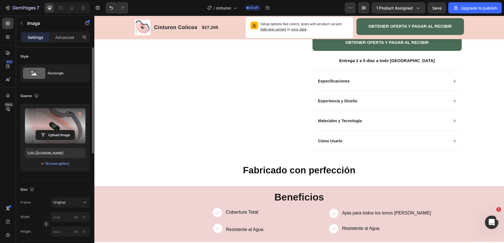
scroll to position [148, 0]
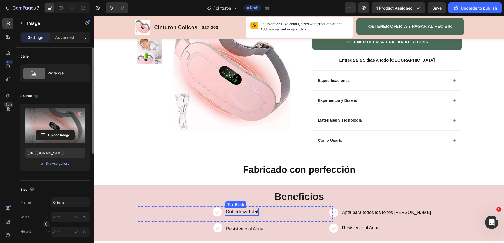
click at [253, 211] on p "Cobertura Total" at bounding box center [242, 212] width 32 height 6
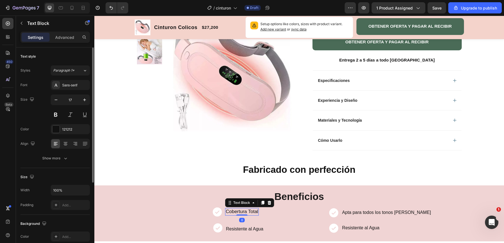
click at [257, 211] on p "Cobertura Total" at bounding box center [242, 212] width 32 height 6
click at [251, 209] on p "Cobertura" at bounding box center [241, 212] width 21 height 6
drag, startPoint x: 252, startPoint y: 211, endPoint x: 232, endPoint y: 210, distance: 20.2
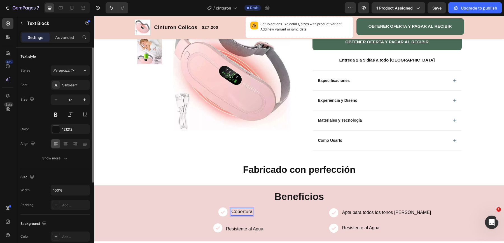
click at [232, 210] on p "Cobertura" at bounding box center [241, 212] width 21 height 6
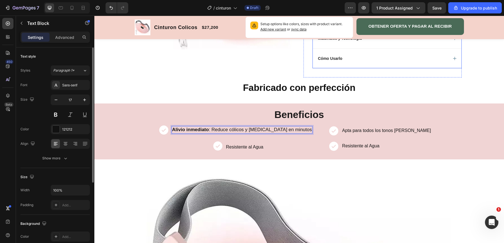
scroll to position [228, 0]
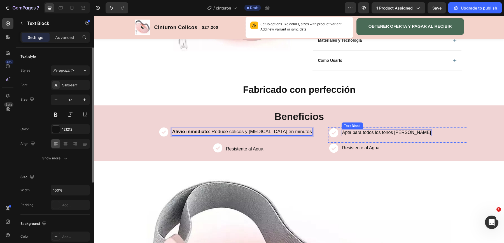
click at [379, 132] on p "Apta para todos los tonos [PERSON_NAME]" at bounding box center [386, 133] width 89 height 6
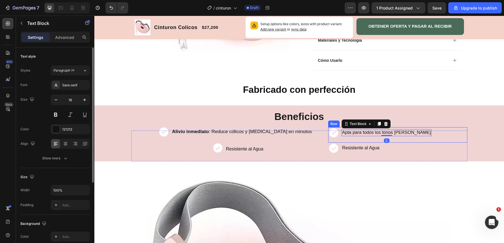
click at [402, 136] on div "Apta para todos los tonos de piel Text Block 0" at bounding box center [387, 134] width 90 height 15
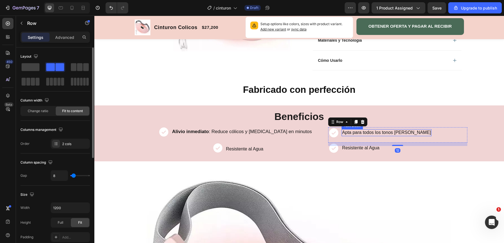
click at [407, 134] on div "Apta para todos los tonos de piel" at bounding box center [387, 133] width 90 height 6
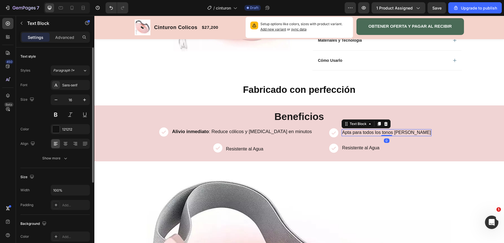
click at [407, 134] on div "Apta para todos los tonos de piel" at bounding box center [387, 133] width 90 height 6
drag, startPoint x: 407, startPoint y: 134, endPoint x: 380, endPoint y: 128, distance: 28.1
click at [380, 128] on div "Apta para todos los tonos de piel Text Block 0" at bounding box center [387, 134] width 90 height 15
click at [343, 132] on p "Apta para todos los tonos de piel" at bounding box center [386, 133] width 89 height 6
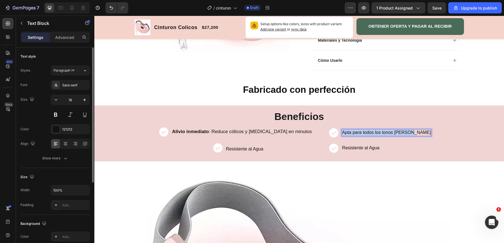
click at [343, 132] on p "Apta para todos los tonos de piel" at bounding box center [386, 133] width 89 height 6
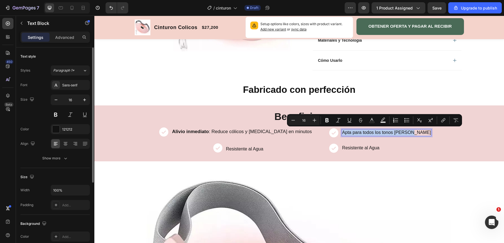
scroll to position [225, 0]
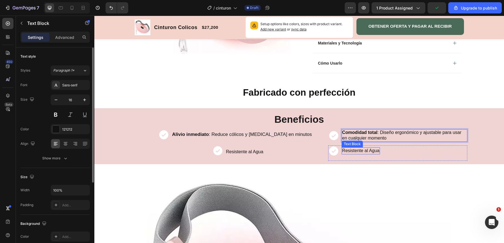
click at [348, 150] on p "Resistente al Agua" at bounding box center [360, 151] width 37 height 6
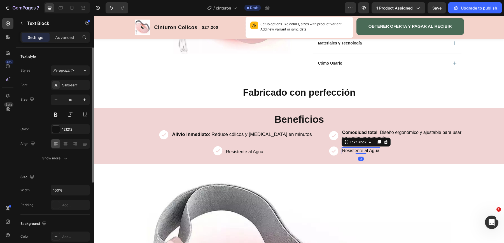
click at [343, 149] on p "Resistente al Agua" at bounding box center [360, 151] width 37 height 6
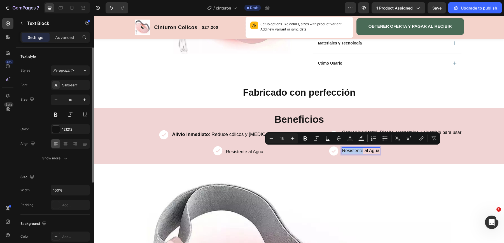
click at [343, 149] on p "Resistente al Agua" at bounding box center [360, 151] width 37 height 6
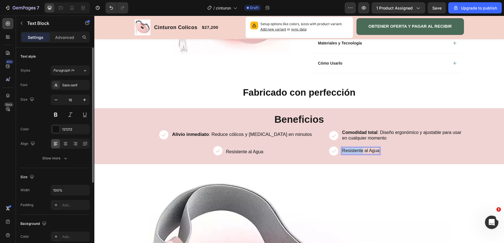
click at [343, 149] on p "Resistente al Agua" at bounding box center [360, 151] width 37 height 6
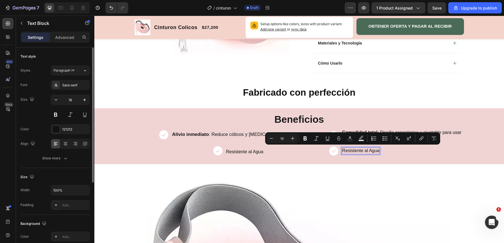
click at [379, 150] on p "Resistente al Agua" at bounding box center [360, 151] width 37 height 6
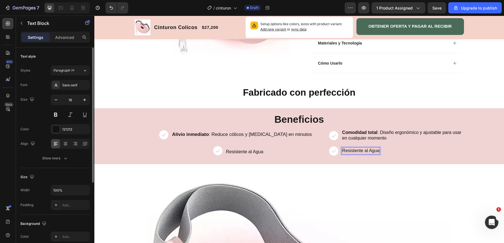
click at [379, 150] on p "Resistente al Agua" at bounding box center [360, 151] width 37 height 6
drag, startPoint x: 379, startPoint y: 150, endPoint x: 343, endPoint y: 148, distance: 36.2
click at [343, 148] on p "Resistente al Agua" at bounding box center [360, 151] width 37 height 6
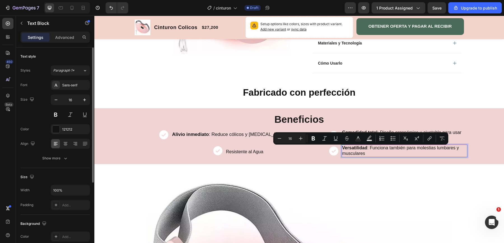
scroll to position [222, 0]
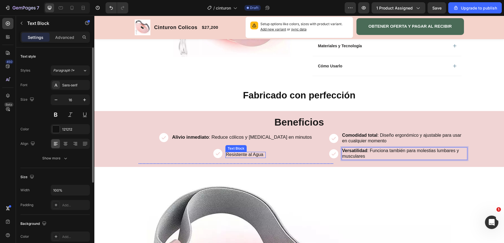
click at [236, 154] on p "Resistente al Agua" at bounding box center [244, 155] width 37 height 6
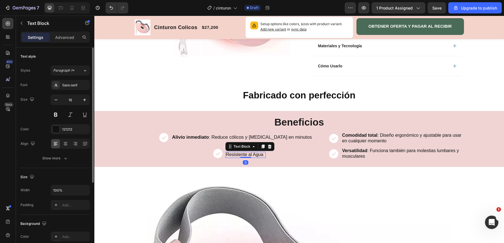
click at [236, 154] on p "Resistente al Agua" at bounding box center [244, 155] width 37 height 6
click at [253, 155] on div "al Agua" at bounding box center [245, 155] width 16 height 6
drag, startPoint x: 253, startPoint y: 155, endPoint x: 238, endPoint y: 154, distance: 15.2
click at [238, 154] on div "al Agua" at bounding box center [245, 155] width 16 height 6
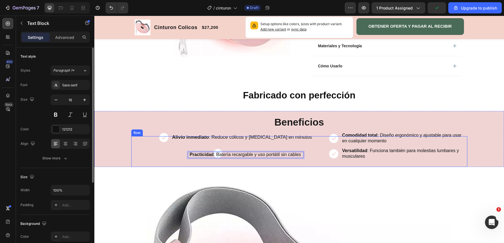
click at [204, 164] on div "Icon Alivio inmediato : Reduce cólicos y dolor menstrual en minutos Text Block …" at bounding box center [228, 151] width 195 height 31
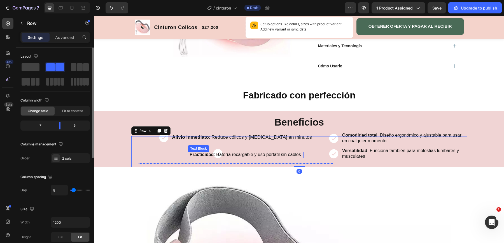
click at [216, 152] on p "Practicidad : Batería recargable y uso portátil sin cables" at bounding box center [244, 155] width 113 height 6
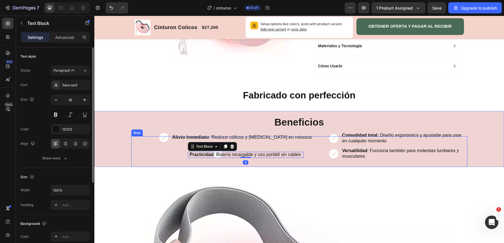
click at [219, 168] on div "Product Images Row Cinturon Colicos Product Title Limited Edition Text Block Ic…" at bounding box center [299, 0] width 410 height 342
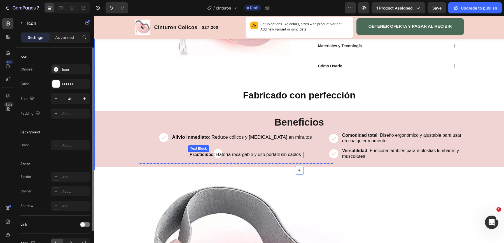
click at [217, 150] on icon at bounding box center [217, 153] width 9 height 9
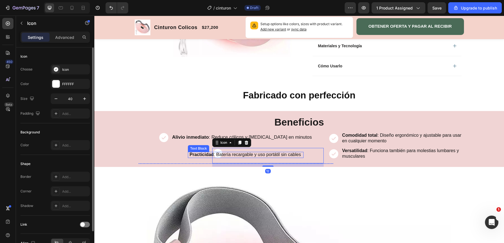
click at [201, 164] on div "Icon Alivio inmediato : Reduce cólicos y dolor menstrual en minutos Text Block …" at bounding box center [228, 151] width 195 height 31
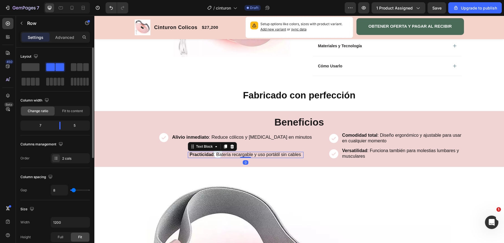
click at [201, 154] on strong "Practicidad" at bounding box center [202, 154] width 24 height 5
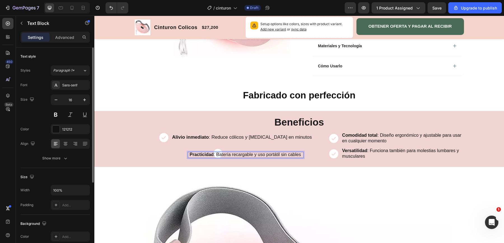
click at [248, 157] on div "Practicidad : Batería recargable y uso portátil sin cables" at bounding box center [245, 155] width 114 height 6
drag, startPoint x: 248, startPoint y: 153, endPoint x: 248, endPoint y: 156, distance: 3.4
click at [248, 156] on p "Practicidad : Batería recargable y uso portátil sin cables" at bounding box center [244, 155] width 113 height 6
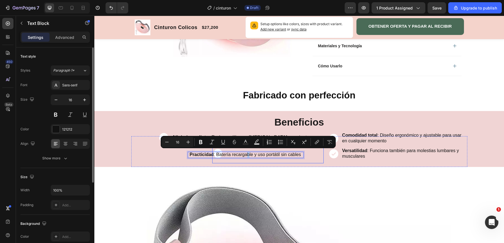
click at [253, 163] on div "Icon Alivio inmediato : Reduce cólicos y dolor menstrual en minutos Text Block …" at bounding box center [228, 151] width 195 height 31
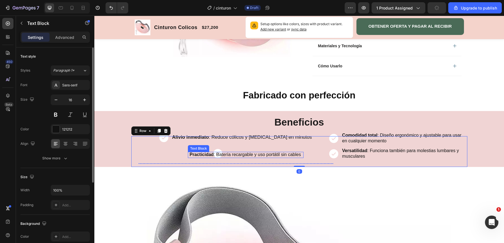
click at [250, 152] on p "Practicidad : Batería recargable y uso portátil sin cables" at bounding box center [244, 155] width 113 height 6
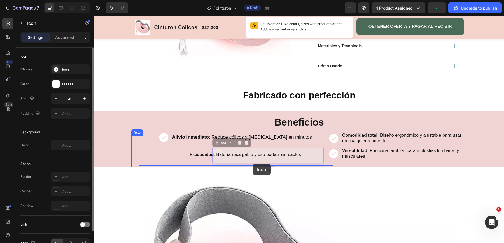
drag, startPoint x: 251, startPoint y: 157, endPoint x: 253, endPoint y: 164, distance: 7.2
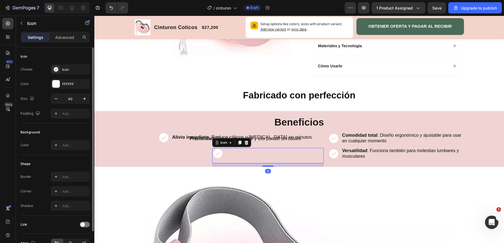
click at [248, 164] on div "12" at bounding box center [267, 165] width 111 height 3
click at [219, 153] on icon at bounding box center [217, 153] width 9 height 9
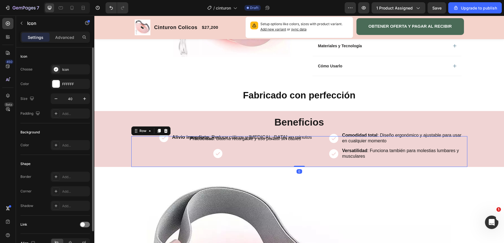
click at [188, 155] on div "Icon Alivio inmediato : Reduce cólicos y dolor menstrual en minutos Text Block …" at bounding box center [228, 151] width 195 height 31
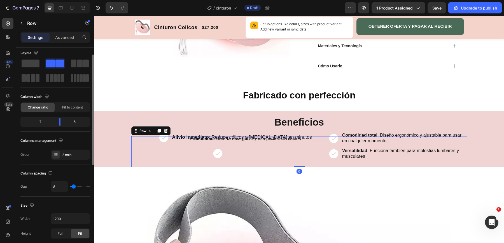
scroll to position [0, 0]
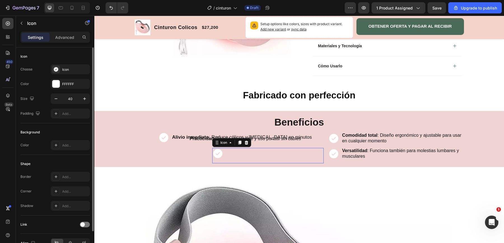
click at [218, 155] on icon at bounding box center [217, 153] width 9 height 9
click at [70, 36] on p "Advanced" at bounding box center [64, 37] width 19 height 6
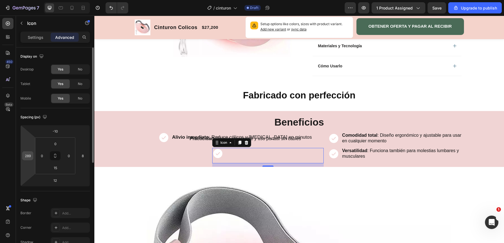
click at [26, 157] on input "289" at bounding box center [28, 156] width 8 height 8
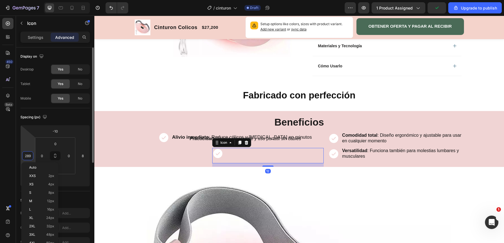
type input "3"
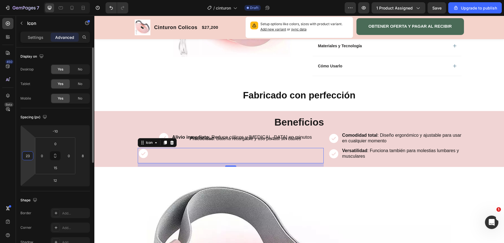
type input "2"
type input "3"
type input "2"
type input "100"
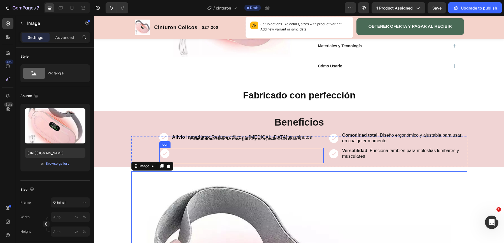
click at [214, 160] on div "Icon" at bounding box center [241, 155] width 164 height 15
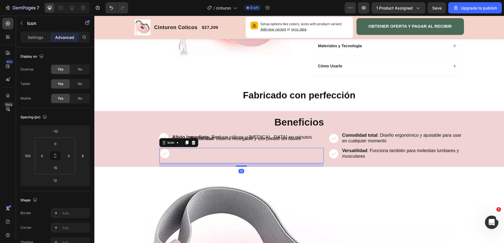
drag, startPoint x: 231, startPoint y: 164, endPoint x: 230, endPoint y: 155, distance: 8.5
click at [230, 155] on div "Icon 12" at bounding box center [241, 155] width 164 height 15
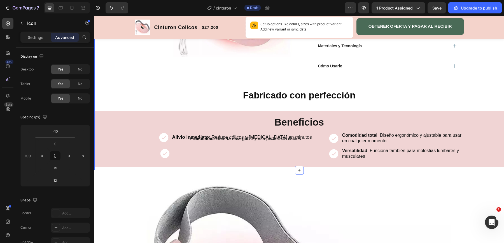
click at [243, 167] on div "Product Images Row Cinturon Colicos Product Title Limited Edition Text Block Ic…" at bounding box center [299, 0] width 410 height 342
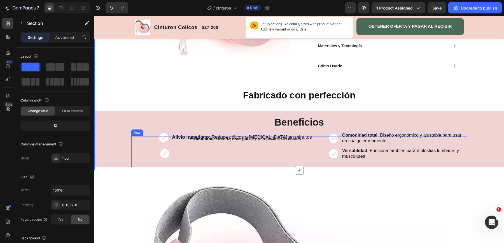
click at [242, 163] on div "Icon Alivio inmediato : Reduce cólicos y dolor menstrual en minutos Text Block …" at bounding box center [228, 151] width 195 height 31
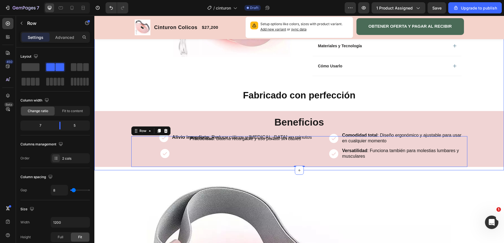
click at [235, 148] on div "Icon" at bounding box center [241, 155] width 164 height 15
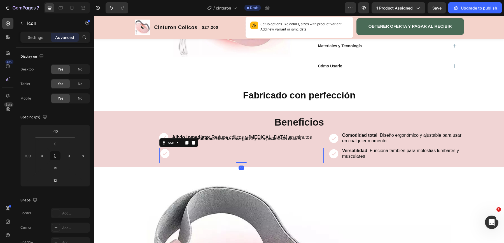
drag, startPoint x: 239, startPoint y: 165, endPoint x: 236, endPoint y: 149, distance: 16.2
click at [236, 149] on div "Icon 0" at bounding box center [241, 155] width 164 height 15
type input "0"
click at [236, 161] on div "Icon 0" at bounding box center [241, 155] width 164 height 15
click at [227, 167] on div "Product Images Row Cinturon Colicos Product Title Limited Edition Text Block Ic…" at bounding box center [299, 0] width 410 height 342
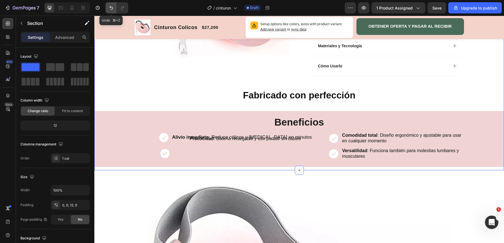
click at [109, 9] on icon "Undo/Redo" at bounding box center [111, 8] width 6 height 6
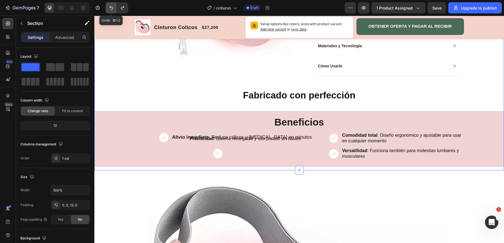
click at [109, 9] on icon "Undo/Redo" at bounding box center [111, 8] width 6 height 6
click at [120, 7] on icon "Undo/Redo" at bounding box center [123, 8] width 6 height 6
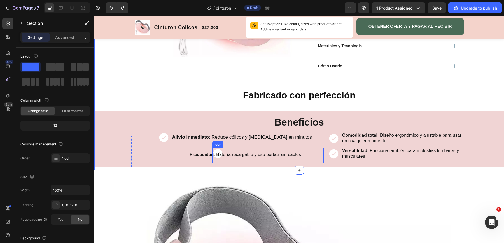
click at [217, 148] on icon at bounding box center [217, 153] width 11 height 11
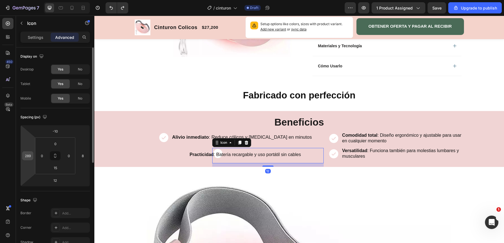
click at [31, 159] on input "289" at bounding box center [28, 156] width 8 height 8
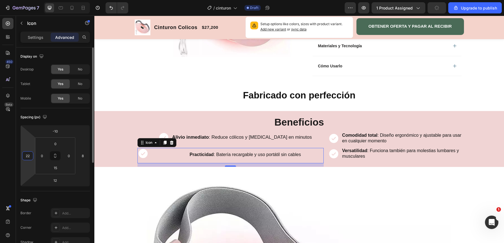
type input "2"
type input "1"
type input "9"
type input "105"
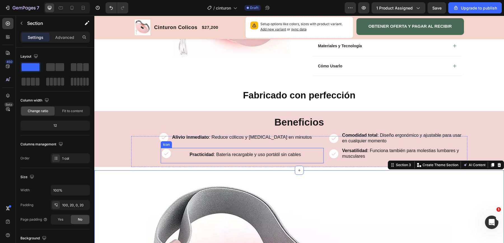
click at [214, 150] on div "Icon" at bounding box center [242, 155] width 163 height 15
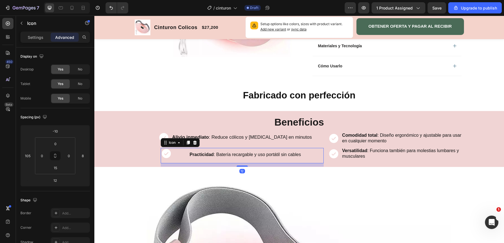
click at [186, 151] on div "Icon 12" at bounding box center [242, 155] width 163 height 15
click at [189, 153] on p "Practicidad : Batería recargable y uso portátil sin cables" at bounding box center [244, 155] width 113 height 6
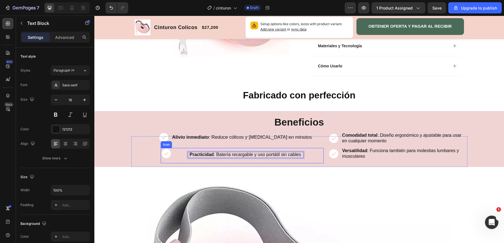
drag, startPoint x: 189, startPoint y: 153, endPoint x: 181, endPoint y: 152, distance: 7.3
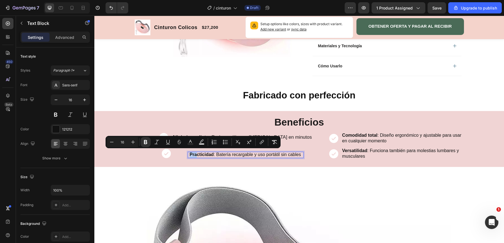
drag, startPoint x: 198, startPoint y: 155, endPoint x: 190, endPoint y: 155, distance: 7.8
click at [190, 155] on strong "Practicidad" at bounding box center [202, 154] width 24 height 5
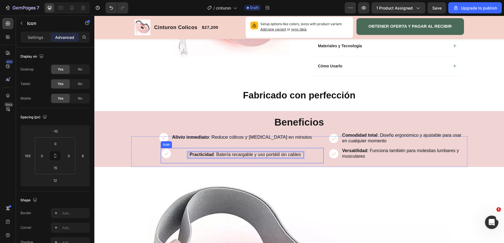
click at [182, 154] on div "Icon" at bounding box center [242, 155] width 163 height 15
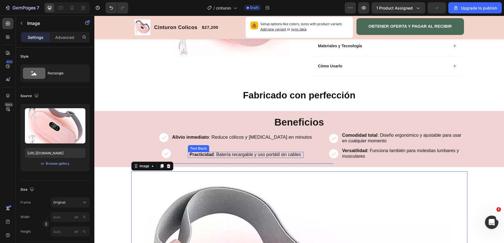
click at [258, 153] on p "Practicidad : Batería recargable y uso portátil sin cables" at bounding box center [244, 155] width 113 height 6
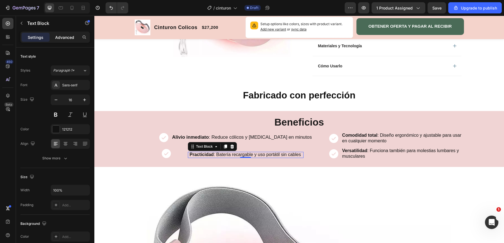
click at [71, 35] on p "Advanced" at bounding box center [64, 37] width 19 height 6
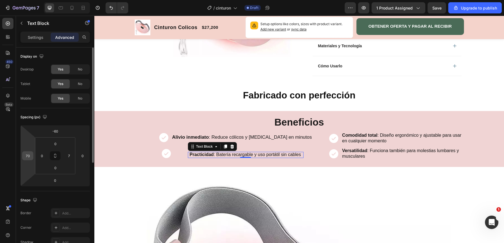
click at [25, 156] on input "70" at bounding box center [28, 156] width 8 height 8
type input "4"
type input "3"
type input "2"
type input "1"
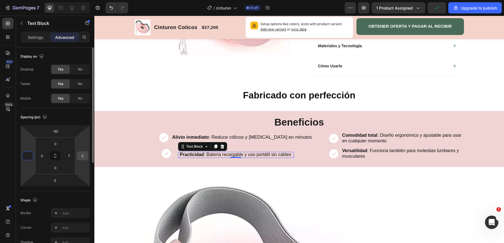
type input "0"
click at [81, 160] on input "0" at bounding box center [82, 156] width 8 height 8
type input "2"
type input "30"
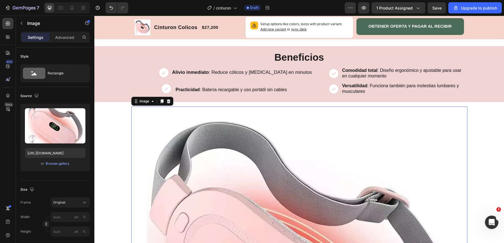
scroll to position [286, 0]
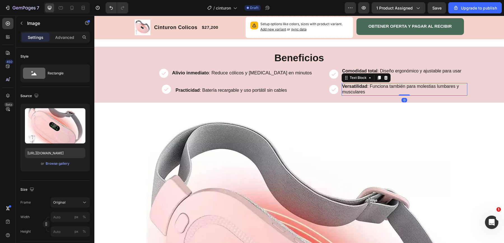
click at [349, 84] on strong "Versatilidad" at bounding box center [354, 86] width 25 height 5
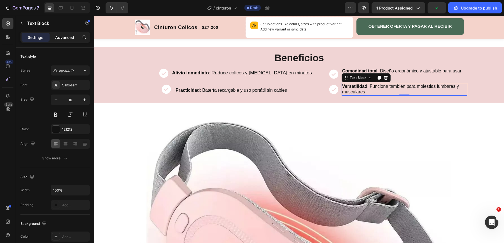
click at [66, 40] on div "Advanced" at bounding box center [65, 37] width 28 height 9
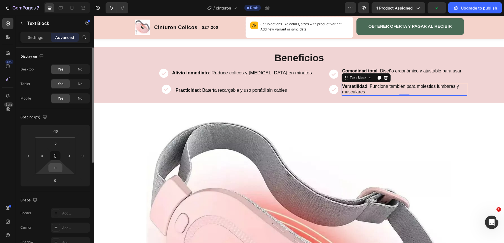
click at [58, 171] on input "0" at bounding box center [55, 168] width 11 height 8
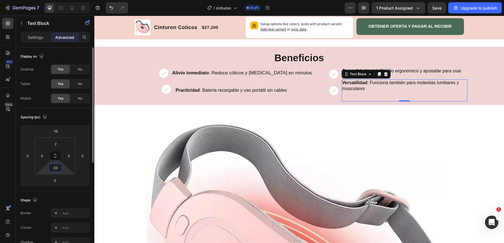
type input "3"
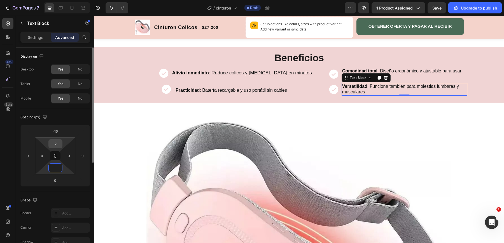
click at [60, 141] on input "2" at bounding box center [55, 144] width 11 height 8
type input "0"
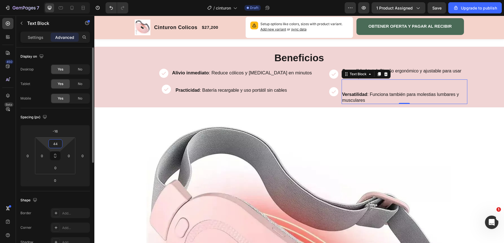
type input "4"
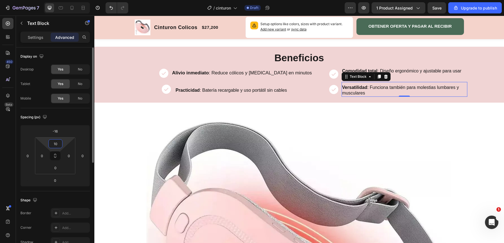
type input "1"
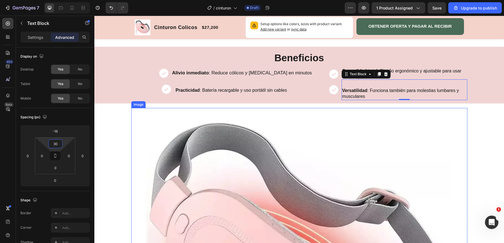
type input "3"
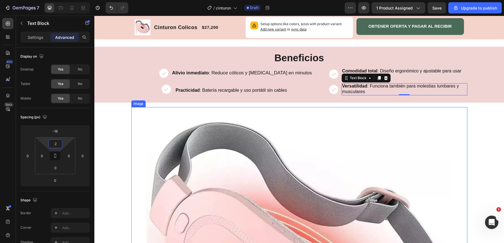
type input "20"
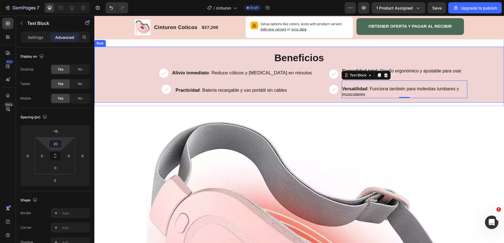
click at [125, 81] on div "Beneficios Heading Icon Alivio inmediato : Reduce cólicos y dolor menstrual en …" at bounding box center [299, 75] width 410 height 56
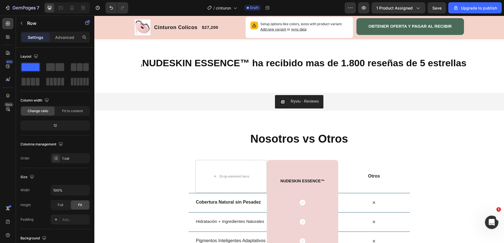
scroll to position [680, 0]
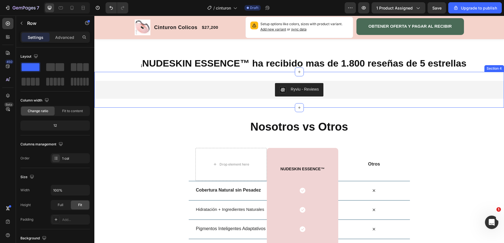
click at [103, 96] on div "Ryviu - Reviews" at bounding box center [299, 89] width 405 height 13
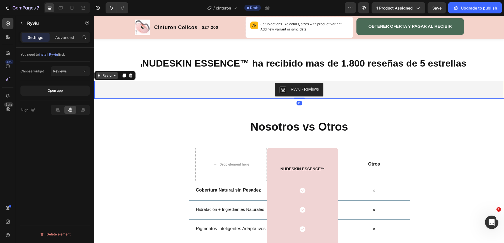
click at [102, 78] on div "Ryviu" at bounding box center [106, 75] width 11 height 5
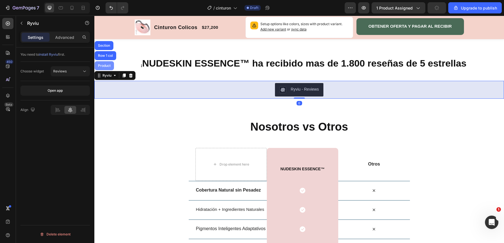
click at [102, 67] on div "Product" at bounding box center [104, 65] width 15 height 3
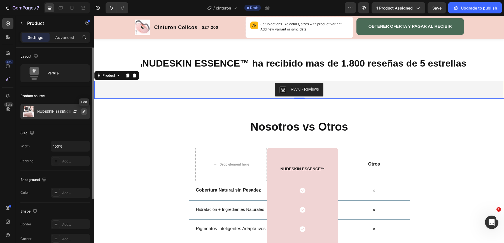
click at [86, 111] on button "button" at bounding box center [84, 111] width 7 height 7
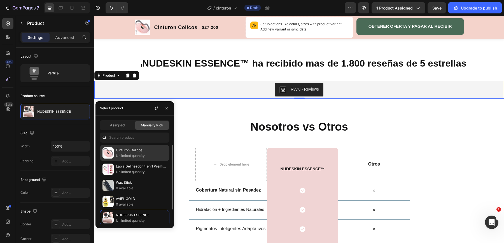
click at [125, 150] on p "Cinturon Colicos" at bounding box center [141, 151] width 51 height 6
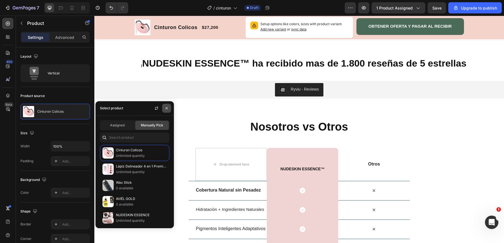
click at [167, 108] on icon "button" at bounding box center [166, 108] width 2 height 2
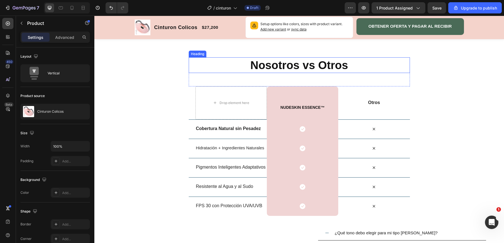
scroll to position [741, 0]
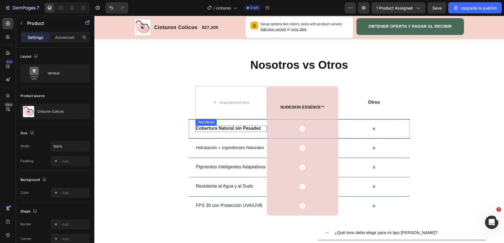
click at [201, 131] on strong "Cobertura Natural sin Pesadez" at bounding box center [228, 128] width 65 height 5
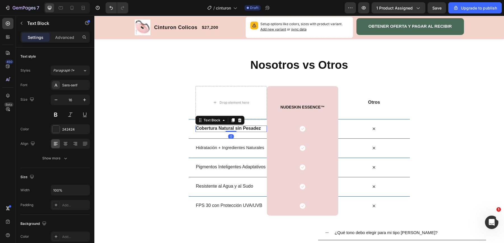
click at [195, 132] on div "Cobertura Natural sin Pesadez" at bounding box center [230, 129] width 71 height 6
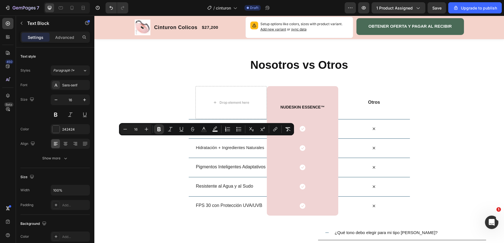
click at [195, 132] on div "Cobertura Natural sin Pesadez" at bounding box center [230, 129] width 71 height 6
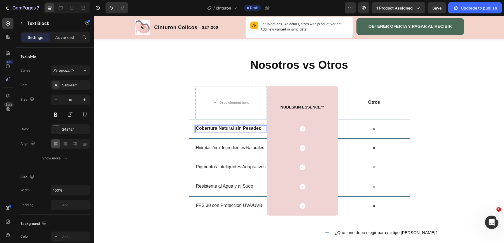
click at [261, 132] on p "Cobertura Natural sin Pesadez" at bounding box center [231, 129] width 70 height 6
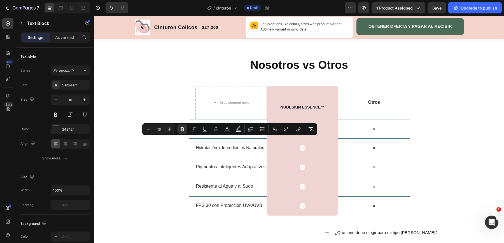
drag, startPoint x: 261, startPoint y: 141, endPoint x: 197, endPoint y: 138, distance: 63.7
click at [197, 132] on p "Cobertura Natural sin Pesadez" at bounding box center [231, 129] width 70 height 6
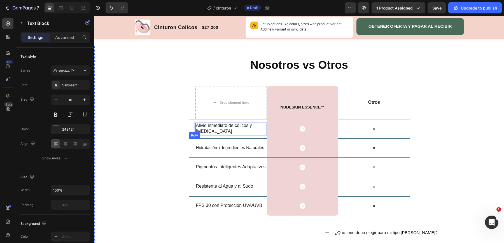
click at [198, 158] on div "Hidratación + Ingredientes Naturales Text Block" at bounding box center [230, 148] width 71 height 19
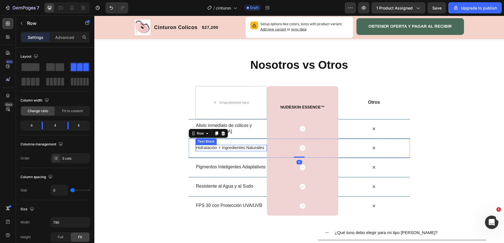
click at [198, 150] on span "Hidratación + Ingredientes Naturales" at bounding box center [230, 147] width 68 height 5
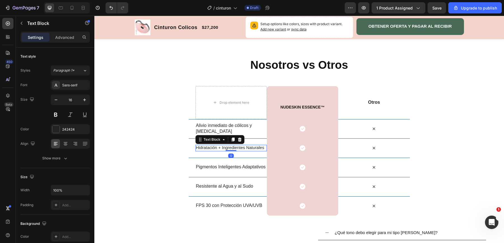
click at [198, 150] on span "Hidratación + Ingredientes Naturales" at bounding box center [230, 147] width 68 height 5
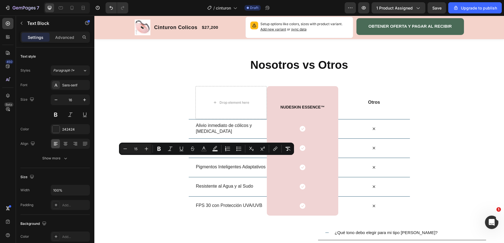
click at [198, 150] on span "Hidratación + Ingredientes Naturales" at bounding box center [230, 147] width 68 height 5
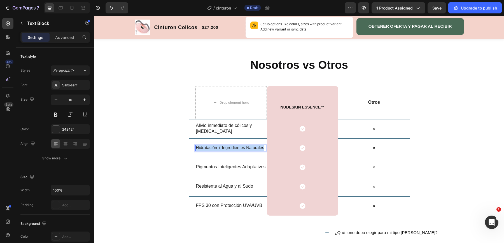
drag, startPoint x: 196, startPoint y: 160, endPoint x: 264, endPoint y: 160, distance: 68.0
click at [264, 150] on span "Hidratación + Ingredientes Naturales" at bounding box center [230, 147] width 68 height 5
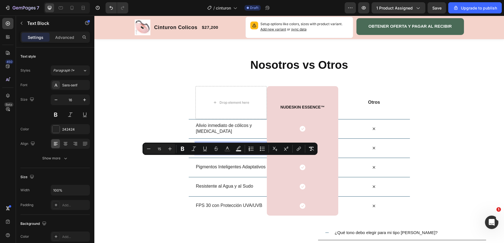
scroll to position [739, 0]
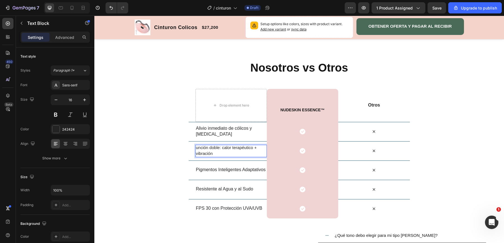
click at [198, 156] on span "unción doble: calor terapéutico + vibración" at bounding box center [226, 150] width 61 height 11
click at [196, 173] on p "Pigmentos Inteligentes Adaptativos" at bounding box center [231, 170] width 70 height 6
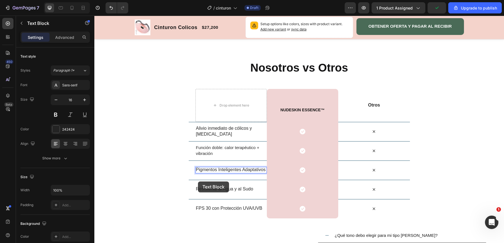
scroll to position [735, 0]
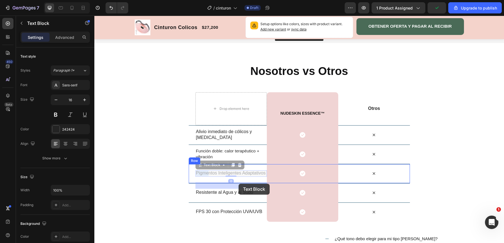
drag, startPoint x: 197, startPoint y: 182, endPoint x: 207, endPoint y: 183, distance: 10.5
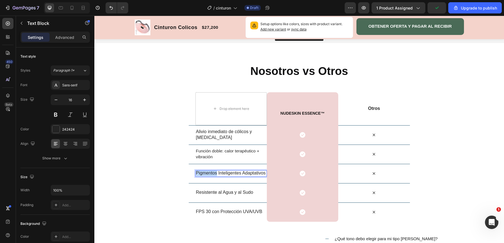
click at [200, 176] on p "Pigmentos Inteligentes Adaptativos" at bounding box center [231, 174] width 70 height 6
click at [227, 176] on p "Inteligentes Adaptativos" at bounding box center [231, 174] width 70 height 6
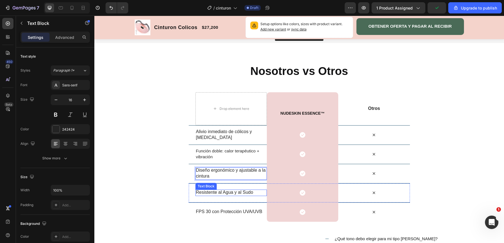
click at [202, 196] on p "Resistente al Agua y al Sudo" at bounding box center [231, 193] width 70 height 6
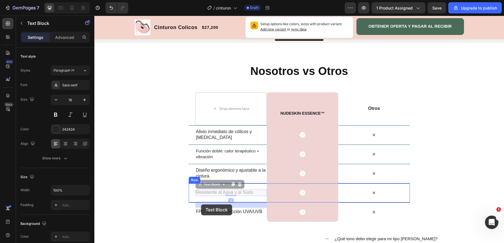
scroll to position [732, 0]
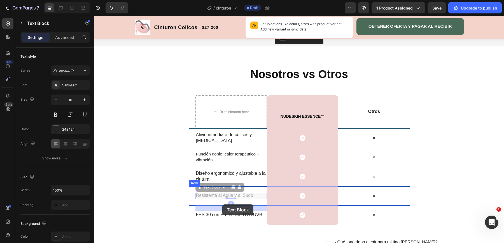
drag, startPoint x: 196, startPoint y: 205, endPoint x: 200, endPoint y: 204, distance: 4.2
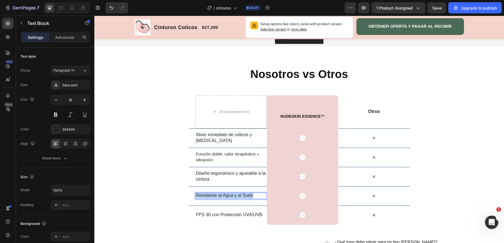
drag, startPoint x: 253, startPoint y: 208, endPoint x: 196, endPoint y: 206, distance: 56.9
click at [196, 199] on p "Resistente al Agua y al Sudo" at bounding box center [231, 196] width 70 height 6
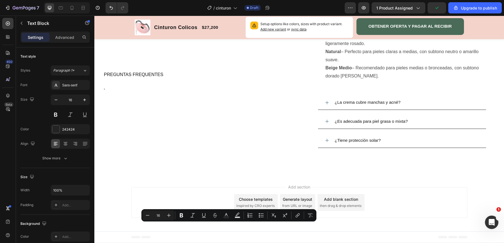
drag, startPoint x: 197, startPoint y: 227, endPoint x: 264, endPoint y: 228, distance: 67.2
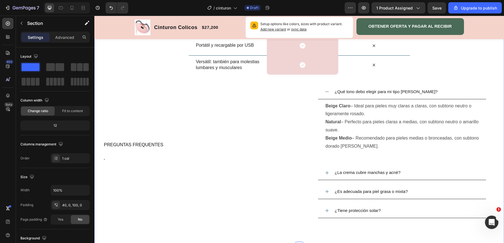
scroll to position [895, 0]
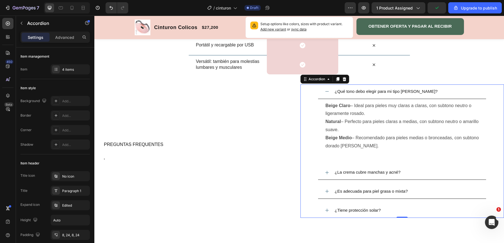
click at [310, 93] on div "¿Qué tono debo elegir para mi tipo [PERSON_NAME]? Beige Claro – Ideal para piel…" at bounding box center [402, 123] width 203 height 76
click at [345, 80] on icon at bounding box center [344, 79] width 4 height 4
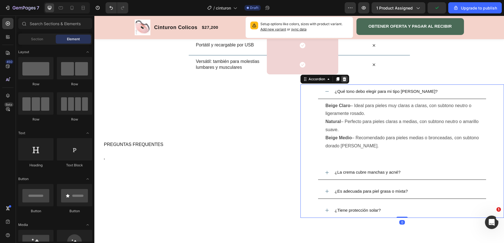
scroll to position [863, 0]
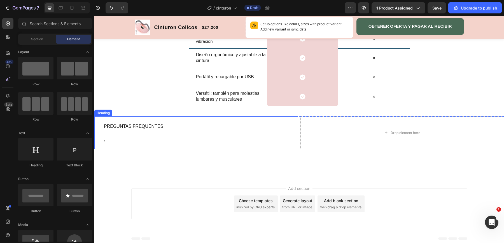
click at [177, 133] on h2 "PREGUNTAS FREQUENTES '" at bounding box center [200, 132] width 195 height 33
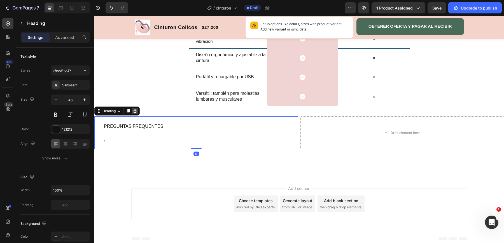
click at [134, 108] on div at bounding box center [135, 111] width 7 height 7
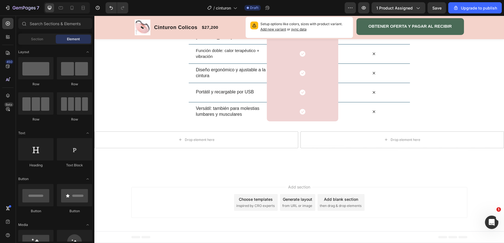
scroll to position [592, 0]
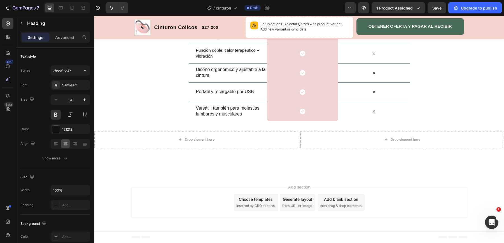
drag, startPoint x: 162, startPoint y: 151, endPoint x: 223, endPoint y: 150, distance: 61.3
drag, startPoint x: 269, startPoint y: 149, endPoint x: 169, endPoint y: 148, distance: 99.4
click at [390, 176] on div "Nosotros vs Otros Heading Row Drop element here NUDESKIN ESSENCE™ Heading Row O…" at bounding box center [299, 63] width 410 height 225
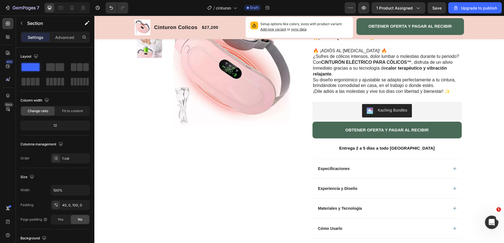
scroll to position [59, 0]
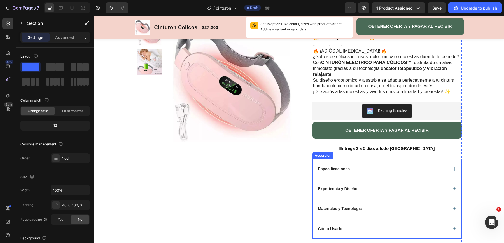
click at [376, 213] on div "Materiales y Tecnología" at bounding box center [387, 209] width 149 height 20
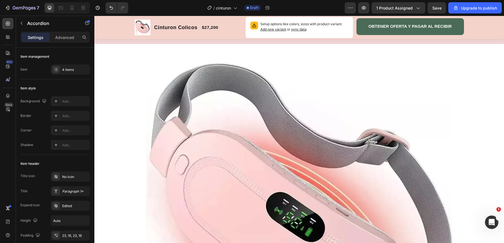
scroll to position [346, 0]
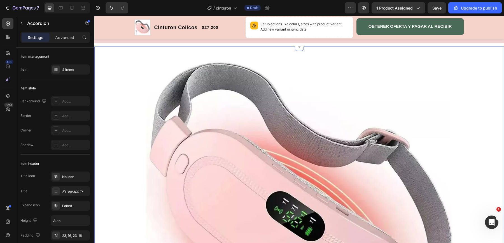
click at [121, 110] on div "Image Row Mc Cinturon Electrico Para Colicos, ha recibido mas de 1.800 reseñas …" at bounding box center [299, 245] width 398 height 342
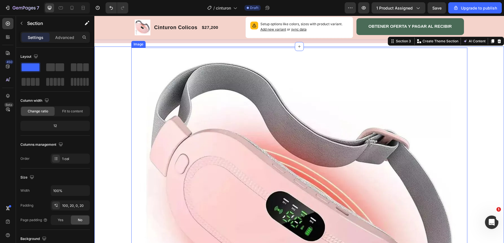
click at [163, 81] on img at bounding box center [299, 213] width 336 height 330
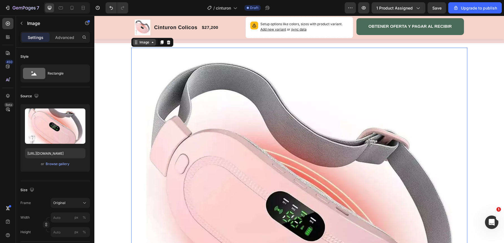
click at [139, 41] on div "Image" at bounding box center [144, 42] width 12 height 5
click at [60, 162] on div "Browse gallery" at bounding box center [58, 163] width 24 height 5
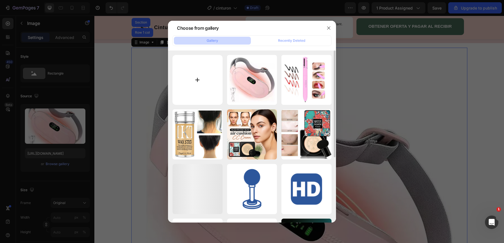
click at [202, 75] on input "file" at bounding box center [197, 80] width 50 height 50
type input "C:\fakepath\ia cinturon.png"
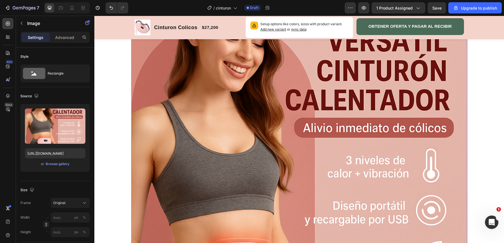
scroll to position [351, 0]
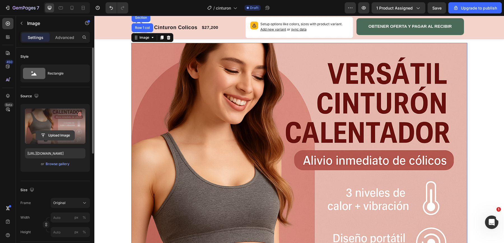
click at [60, 135] on input "file" at bounding box center [55, 135] width 39 height 10
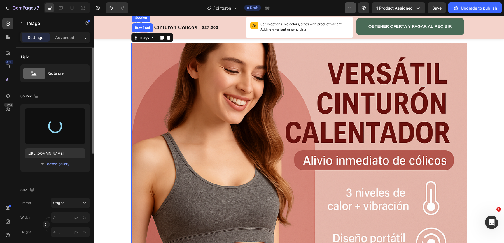
type input "[URL][DOMAIN_NAME]"
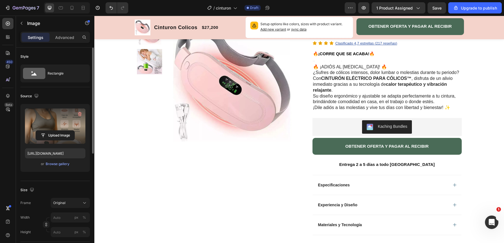
scroll to position [0, 0]
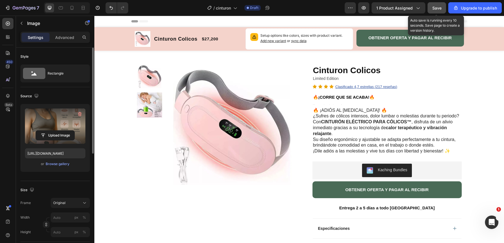
click at [434, 7] on span "Save" at bounding box center [436, 8] width 9 height 5
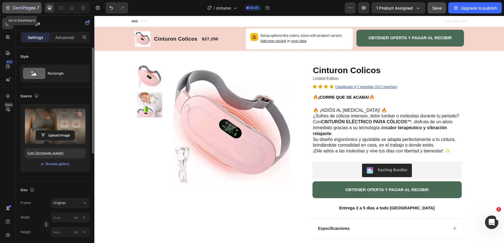
click at [30, 9] on icon "button" at bounding box center [24, 8] width 23 height 5
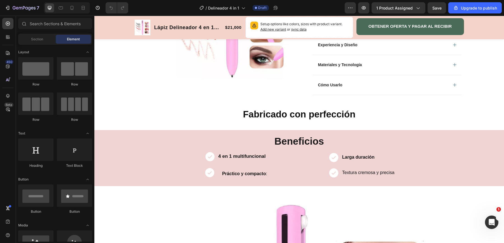
scroll to position [205, 0]
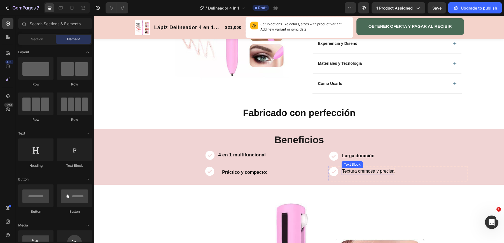
click at [359, 169] on p "Textura cremosa y precisa" at bounding box center [368, 171] width 52 height 6
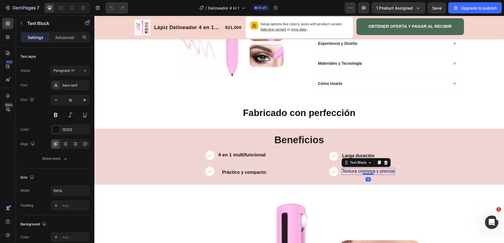
click at [368, 173] on div at bounding box center [368, 174] width 11 height 2
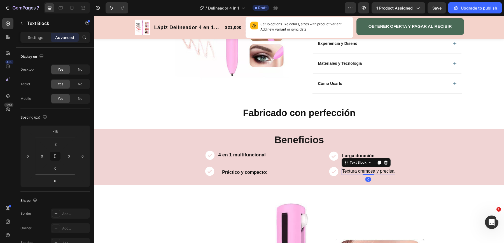
click at [345, 170] on p "Textura cremosa y precisa" at bounding box center [368, 171] width 52 height 6
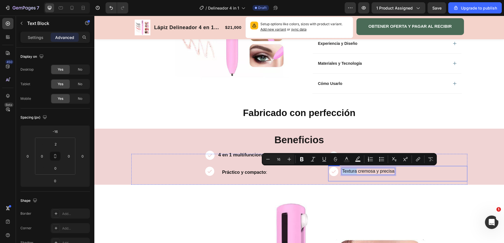
click at [392, 171] on p "Textura cremosa y precisa" at bounding box center [368, 171] width 52 height 6
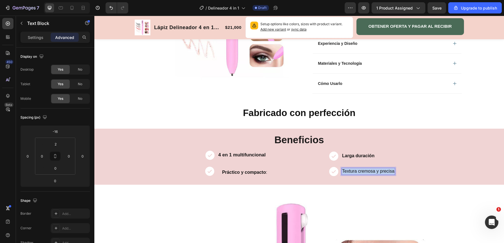
drag, startPoint x: 394, startPoint y: 171, endPoint x: 343, endPoint y: 171, distance: 51.2
click at [343, 171] on p "Textura cremosa y precisa" at bounding box center [368, 171] width 52 height 6
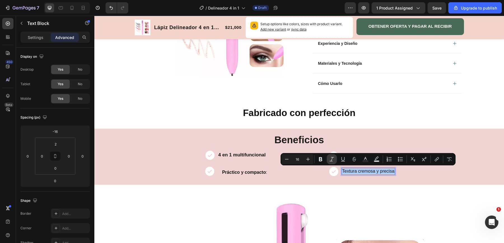
click at [327, 158] on button "Italic" at bounding box center [332, 159] width 10 height 10
click at [319, 159] on icon "Editor contextual toolbar" at bounding box center [320, 159] width 3 height 4
click at [334, 159] on icon "Editor contextual toolbar" at bounding box center [332, 159] width 6 height 6
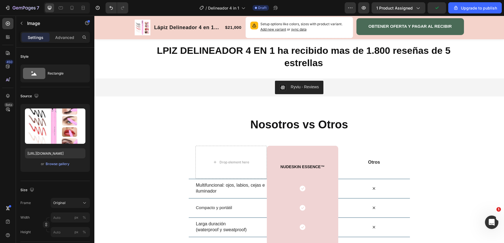
scroll to position [700, 0]
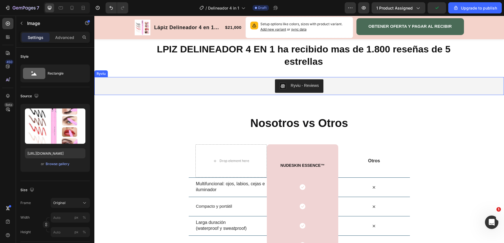
click at [119, 86] on div "Ryviu - Reviews" at bounding box center [299, 85] width 405 height 13
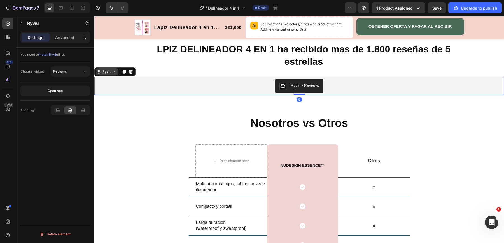
click at [106, 72] on div "Ryviu" at bounding box center [106, 71] width 11 height 5
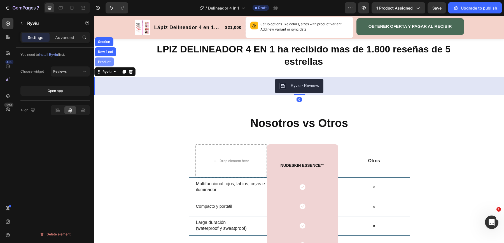
click at [107, 62] on div "Product" at bounding box center [104, 61] width 15 height 3
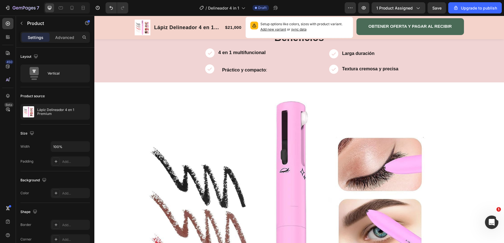
scroll to position [310, 0]
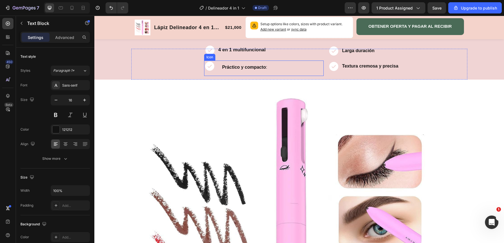
click at [225, 68] on strong "Práctico y compacto" at bounding box center [244, 67] width 44 height 5
click at [216, 67] on div "Icon" at bounding box center [264, 67] width 120 height 15
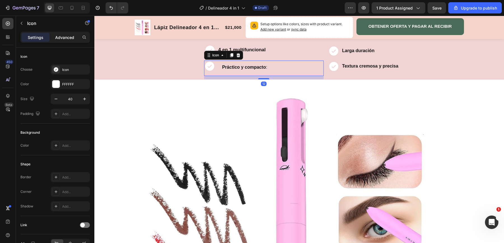
click at [67, 39] on p "Advanced" at bounding box center [64, 37] width 19 height 6
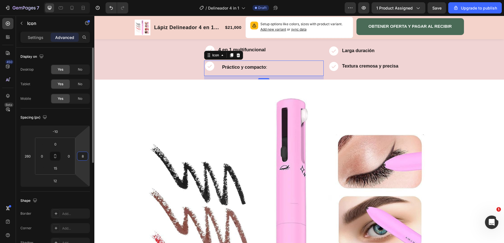
click at [81, 156] on input "8" at bounding box center [82, 156] width 8 height 8
type input "102"
click at [30, 155] on input "260" at bounding box center [28, 156] width 8 height 8
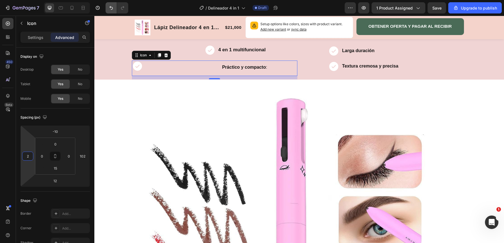
click at [113, 10] on icon "Undo/Redo" at bounding box center [111, 8] width 6 height 6
type input "260"
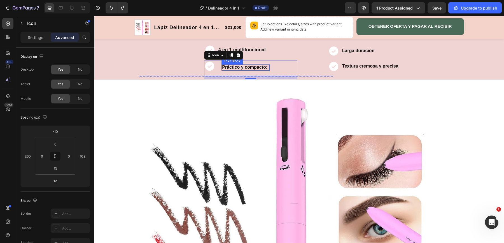
click at [234, 66] on strong "Práctico y compacto" at bounding box center [244, 67] width 44 height 5
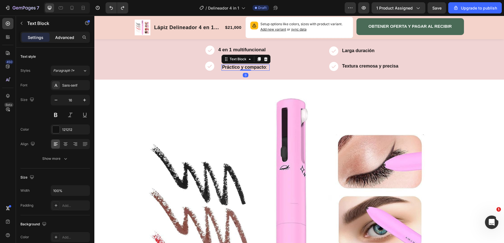
click at [64, 35] on p "Advanced" at bounding box center [64, 37] width 19 height 6
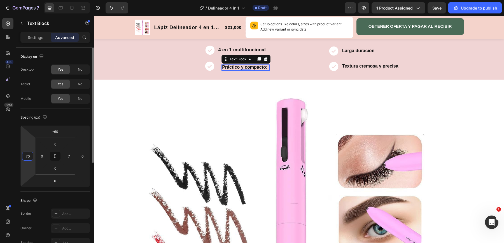
click at [30, 156] on input "70" at bounding box center [28, 156] width 8 height 8
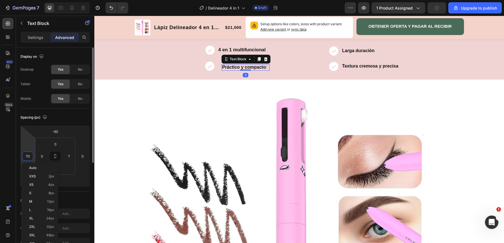
type input "9"
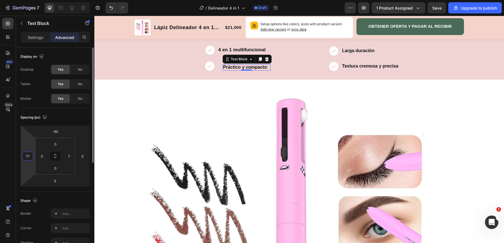
type input "7"
type input "6"
type input "55"
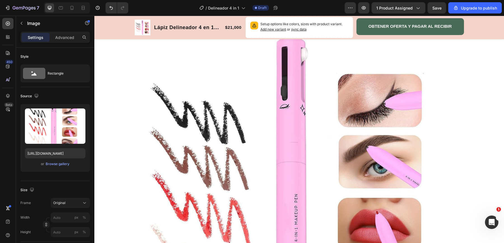
scroll to position [384, 0]
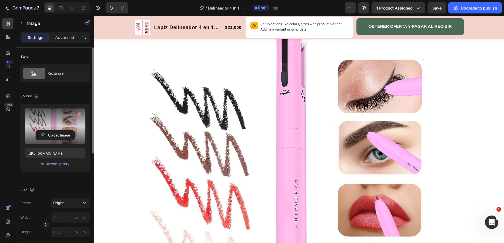
click at [54, 123] on label at bounding box center [55, 125] width 60 height 35
click at [54, 130] on input "file" at bounding box center [55, 135] width 39 height 10
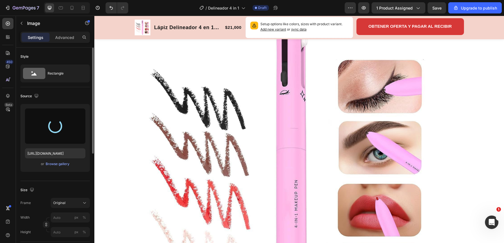
type input "[URL][DOMAIN_NAME]"
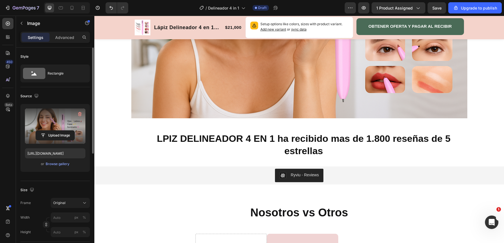
scroll to position [493, 0]
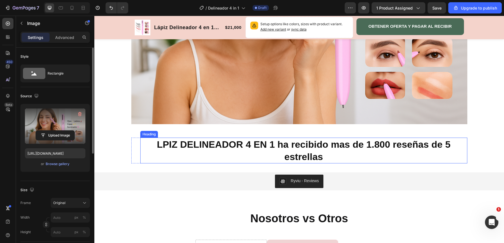
click at [164, 148] on strong "LPIZ DELINEADOR 4 EN 1 ha recibido mas de 1.800 reseñas de 5 estrellas" at bounding box center [304, 150] width 294 height 23
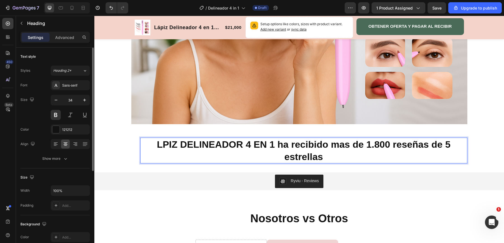
click at [163, 143] on strong "LPIZ DELINEADOR 4 EN 1 ha recibido mas de 1.800 reseñas de 5 estrellas" at bounding box center [304, 150] width 294 height 23
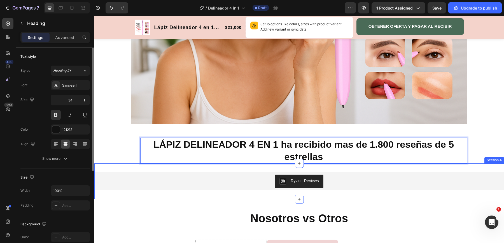
click at [237, 184] on div "Ryviu - Reviews" at bounding box center [299, 180] width 405 height 13
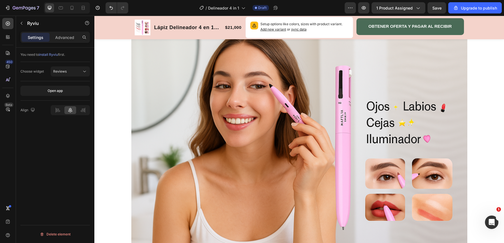
scroll to position [346, 0]
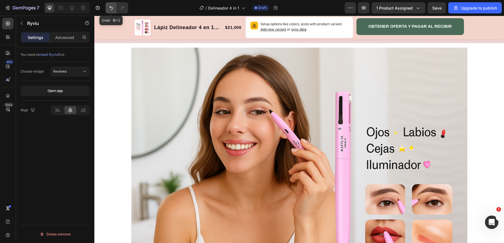
click at [111, 5] on icon "Undo/Redo" at bounding box center [111, 8] width 6 height 6
click at [109, 7] on icon "Undo/Redo" at bounding box center [111, 8] width 6 height 6
click at [173, 68] on img at bounding box center [299, 160] width 336 height 224
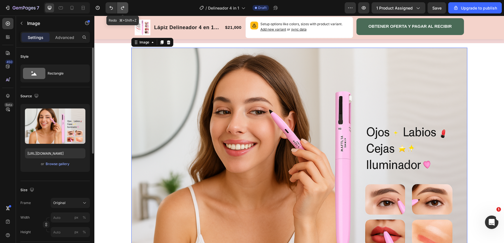
click at [124, 6] on icon "Undo/Redo" at bounding box center [123, 8] width 6 height 6
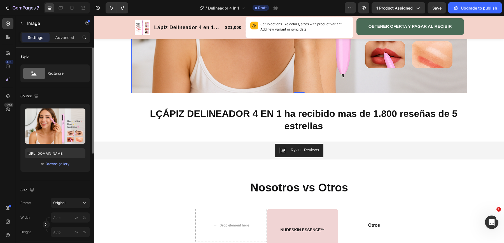
scroll to position [540, 0]
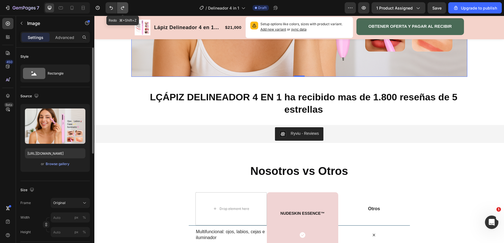
click at [121, 4] on button "Undo/Redo" at bounding box center [122, 7] width 11 height 11
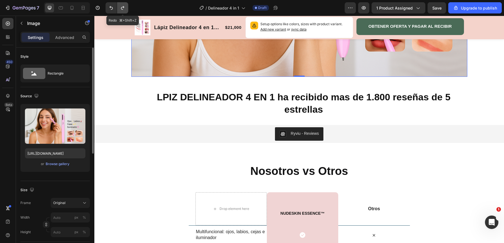
click at [121, 4] on button "Undo/Redo" at bounding box center [122, 7] width 11 height 11
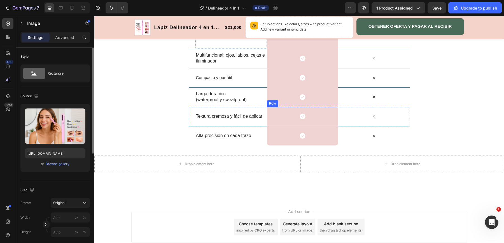
scroll to position [661, 0]
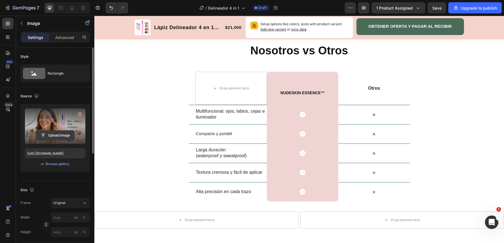
click at [60, 132] on input "file" at bounding box center [55, 135] width 39 height 10
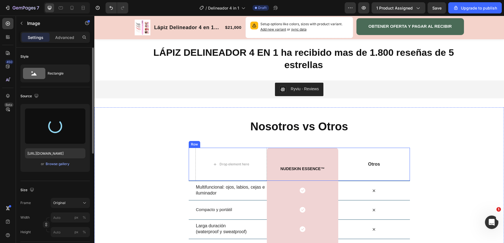
scroll to position [584, 0]
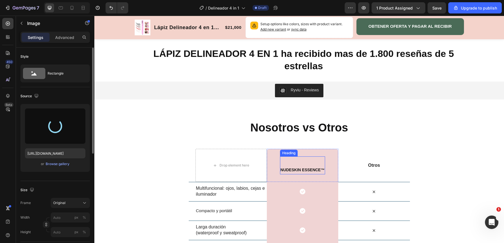
type input "https://cdn.shopify.com/s/files/1/0650/6689/3400/files/gempages_565257084510143…"
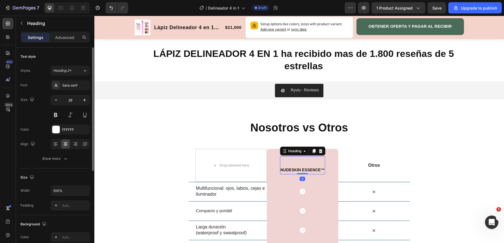
click at [321, 170] on strong "NUDESKIN ESSENCE™" at bounding box center [303, 169] width 44 height 4
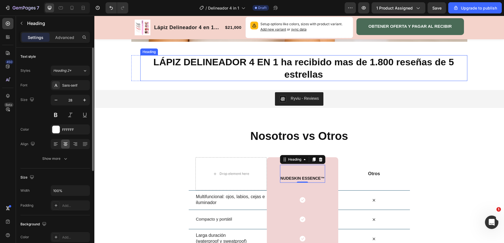
click at [154, 59] on strong "LÁPIZ DELINEADOR 4 EN 1 ha recibido mas de 1.800 reseñas de 5 estrellas" at bounding box center [303, 68] width 300 height 23
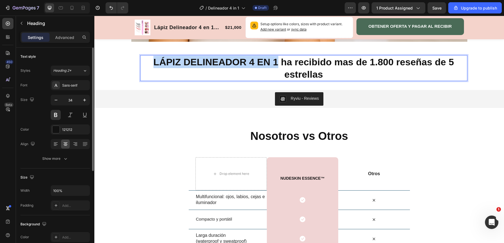
drag, startPoint x: 154, startPoint y: 61, endPoint x: 278, endPoint y: 60, distance: 123.5
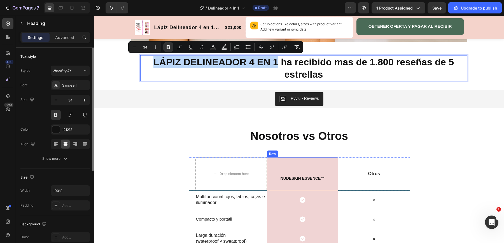
click at [292, 178] on strong "NUDESKIN ESSENCE™" at bounding box center [303, 178] width 44 height 4
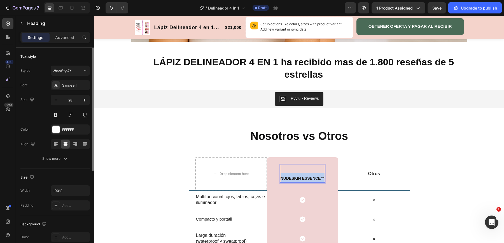
click at [292, 178] on strong "NUDESKIN ESSENCE™" at bounding box center [303, 178] width 44 height 4
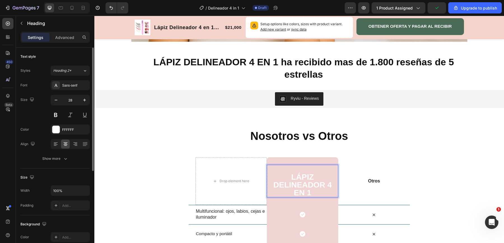
click at [312, 192] on p "LÁPIZ DELINEADOR 4 EN 1" at bounding box center [302, 180] width 70 height 31
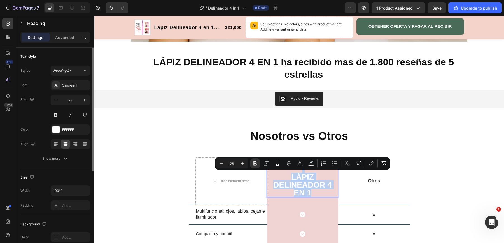
drag, startPoint x: 312, startPoint y: 192, endPoint x: 285, endPoint y: 172, distance: 33.5
click at [285, 172] on p "LÁPIZ DELINEADOR 4 EN 1" at bounding box center [302, 180] width 70 height 31
click at [257, 164] on icon "Editor contextual toolbar" at bounding box center [255, 163] width 6 height 6
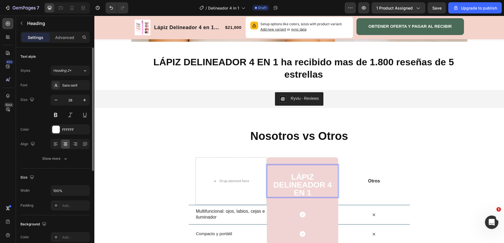
click at [293, 177] on p "⁠⁠⁠⁠⁠⁠⁠ LÁPIZ DELINEADOR 4 EN 1" at bounding box center [302, 180] width 70 height 31
drag, startPoint x: 293, startPoint y: 176, endPoint x: 314, endPoint y: 193, distance: 26.7
click at [314, 193] on p "LÁPIZ DELINEADOR 4 EN 1" at bounding box center [302, 180] width 70 height 31
click at [305, 177] on p "LÁPIZ DELINEADOR 4 EN 1" at bounding box center [302, 180] width 70 height 31
drag, startPoint x: 293, startPoint y: 174, endPoint x: 310, endPoint y: 191, distance: 24.2
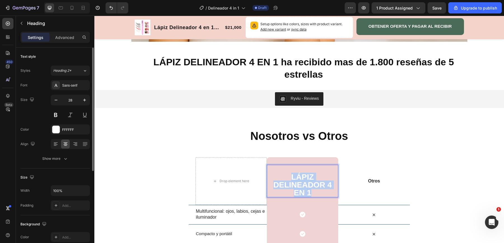
click at [310, 191] on p "LÁPIZ DELINEADOR 4 EN 1" at bounding box center [302, 180] width 70 height 31
click at [302, 179] on p "LÁPIZ DELINEADOR 4 EN 1" at bounding box center [302, 180] width 70 height 31
click at [313, 192] on p "LÁPIZ DELINEADOR 4 EN 1" at bounding box center [302, 180] width 70 height 31
drag, startPoint x: 311, startPoint y: 192, endPoint x: 287, endPoint y: 175, distance: 29.2
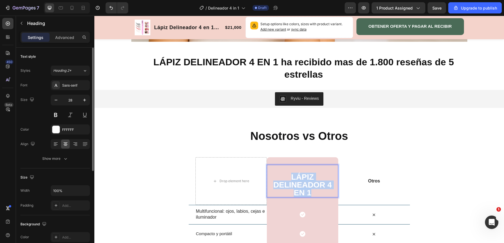
click at [287, 175] on p "LÁPIZ DELINEADOR 4 EN 1" at bounding box center [302, 180] width 70 height 31
click at [290, 158] on div "LÁPIZ DELINEADOR 4 EN 1 Heading 0 Row" at bounding box center [302, 181] width 71 height 48
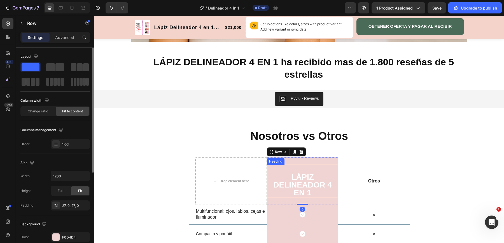
click at [293, 171] on p "⁠⁠⁠⁠⁠⁠⁠ LÁPIZ DELINEADOR 4 EN 1" at bounding box center [302, 180] width 70 height 31
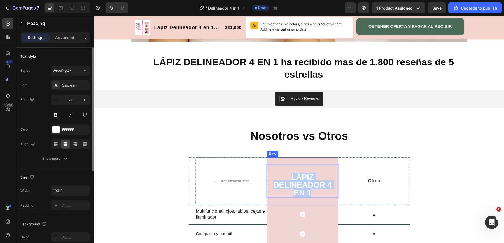
drag, startPoint x: 292, startPoint y: 176, endPoint x: 314, endPoint y: 198, distance: 31.1
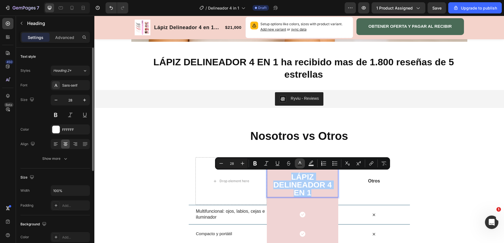
click at [299, 164] on icon "Editor contextual toolbar" at bounding box center [300, 163] width 6 height 6
type input "FFFFFF"
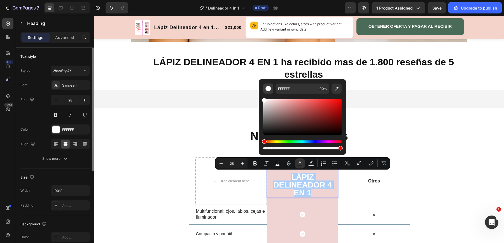
click at [268, 89] on div "Editor contextual toolbar" at bounding box center [268, 89] width 6 height 6
click at [269, 141] on div "Hue" at bounding box center [302, 141] width 78 height 2
click at [339, 141] on div "Hue" at bounding box center [302, 141] width 78 height 2
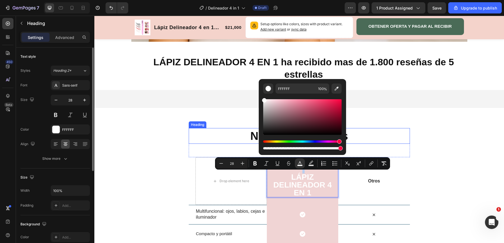
click at [368, 142] on h2 "Nosotros vs Otros" at bounding box center [299, 136] width 221 height 16
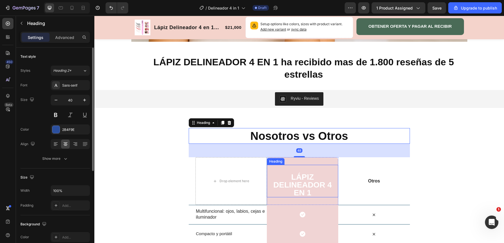
click at [304, 188] on span "LÁPIZ DELINEADOR 4 EN 1" at bounding box center [302, 184] width 58 height 24
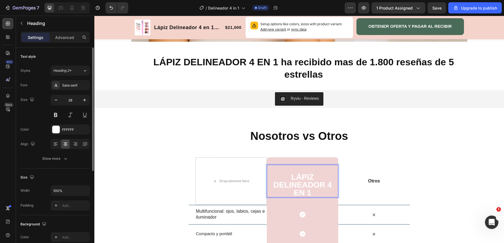
drag, startPoint x: 293, startPoint y: 176, endPoint x: 307, endPoint y: 186, distance: 17.5
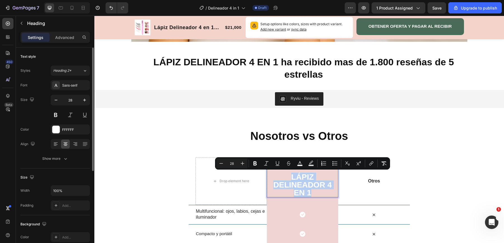
drag, startPoint x: 311, startPoint y: 193, endPoint x: 292, endPoint y: 175, distance: 25.8
click at [292, 176] on span "LÁPIZ DELINEADOR 4 EN 1" at bounding box center [302, 184] width 58 height 24
click at [298, 163] on icon "Editor contextual toolbar" at bounding box center [300, 163] width 6 height 6
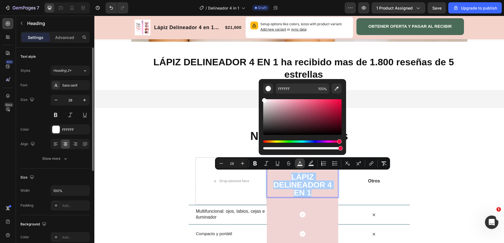
click at [298, 163] on icon "Editor contextual toolbar" at bounding box center [300, 163] width 6 height 6
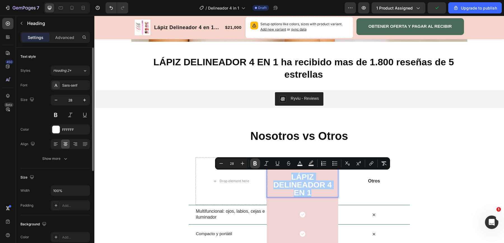
click at [254, 163] on icon "Editor contextual toolbar" at bounding box center [254, 163] width 3 height 4
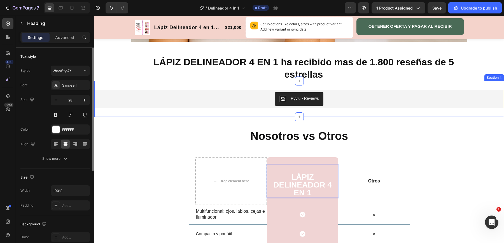
click at [399, 117] on div "Nosotros vs Otros Heading Row Drop element here ⁠⁠⁠⁠⁠⁠⁠ LÁPIZ DELINEADOR 4 EN 1…" at bounding box center [299, 236] width 410 height 239
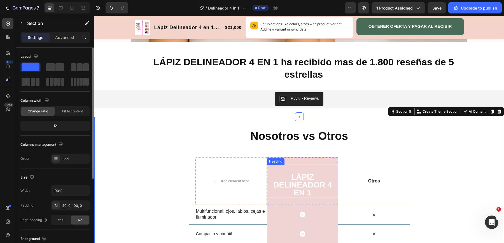
click at [308, 193] on strong "LÁPIZ DELINEADOR 4 EN 1" at bounding box center [302, 184] width 58 height 24
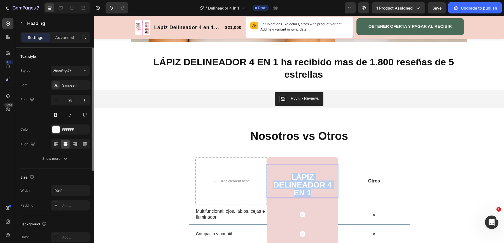
drag, startPoint x: 311, startPoint y: 193, endPoint x: 291, endPoint y: 175, distance: 26.3
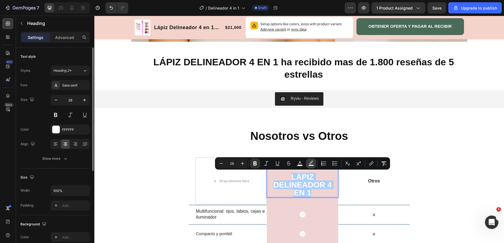
click at [310, 163] on icon "Editor contextual toolbar" at bounding box center [311, 163] width 6 height 6
type input "000000"
type input "77"
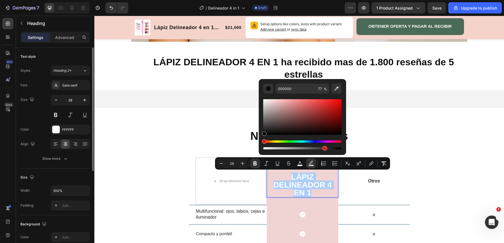
click at [305, 141] on div "Hue" at bounding box center [302, 141] width 78 height 2
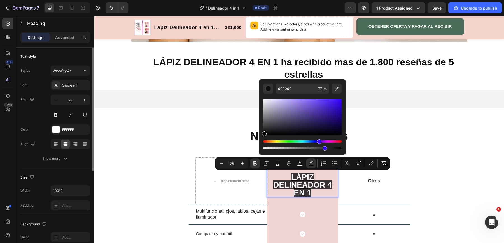
click at [318, 141] on div "Hue" at bounding box center [302, 141] width 78 height 2
click at [340, 147] on div "Editor contextual toolbar" at bounding box center [302, 148] width 78 height 2
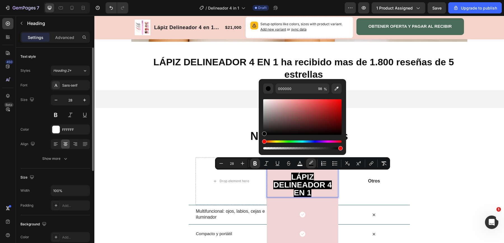
click at [339, 148] on div "Editor contextual toolbar" at bounding box center [340, 148] width 4 height 4
click at [334, 148] on div "Editor contextual toolbar" at bounding box center [302, 148] width 78 height 2
type input "91"
click at [267, 88] on div "Editor contextual toolbar" at bounding box center [268, 89] width 6 height 6
click at [347, 117] on div "Nosotros vs Otros Heading Row Drop element here LÁPIZ DELINEADOR 4 EN 1 Heading…" at bounding box center [299, 236] width 410 height 239
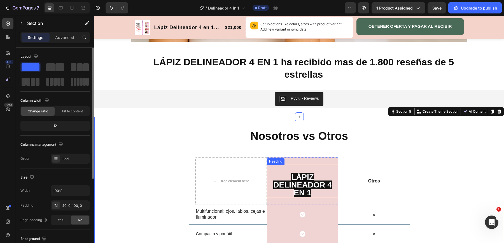
click at [307, 185] on strong "LÁPIZ DELINEADOR 4 EN 1" at bounding box center [302, 184] width 58 height 24
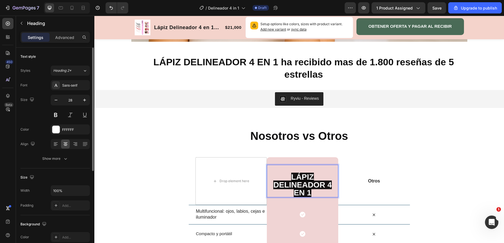
drag, startPoint x: 291, startPoint y: 174, endPoint x: 313, endPoint y: 192, distance: 28.5
click at [313, 192] on p "LÁPIZ DELINEADOR 4 EN 1" at bounding box center [302, 180] width 70 height 31
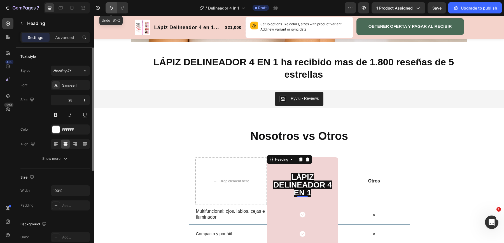
click at [112, 10] on icon "Undo/Redo" at bounding box center [111, 8] width 6 height 6
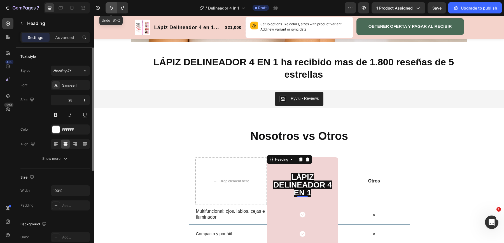
click at [112, 10] on icon "Undo/Redo" at bounding box center [111, 8] width 6 height 6
click at [110, 6] on icon "Undo/Redo" at bounding box center [110, 8] width 3 height 4
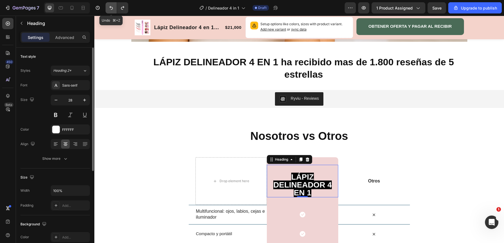
click at [110, 6] on icon "Undo/Redo" at bounding box center [110, 8] width 3 height 4
click at [316, 195] on h2 "⁠⁠⁠⁠⁠⁠⁠ LÁPIZ DELINEADOR 4 EN 1" at bounding box center [302, 181] width 71 height 32
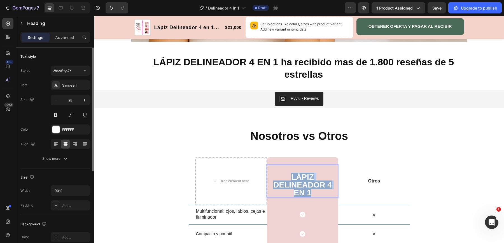
drag, startPoint x: 313, startPoint y: 192, endPoint x: 291, endPoint y: 176, distance: 26.5
click at [291, 176] on p "LÁPIZ DELINEADOR 4 EN 1" at bounding box center [302, 180] width 70 height 31
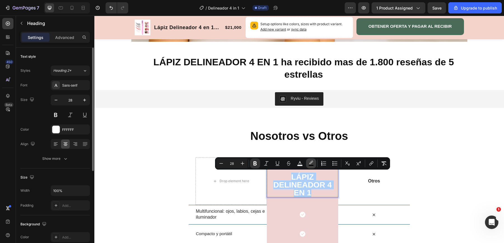
click at [311, 164] on icon "Editor contextual toolbar" at bounding box center [311, 163] width 6 height 6
click at [307, 177] on strong "LÁPIZ DELINEADOR 4 EN 1" at bounding box center [302, 184] width 58 height 24
drag, startPoint x: 289, startPoint y: 176, endPoint x: 312, endPoint y: 191, distance: 27.0
click at [312, 191] on p "LÁPIZ DELINEADOR 4 EN 1" at bounding box center [302, 180] width 70 height 31
click at [309, 163] on icon "Editor contextual toolbar" at bounding box center [311, 163] width 6 height 6
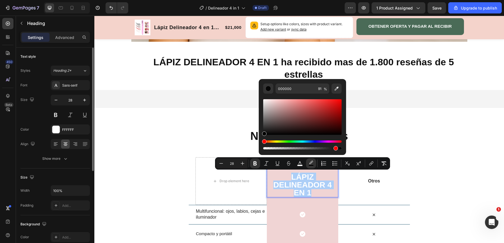
click at [272, 148] on div "Editor contextual toolbar" at bounding box center [302, 148] width 78 height 2
type input "11"
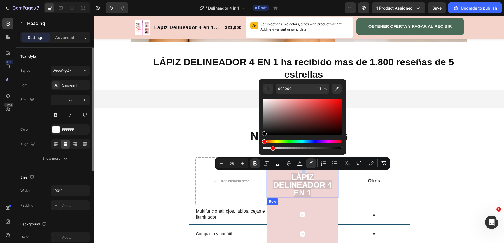
click at [284, 212] on div "Icon Row" at bounding box center [302, 214] width 71 height 19
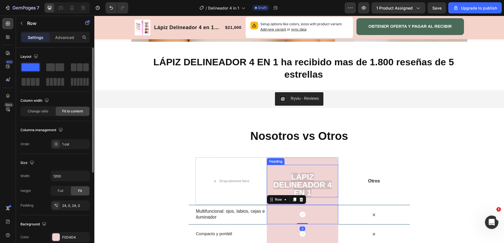
click at [322, 188] on strong "LÁPIZ DELINEADOR 4 EN 1" at bounding box center [302, 184] width 58 height 24
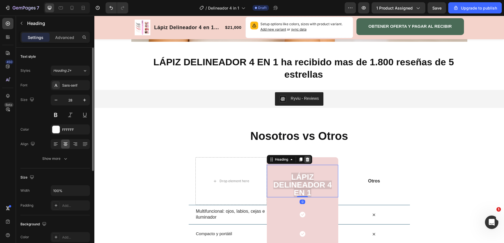
click at [307, 160] on icon at bounding box center [307, 159] width 4 height 4
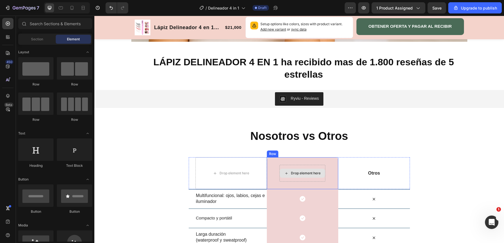
click at [300, 175] on div "Drop element here" at bounding box center [302, 173] width 45 height 9
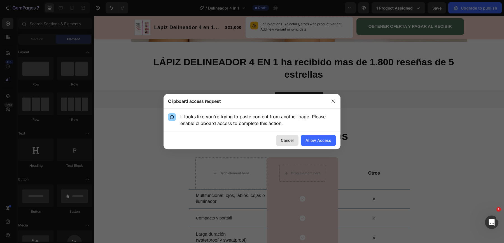
click at [293, 138] on div "Cancel" at bounding box center [287, 140] width 13 height 6
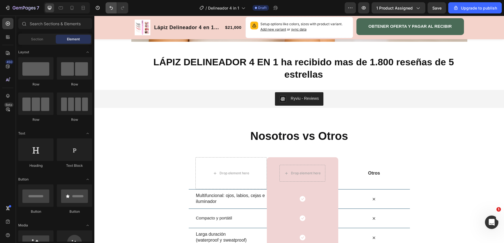
click at [110, 11] on button "Undo/Redo" at bounding box center [111, 7] width 11 height 11
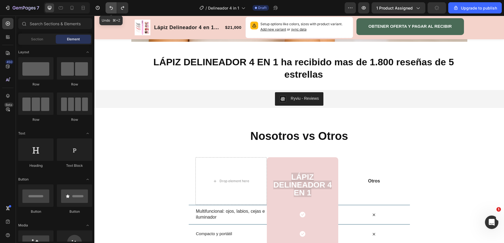
click at [110, 11] on button "Undo/Redo" at bounding box center [111, 7] width 11 height 11
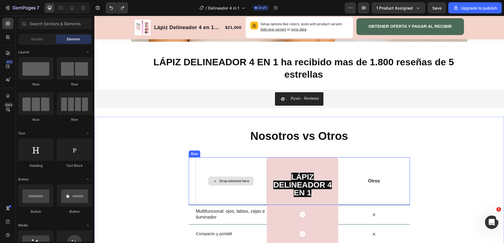
click at [290, 179] on h2 "LÁPIZ DELINEADOR 4 EN 1" at bounding box center [302, 181] width 71 height 32
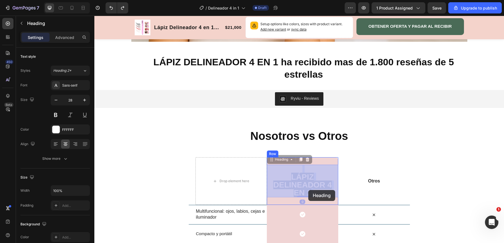
drag, startPoint x: 290, startPoint y: 173, endPoint x: 302, endPoint y: 185, distance: 17.2
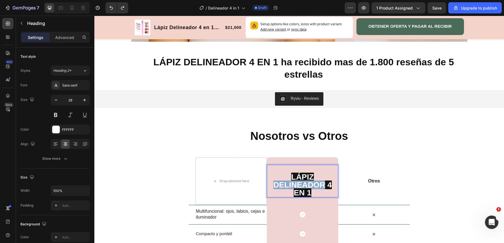
click at [302, 185] on strong "LÁPIZ DELINEADOR 4 EN 1" at bounding box center [302, 184] width 58 height 24
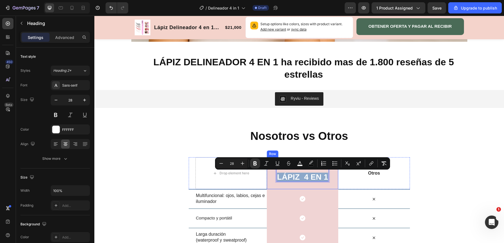
drag, startPoint x: 277, startPoint y: 175, endPoint x: 327, endPoint y: 182, distance: 51.1
click at [327, 182] on div "LÁPIZ 4 EN 1 Heading 0 Row" at bounding box center [302, 173] width 71 height 32
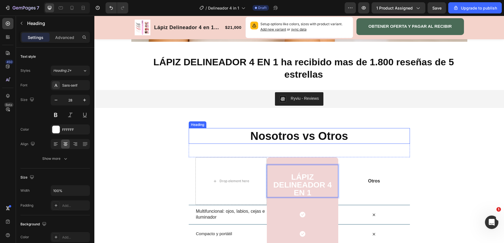
click at [389, 127] on div "Nosotros vs Otros Heading Row Drop element here LÁPIZ DELINEADOR 4 EN 1 Heading…" at bounding box center [299, 236] width 410 height 239
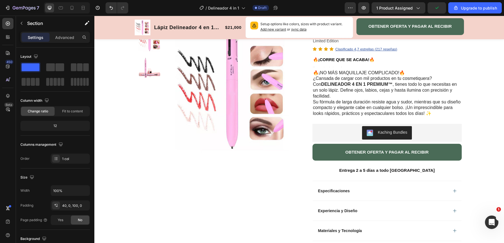
scroll to position [0, 0]
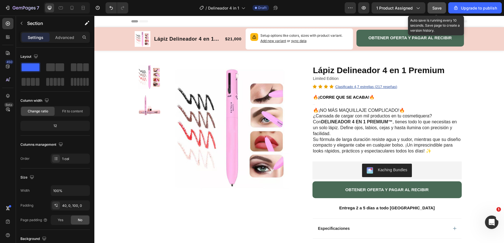
click at [438, 9] on span "Save" at bounding box center [436, 8] width 9 height 5
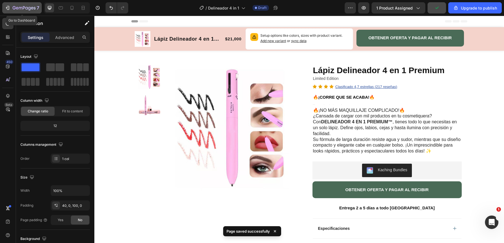
click at [30, 6] on icon "button" at bounding box center [24, 8] width 23 height 5
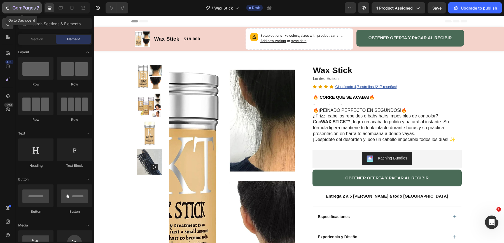
click at [32, 10] on icon "button" at bounding box center [24, 8] width 23 height 5
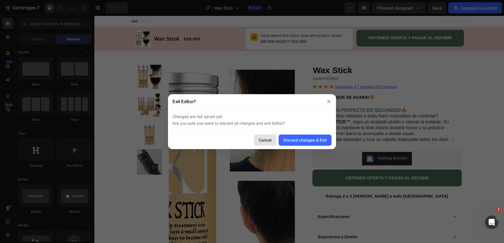
click at [262, 141] on div "Cancel" at bounding box center [265, 140] width 13 height 6
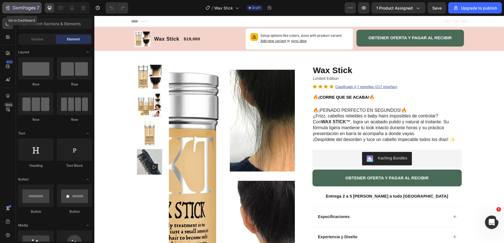
click at [32, 11] on button "7" at bounding box center [21, 7] width 39 height 11
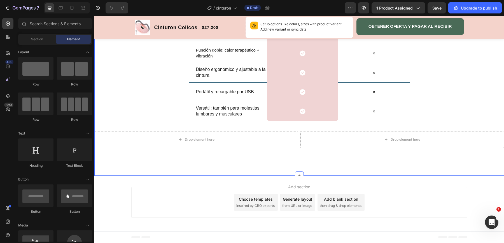
scroll to position [916, 0]
click at [299, 14] on strong "NUDESKIN ESSENCE™" at bounding box center [303, 12] width 44 height 4
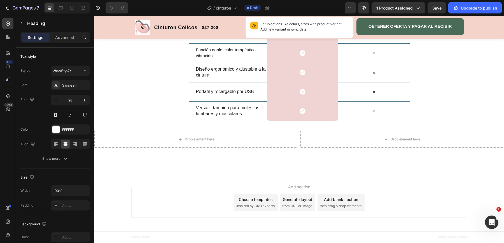
drag, startPoint x: 281, startPoint y: 116, endPoint x: 321, endPoint y: 118, distance: 40.3
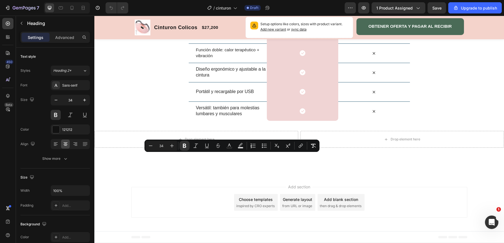
drag, startPoint x: 161, startPoint y: 160, endPoint x: 304, endPoint y: 158, distance: 142.8
copy strong "Cinturon Electrico Para Colicos"
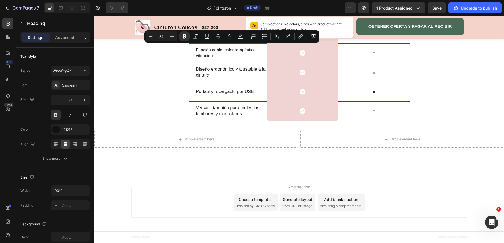
type input "16"
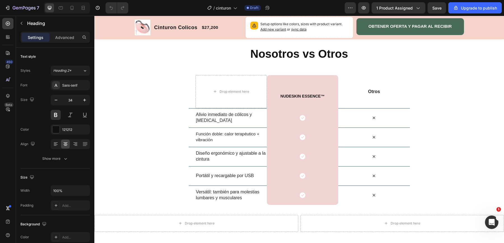
scroll to position [947, 0]
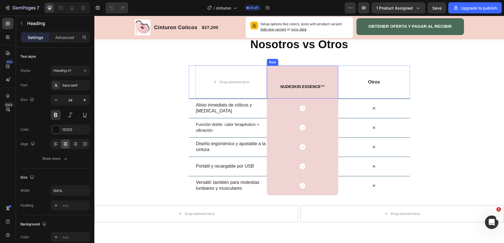
click at [300, 85] on strong "NUDESKIN ESSENCE™" at bounding box center [303, 86] width 44 height 4
click at [283, 86] on strong "NUDESKIN ESSENCE™" at bounding box center [303, 86] width 44 height 4
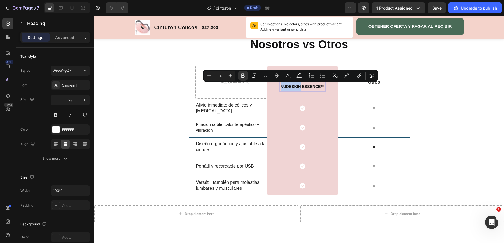
click at [283, 86] on strong "NUDESKIN ESSENCE™" at bounding box center [303, 86] width 44 height 4
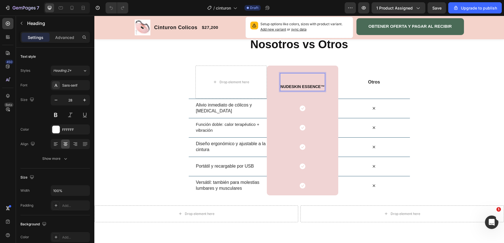
drag, startPoint x: 281, startPoint y: 86, endPoint x: 322, endPoint y: 89, distance: 41.0
click at [323, 86] on strong "NUDESKIN ESSENCE™" at bounding box center [303, 86] width 44 height 4
drag, startPoint x: 323, startPoint y: 86, endPoint x: 281, endPoint y: 82, distance: 42.7
click at [281, 82] on p "NUDESKIN ESSENCE™" at bounding box center [303, 82] width 44 height 17
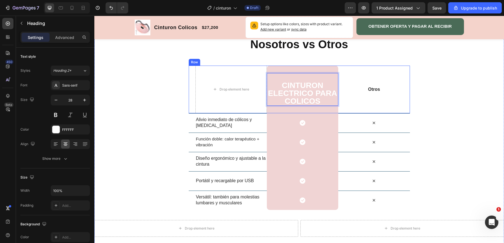
click at [394, 67] on div "Otros Text Block" at bounding box center [373, 90] width 71 height 48
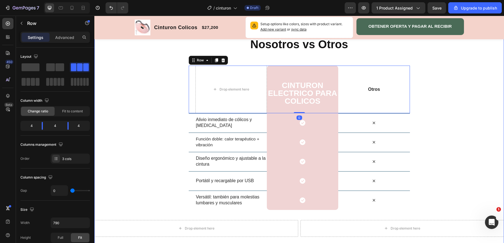
click at [441, 85] on div "Nosotros vs Otros Heading Row Drop element here ⁠⁠⁠⁠⁠⁠⁠ Cinturon Electrico Para…" at bounding box center [299, 136] width 410 height 200
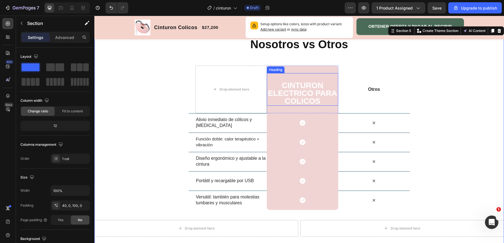
click at [304, 91] on strong "Cinturon Electrico Para Colicos" at bounding box center [302, 93] width 69 height 24
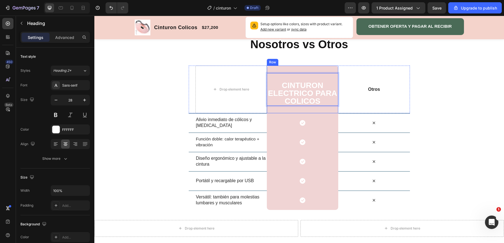
drag, startPoint x: 283, startPoint y: 83, endPoint x: 317, endPoint y: 105, distance: 40.2
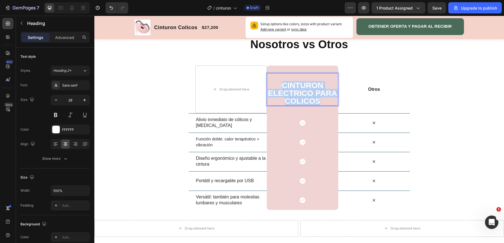
drag, startPoint x: 319, startPoint y: 99, endPoint x: 284, endPoint y: 80, distance: 39.4
click at [284, 80] on p "Cinturon Electrico Para Colicos" at bounding box center [302, 89] width 70 height 31
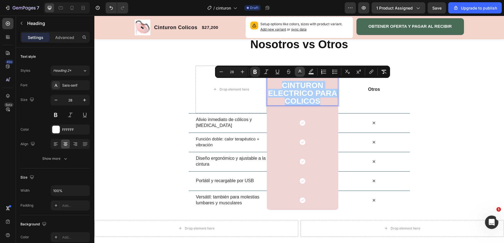
click at [301, 70] on icon "Editor contextual toolbar" at bounding box center [300, 72] width 6 height 6
type input "FFFFFF"
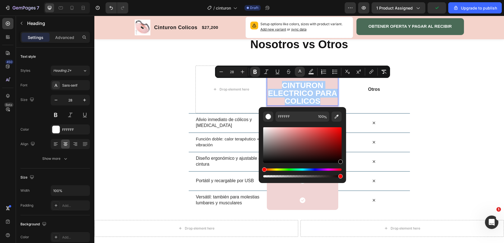
click at [340, 161] on div "Editor contextual toolbar" at bounding box center [302, 145] width 78 height 36
click at [269, 160] on div "Editor contextual toolbar" at bounding box center [302, 145] width 78 height 36
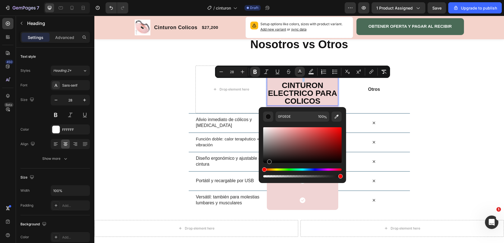
click at [264, 159] on div "Editor contextual toolbar" at bounding box center [302, 145] width 78 height 36
type input "191919"
click at [441, 83] on div "Nosotros vs Otros Heading Row Drop element here Cinturon Electrico Para Colicos…" at bounding box center [299, 136] width 410 height 200
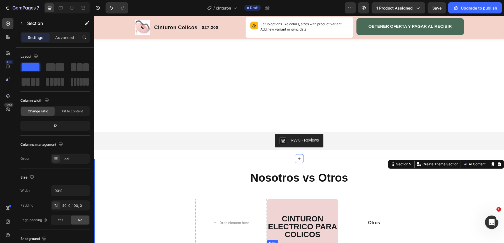
scroll to position [806, 0]
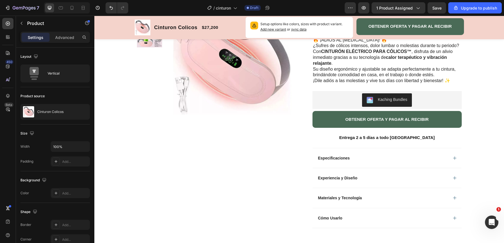
scroll to position [0, 0]
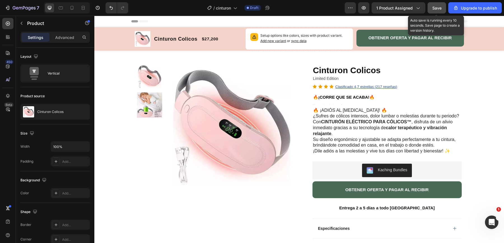
click at [436, 8] on span "Save" at bounding box center [436, 8] width 9 height 5
click at [439, 7] on span "Save" at bounding box center [436, 8] width 9 height 5
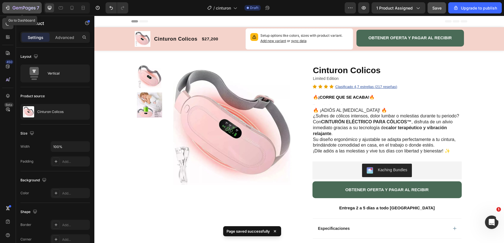
click at [25, 10] on icon "button" at bounding box center [24, 8] width 23 height 5
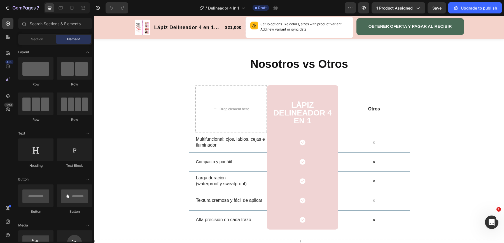
scroll to position [648, 0]
click at [293, 103] on strong "LÁPIZ DELINEADOR 4 EN 1" at bounding box center [302, 112] width 58 height 24
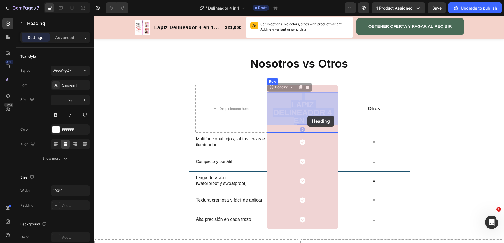
drag, startPoint x: 291, startPoint y: 106, endPoint x: 301, endPoint y: 107, distance: 10.4
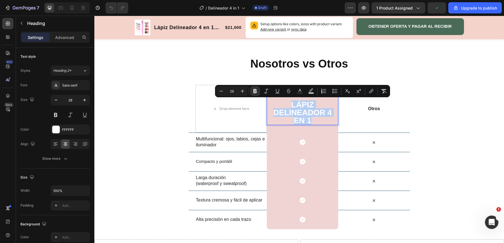
drag, startPoint x: 292, startPoint y: 104, endPoint x: 311, endPoint y: 120, distance: 24.8
click at [311, 120] on strong "LÁPIZ DELINEADOR 4 EN 1" at bounding box center [302, 112] width 58 height 24
click at [299, 90] on icon "Editor contextual toolbar" at bounding box center [299, 90] width 3 height 3
type input "FFFFFF"
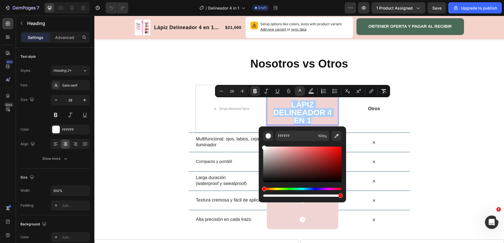
click at [265, 179] on div "Editor contextual toolbar" at bounding box center [302, 164] width 78 height 36
type input "0F0E0E"
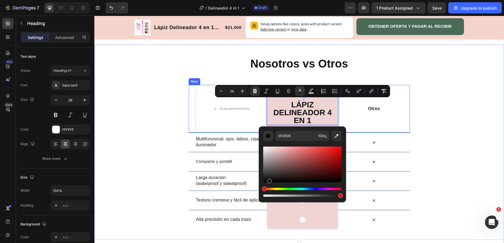
click at [394, 97] on div "Otros Text Block" at bounding box center [373, 109] width 71 height 48
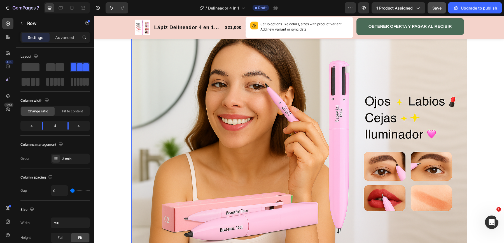
scroll to position [352, 0]
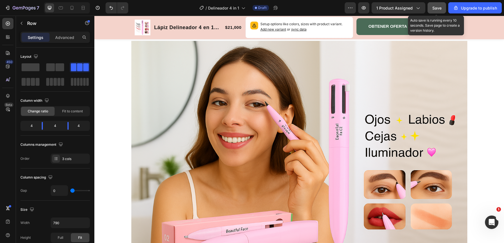
click at [440, 8] on span "Save" at bounding box center [436, 8] width 9 height 5
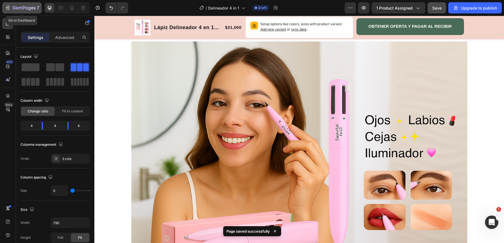
click at [29, 9] on icon "button" at bounding box center [29, 9] width 3 height 4
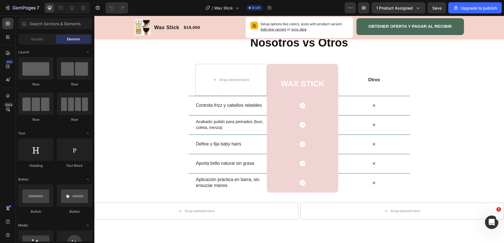
scroll to position [771, 0]
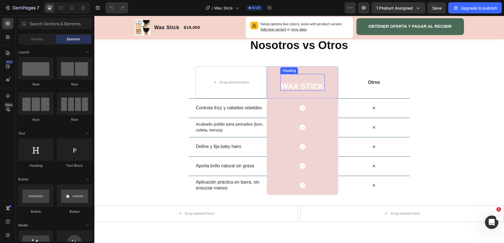
click at [289, 85] on h2 "WAX STICK" at bounding box center [302, 82] width 45 height 17
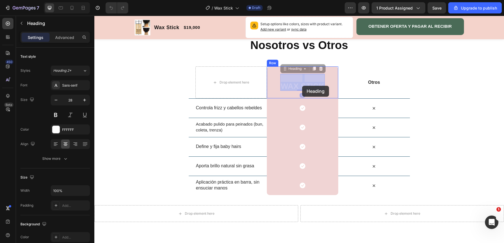
drag, startPoint x: 281, startPoint y: 85, endPoint x: 291, endPoint y: 83, distance: 9.4
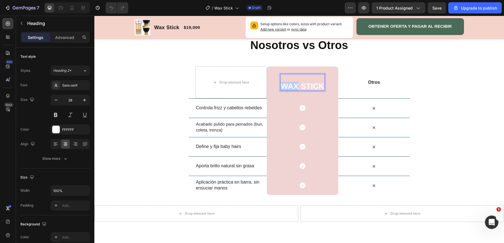
click at [283, 87] on p "⁠⁠⁠⁠⁠⁠⁠ WAX STICK" at bounding box center [303, 82] width 44 height 16
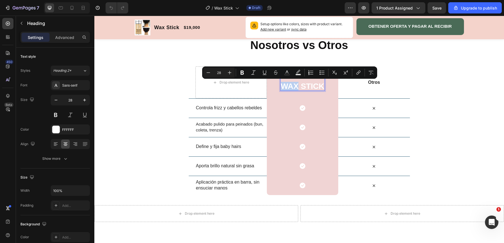
click at [327, 88] on div "WAX STICK Heading 0 Row" at bounding box center [302, 82] width 71 height 32
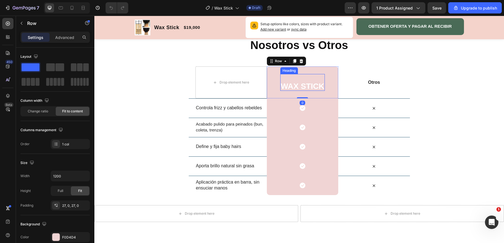
click at [324, 87] on p "⁠⁠⁠⁠⁠⁠⁠ WAX STICK" at bounding box center [303, 82] width 44 height 16
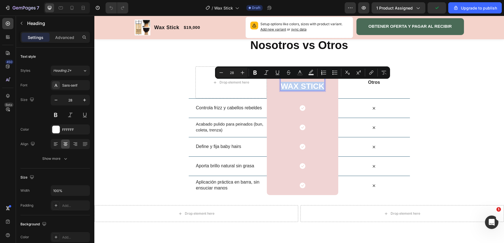
drag, startPoint x: 324, startPoint y: 87, endPoint x: 282, endPoint y: 85, distance: 42.0
click at [299, 70] on icon "Editor contextual toolbar" at bounding box center [300, 73] width 6 height 6
type input "FFFFFF"
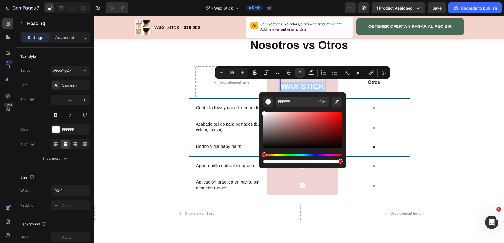
click at [267, 146] on div "Editor contextual toolbar" at bounding box center [302, 130] width 78 height 36
type input "070707"
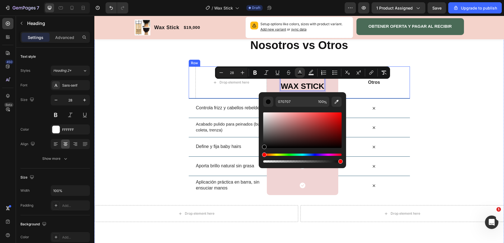
click at [424, 77] on div "Nosotros vs Otros Heading Row Drop element here WAX STICK Heading 0 Row Otros T…" at bounding box center [299, 129] width 410 height 185
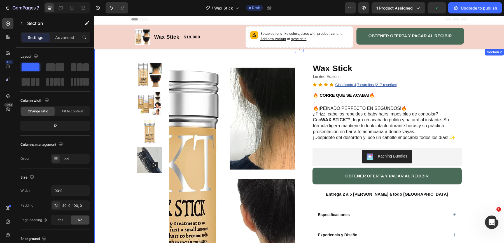
scroll to position [1, 0]
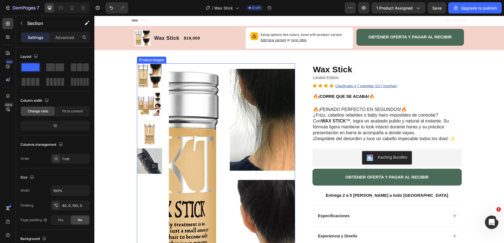
click at [150, 103] on img at bounding box center [149, 104] width 25 height 25
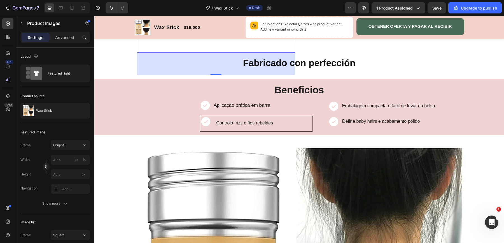
scroll to position [274, 0]
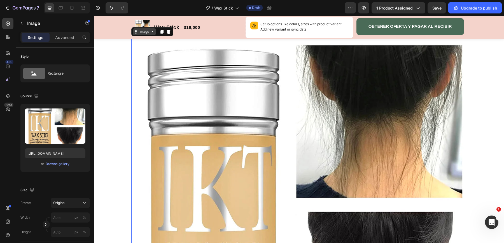
click at [140, 32] on div "Image" at bounding box center [144, 31] width 12 height 5
click at [138, 31] on div "Image" at bounding box center [144, 31] width 12 height 5
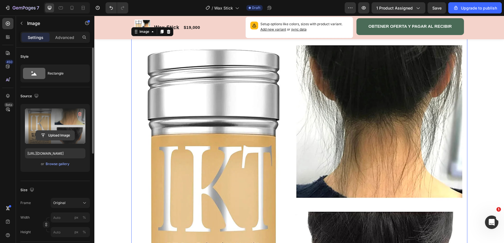
click at [55, 132] on input "file" at bounding box center [55, 135] width 39 height 10
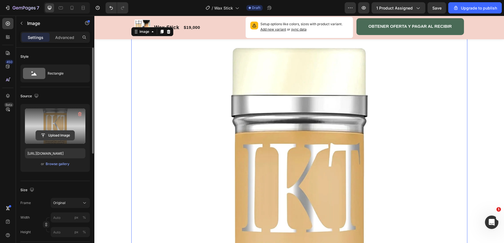
click at [51, 135] on input "file" at bounding box center [55, 135] width 39 height 10
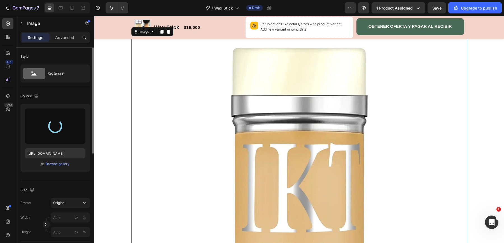
type input "https://cdn.shopify.com/s/files/1/0650/6689/3400/files/gempages_565257084510143…"
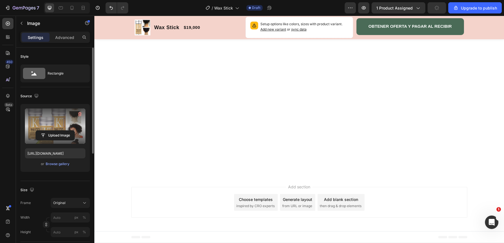
scroll to position [200, 0]
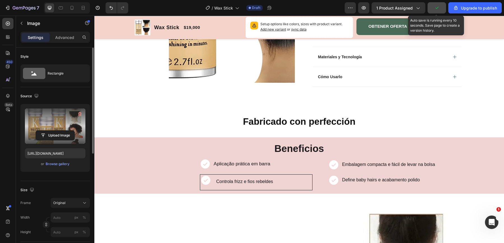
click at [437, 6] on icon "button" at bounding box center [437, 8] width 6 height 6
click at [437, 4] on button "Save" at bounding box center [437, 7] width 18 height 11
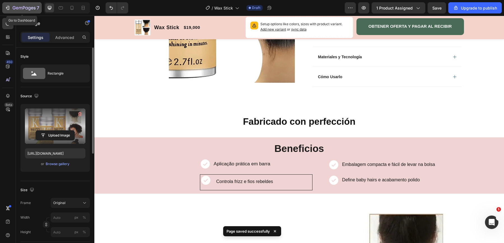
click at [32, 8] on icon "button" at bounding box center [32, 8] width 3 height 3
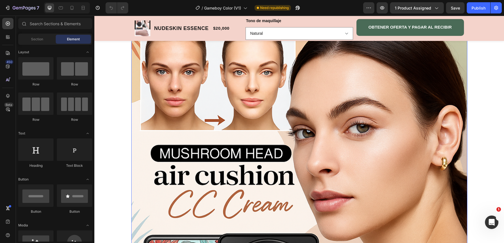
scroll to position [368, 0]
click at [172, 94] on img at bounding box center [299, 183] width 336 height 336
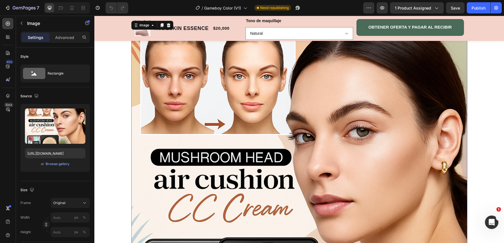
scroll to position [359, 0]
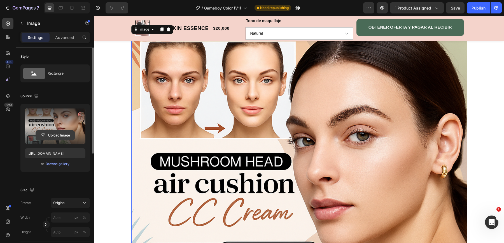
click at [59, 130] on input "file" at bounding box center [55, 135] width 39 height 10
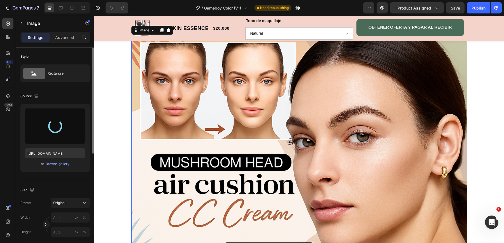
type input "[URL][DOMAIN_NAME]"
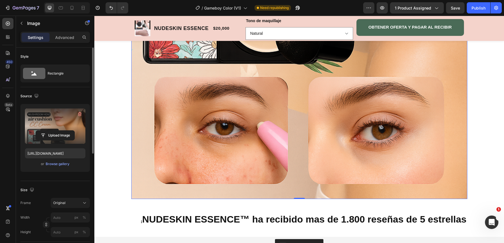
scroll to position [688, 0]
drag, startPoint x: 302, startPoint y: 199, endPoint x: 298, endPoint y: 179, distance: 19.4
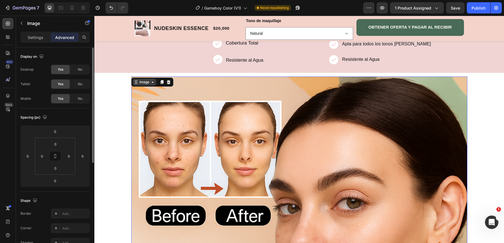
scroll to position [290, 0]
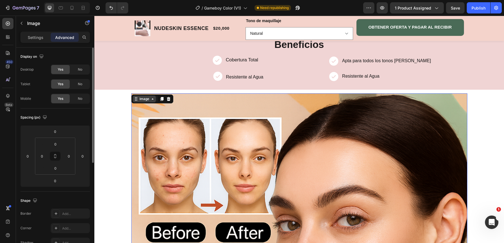
click at [149, 101] on div "Image" at bounding box center [144, 98] width 12 height 5
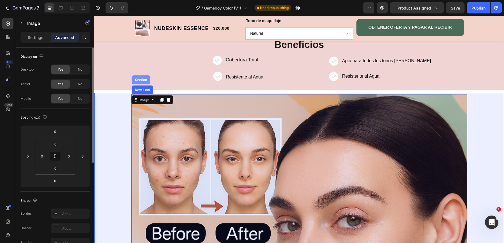
click at [140, 78] on div "Section" at bounding box center [141, 79] width 14 height 3
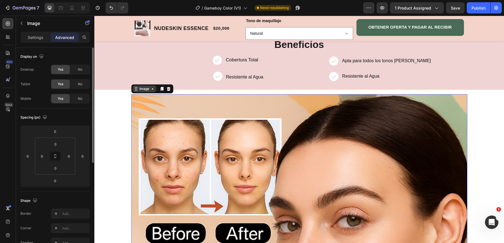
click at [140, 87] on div "Image" at bounding box center [144, 88] width 12 height 5
click at [40, 35] on p "Settings" at bounding box center [36, 37] width 16 height 6
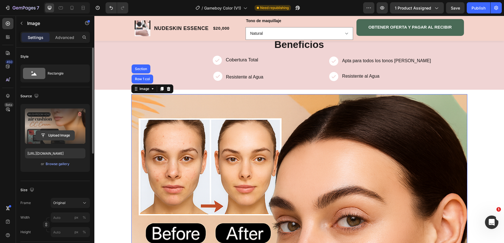
click at [57, 130] on input "file" at bounding box center [55, 135] width 39 height 10
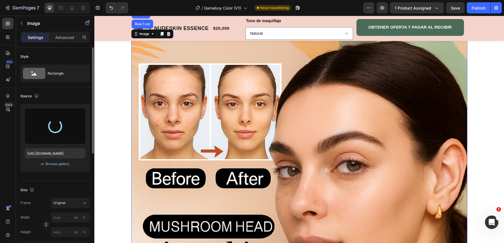
scroll to position [345, 0]
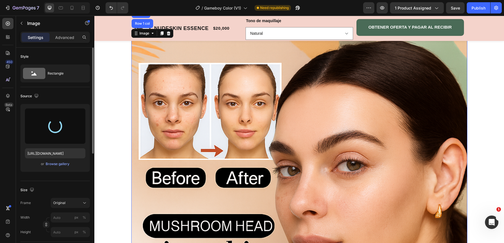
type input "[URL][DOMAIN_NAME]"
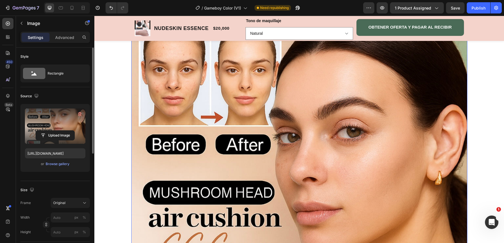
scroll to position [361, 0]
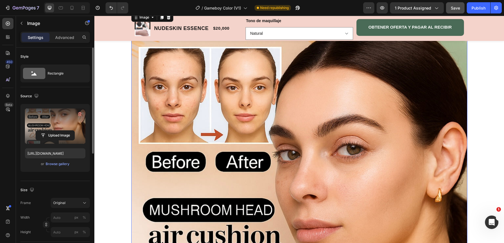
click at [455, 8] on span "Save" at bounding box center [455, 8] width 9 height 5
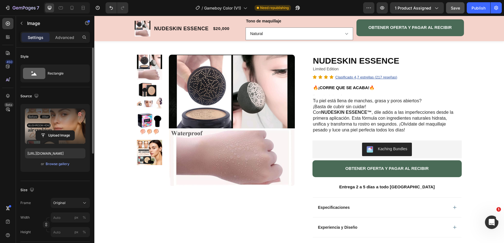
scroll to position [0, 0]
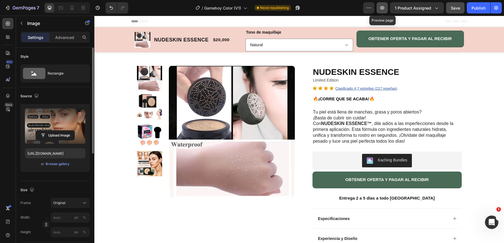
click at [382, 10] on icon "button" at bounding box center [382, 8] width 6 height 6
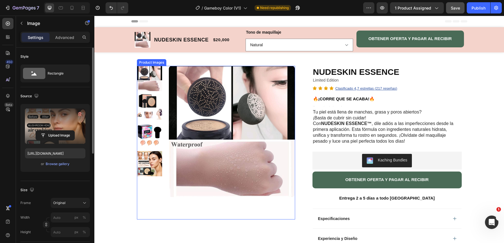
click at [149, 159] on img at bounding box center [149, 163] width 25 height 25
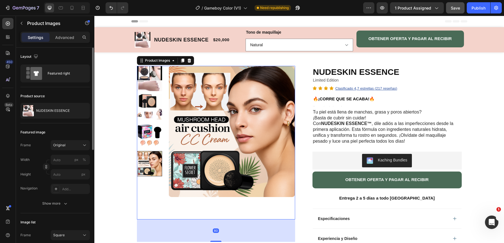
click at [189, 71] on img at bounding box center [232, 131] width 126 height 131
click at [156, 58] on div "Product Images" at bounding box center [157, 60] width 27 height 5
click at [157, 64] on div "Product Images Row 1 col Product Section" at bounding box center [165, 60] width 57 height 9
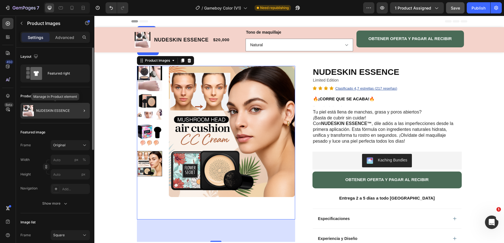
click at [68, 109] on p "NUDESKIN ESSENCE" at bounding box center [53, 111] width 34 height 4
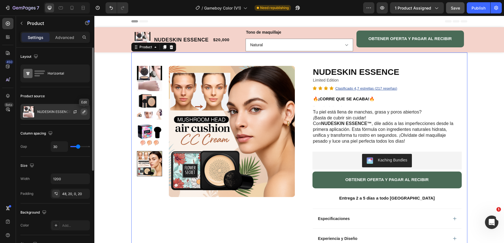
click at [84, 111] on icon "button" at bounding box center [84, 111] width 3 height 3
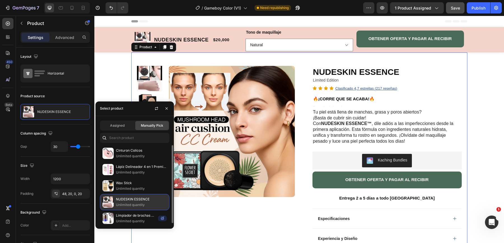
click at [121, 200] on p "NUDESKIN ESSENCE" at bounding box center [141, 199] width 51 height 6
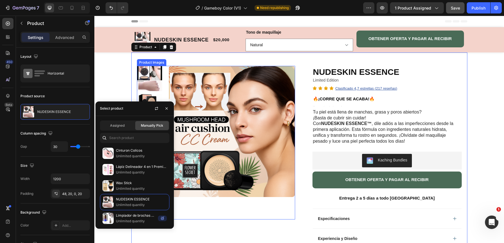
click at [215, 142] on img at bounding box center [232, 131] width 126 height 131
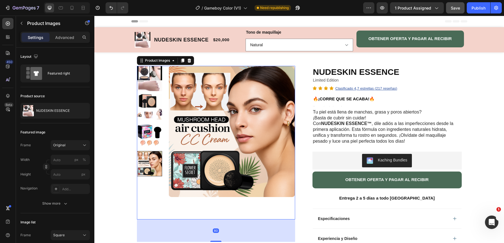
click at [155, 133] on img at bounding box center [149, 135] width 25 height 25
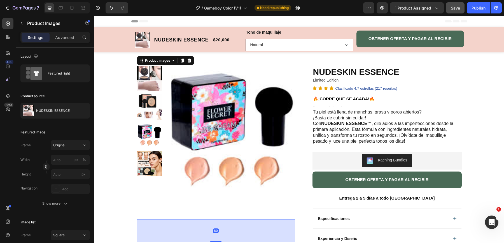
click at [155, 160] on img at bounding box center [149, 163] width 25 height 25
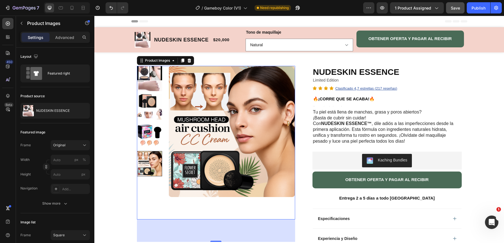
click at [193, 58] on div "Product Images" at bounding box center [165, 60] width 57 height 9
click at [190, 61] on icon at bounding box center [189, 61] width 4 height 4
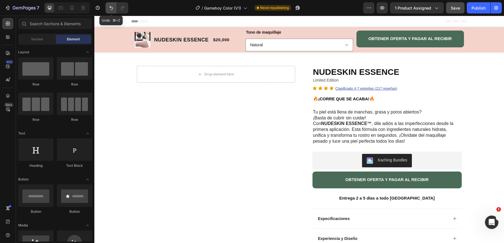
click at [112, 6] on icon "Undo/Redo" at bounding box center [111, 8] width 6 height 6
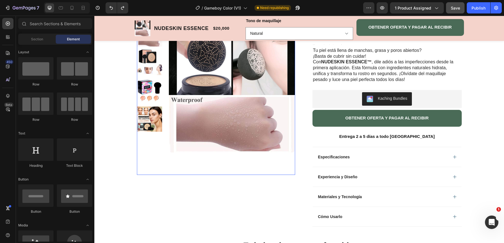
scroll to position [80, 0]
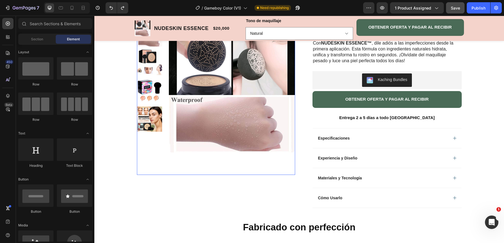
click at [181, 129] on img at bounding box center [232, 86] width 126 height 131
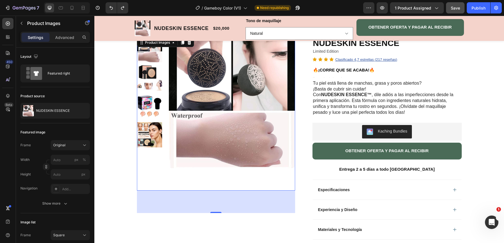
scroll to position [27, 0]
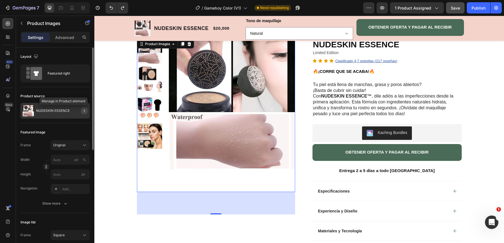
click at [84, 110] on icon "button" at bounding box center [84, 110] width 4 height 4
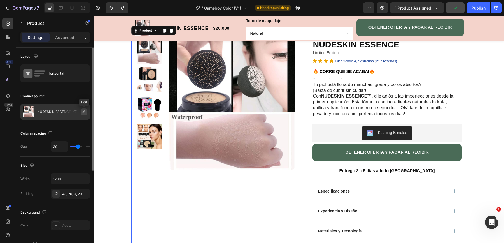
click at [85, 111] on icon "button" at bounding box center [84, 111] width 4 height 4
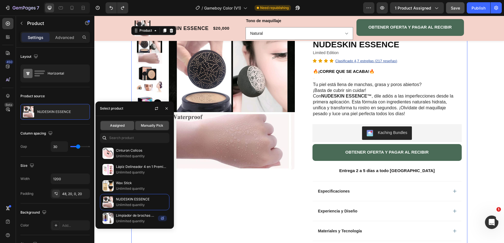
click at [121, 129] on div "Assigned" at bounding box center [118, 125] width 34 height 9
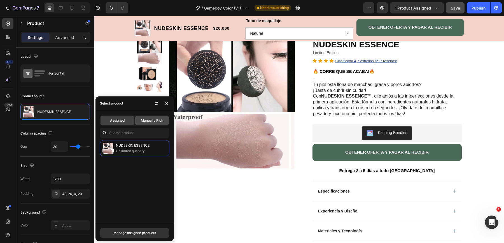
click at [147, 121] on span "Manually Pick" at bounding box center [152, 120] width 22 height 5
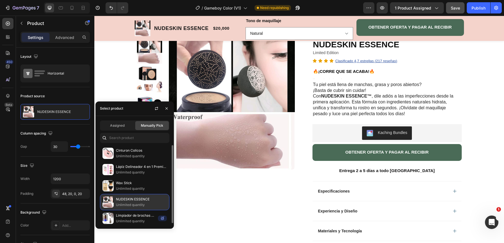
click at [136, 201] on p "NUDESKIN ESSENCE" at bounding box center [141, 199] width 51 height 6
click at [149, 96] on img at bounding box center [149, 107] width 25 height 25
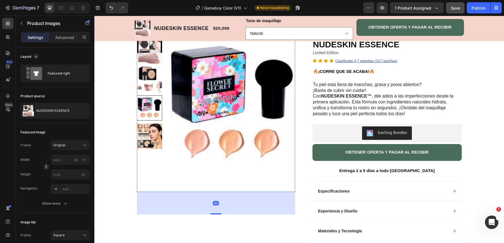
click at [156, 133] on img at bounding box center [149, 135] width 25 height 25
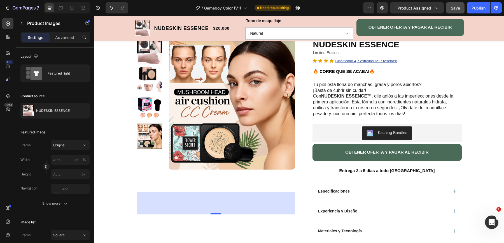
scroll to position [0, 0]
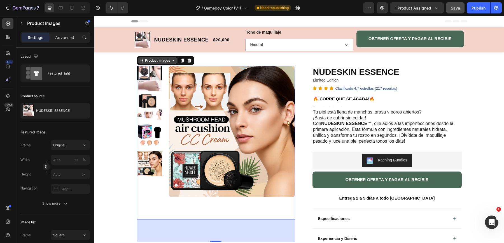
click at [169, 61] on div "Product Images" at bounding box center [157, 60] width 27 height 5
click at [140, 62] on icon at bounding box center [141, 60] width 4 height 4
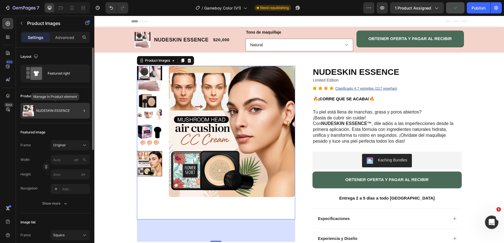
click at [50, 106] on div "NUDESKIN ESSENCE" at bounding box center [54, 111] width 69 height 16
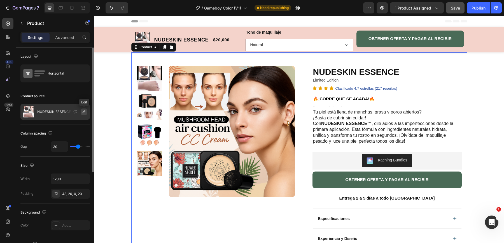
click at [83, 111] on icon "button" at bounding box center [84, 111] width 4 height 4
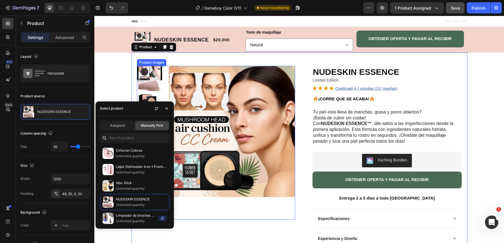
click at [209, 158] on img at bounding box center [232, 131] width 126 height 131
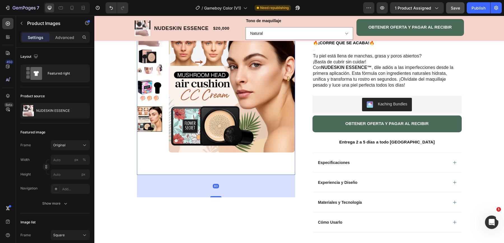
scroll to position [86, 0]
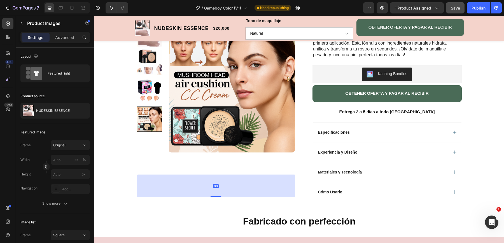
click at [155, 114] on div at bounding box center [149, 118] width 25 height 25
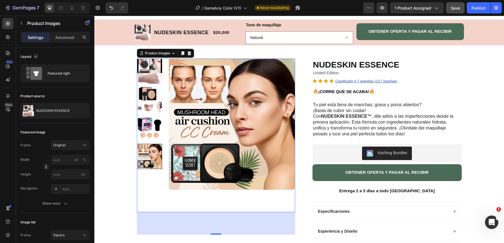
scroll to position [8, 0]
click at [150, 128] on img at bounding box center [149, 127] width 25 height 25
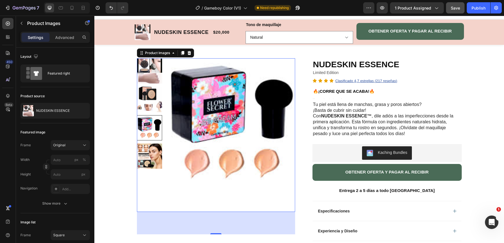
click at [155, 102] on img at bounding box center [149, 99] width 25 height 25
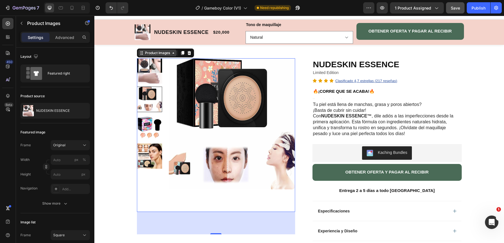
click at [141, 53] on icon at bounding box center [141, 53] width 1 height 1
click at [141, 96] on div at bounding box center [149, 99] width 25 height 25
click at [123, 91] on div "Product Images Row 1 col Product Section 80 Row NUDESKIN ESSENCE Product Title …" at bounding box center [299, 208] width 410 height 327
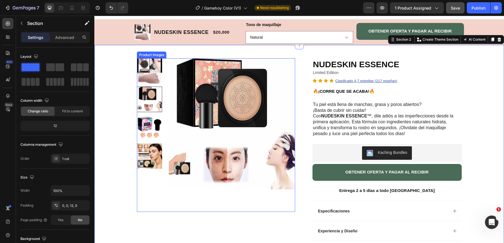
scroll to position [0, 0]
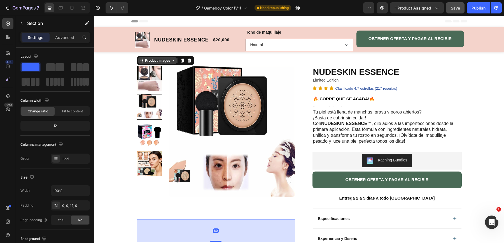
click at [140, 63] on div "Product Images" at bounding box center [157, 60] width 38 height 7
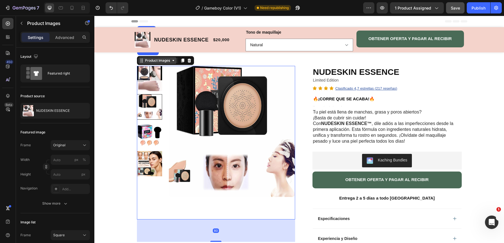
click at [140, 63] on div "Product Images" at bounding box center [157, 60] width 38 height 7
click at [141, 59] on icon at bounding box center [141, 60] width 4 height 4
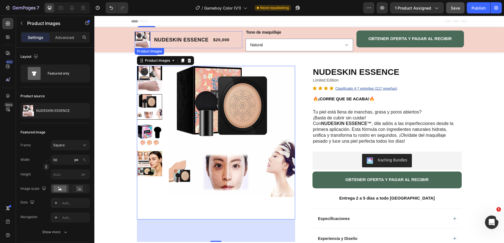
click at [150, 34] on img at bounding box center [143, 40] width 16 height 16
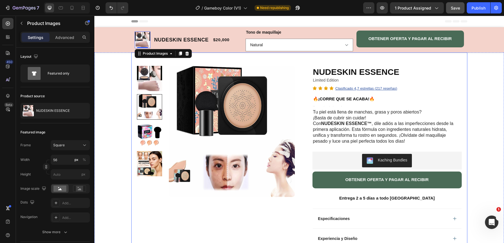
click at [129, 66] on div "Product Images Row NUDESKIN ESSENCE Product Title Limited Edition Text Block Ic…" at bounding box center [299, 215] width 410 height 327
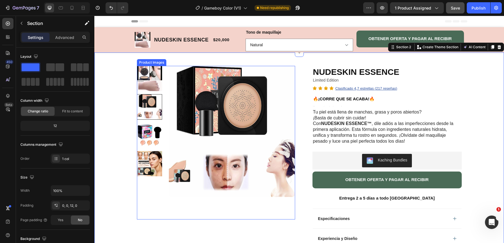
click at [150, 62] on div "Product Images" at bounding box center [151, 62] width 27 height 5
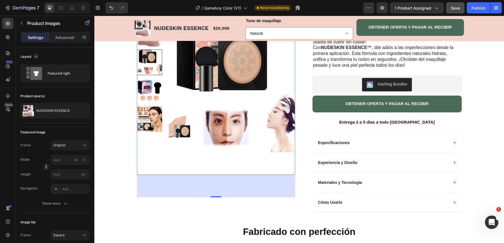
scroll to position [86, 0]
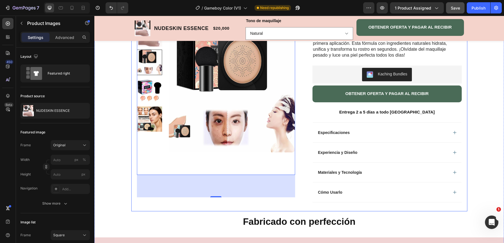
click at [209, 192] on div "80" at bounding box center [216, 186] width 158 height 22
click at [180, 129] on img at bounding box center [232, 86] width 126 height 131
click at [224, 125] on img at bounding box center [232, 86] width 126 height 131
click at [154, 122] on img at bounding box center [149, 118] width 25 height 25
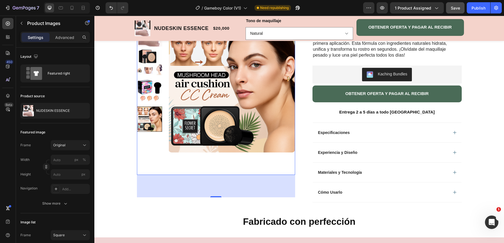
click at [158, 93] on img at bounding box center [149, 90] width 25 height 25
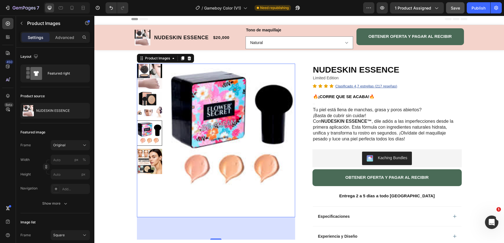
scroll to position [0, 0]
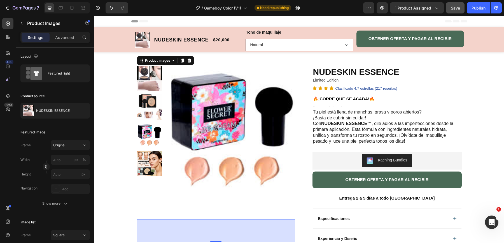
click at [204, 117] on img at bounding box center [232, 131] width 126 height 131
click at [153, 106] on img at bounding box center [149, 106] width 25 height 25
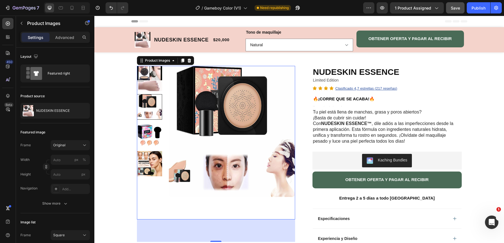
click at [153, 106] on div at bounding box center [149, 106] width 25 height 25
